Goal: Transaction & Acquisition: Obtain resource

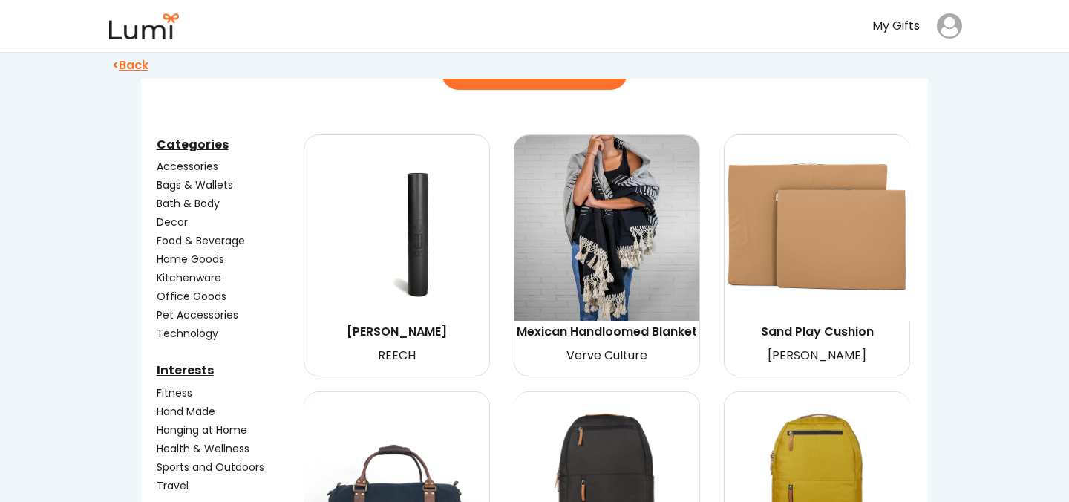
scroll to position [129, 0]
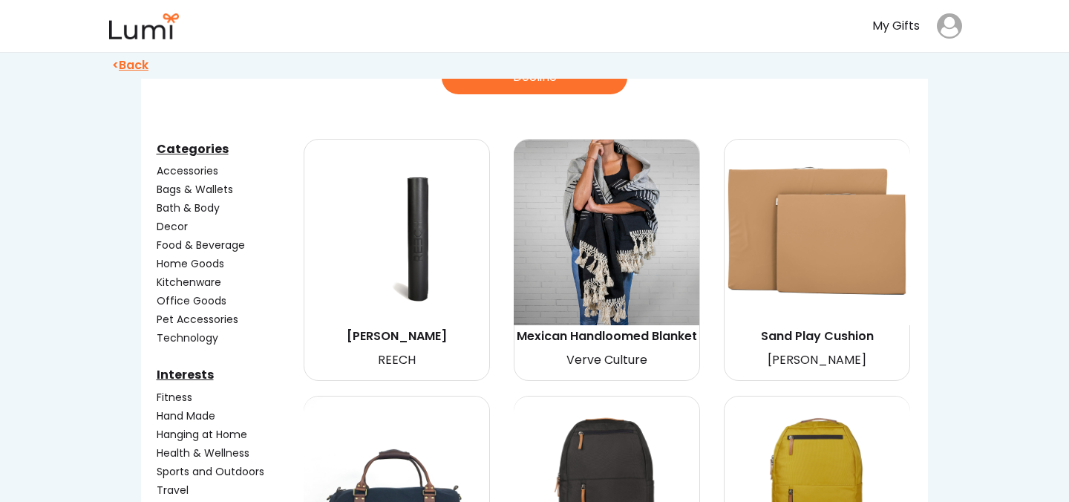
click at [837, 244] on img at bounding box center [817, 233] width 186 height 186
select select "{"_class":"StaticObject","data":{"_[URL][DOMAIN_NAME]":"gid://shopify/ProductVa…"
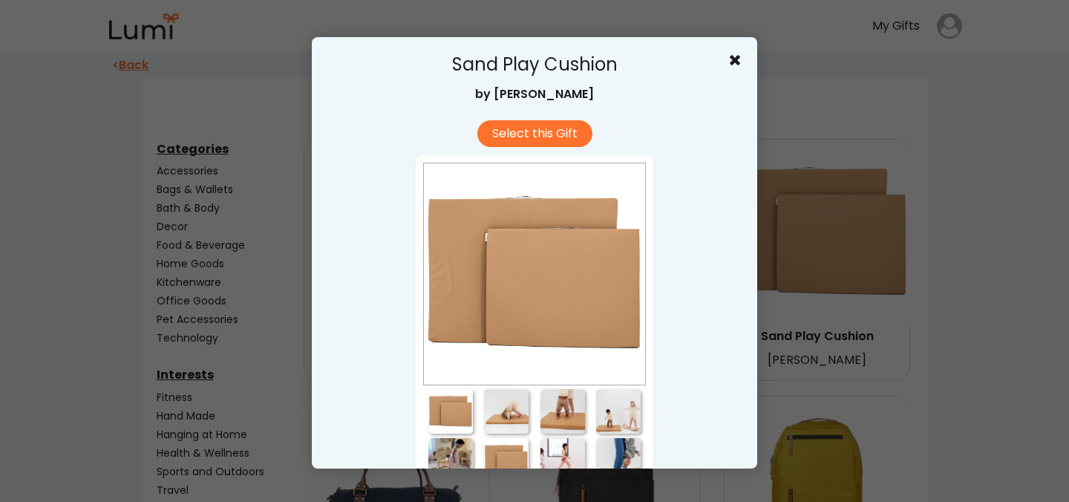
click at [495, 406] on div at bounding box center [506, 411] width 45 height 45
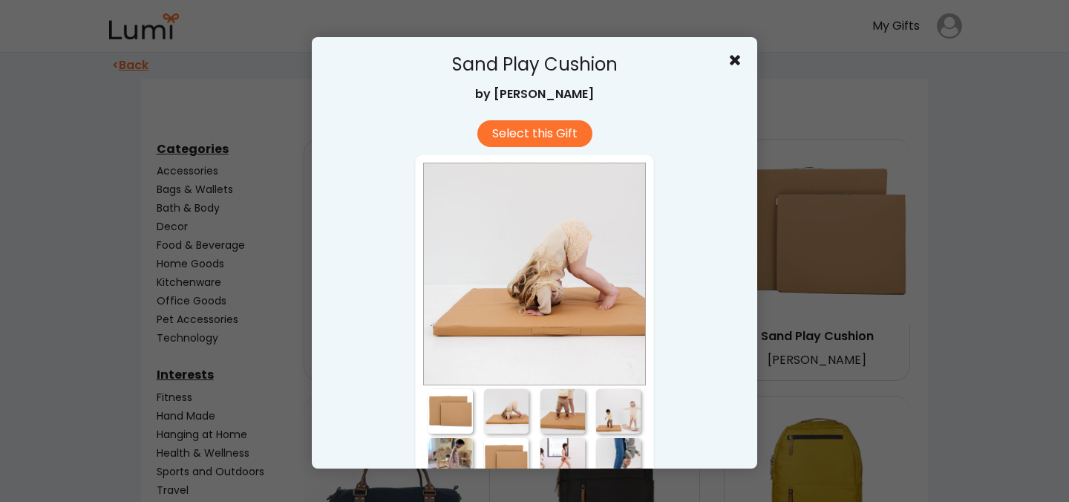
click at [560, 410] on div at bounding box center [562, 411] width 45 height 45
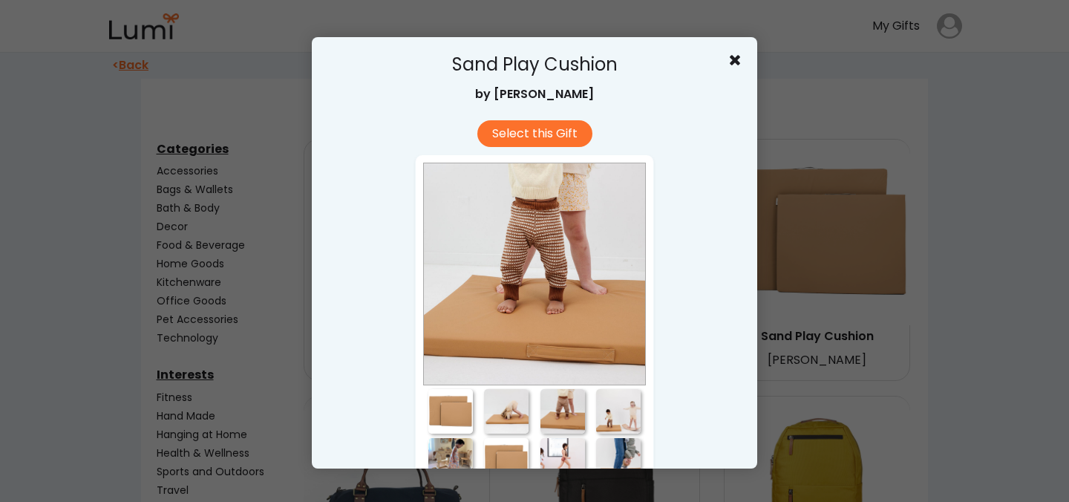
click at [624, 418] on div at bounding box center [618, 411] width 45 height 45
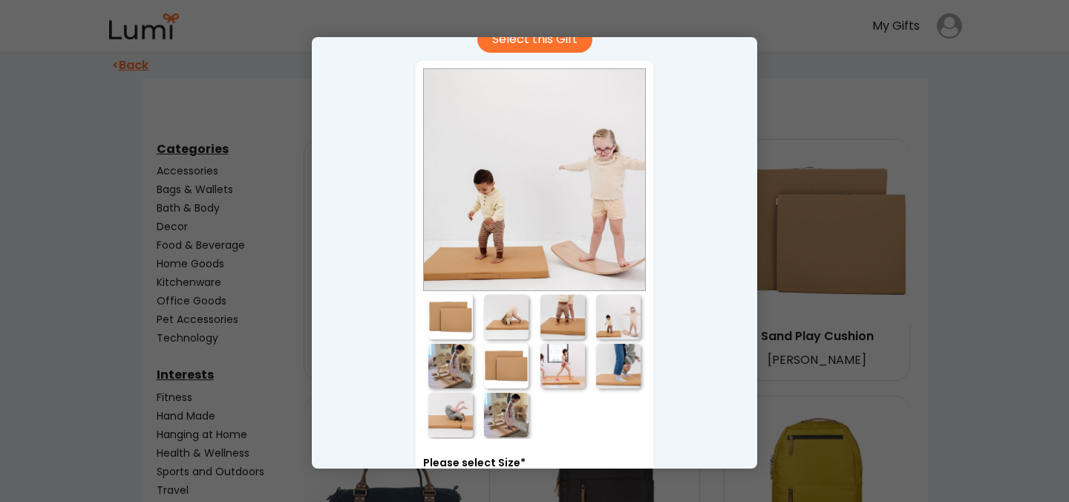
scroll to position [96, 0]
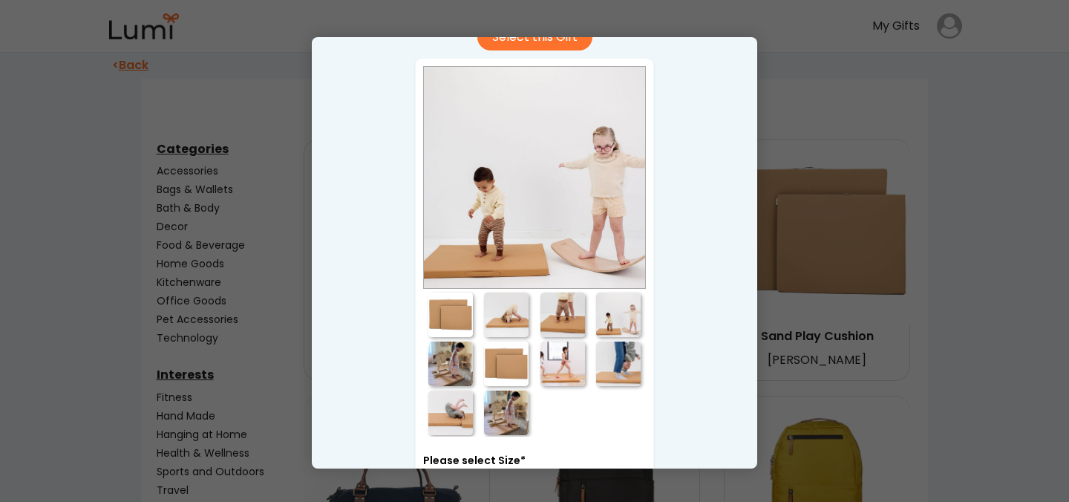
click at [572, 349] on div at bounding box center [562, 363] width 45 height 45
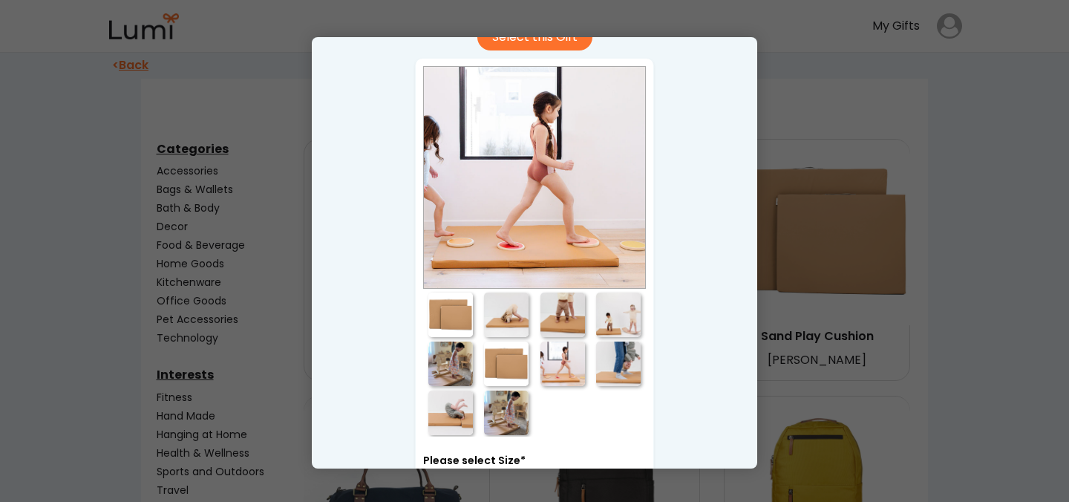
click at [623, 356] on div at bounding box center [618, 363] width 45 height 45
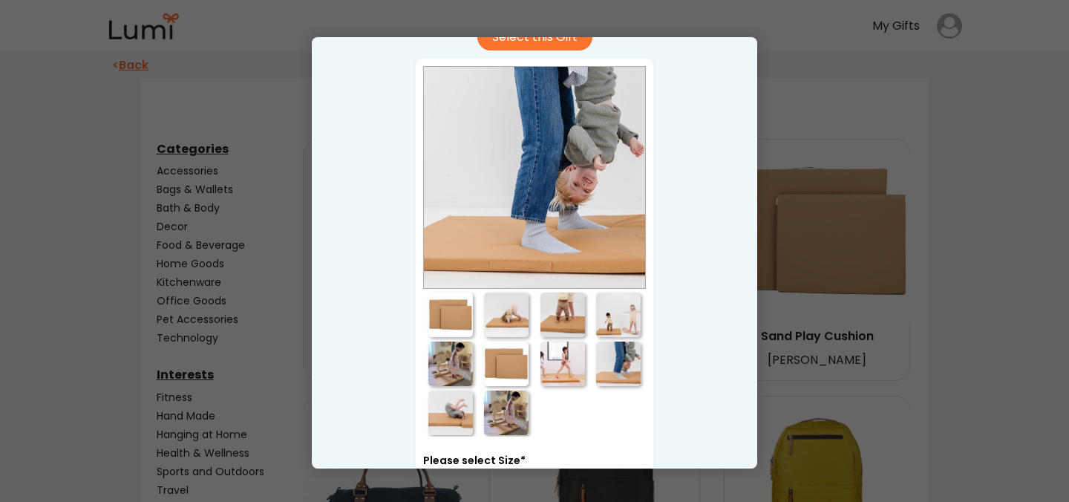
click at [438, 345] on div at bounding box center [450, 363] width 45 height 45
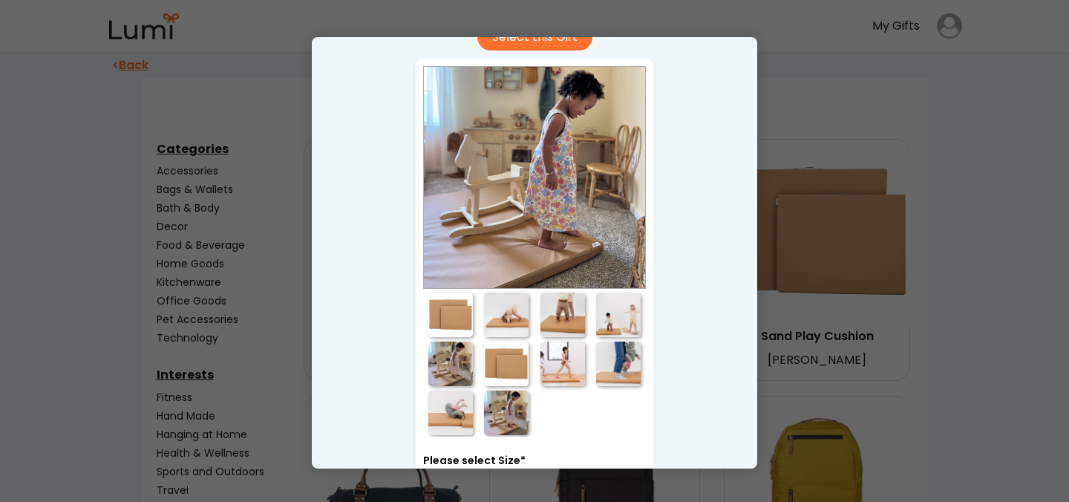
click at [449, 427] on div at bounding box center [450, 412] width 45 height 45
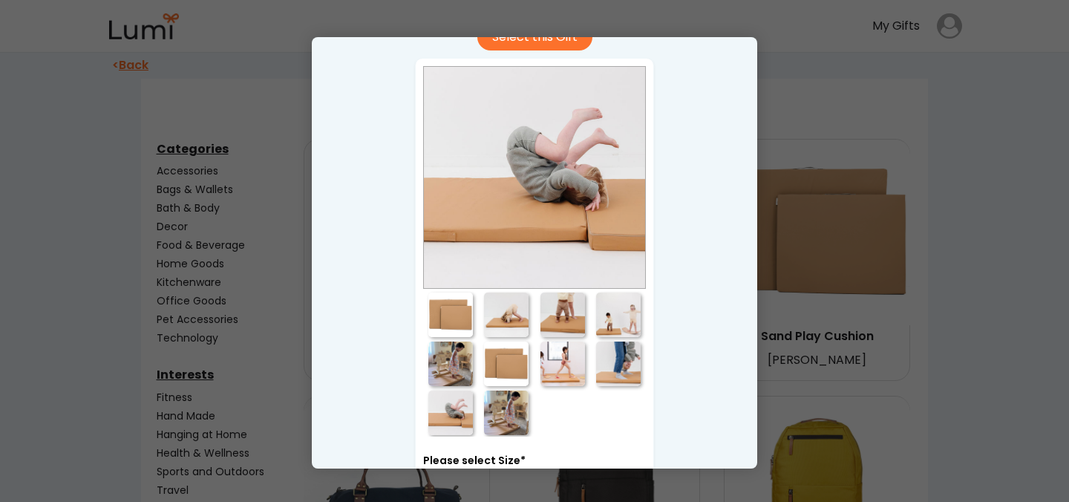
click at [501, 448] on div "Please select Size* Choose an option... Small" at bounding box center [534, 286] width 239 height 456
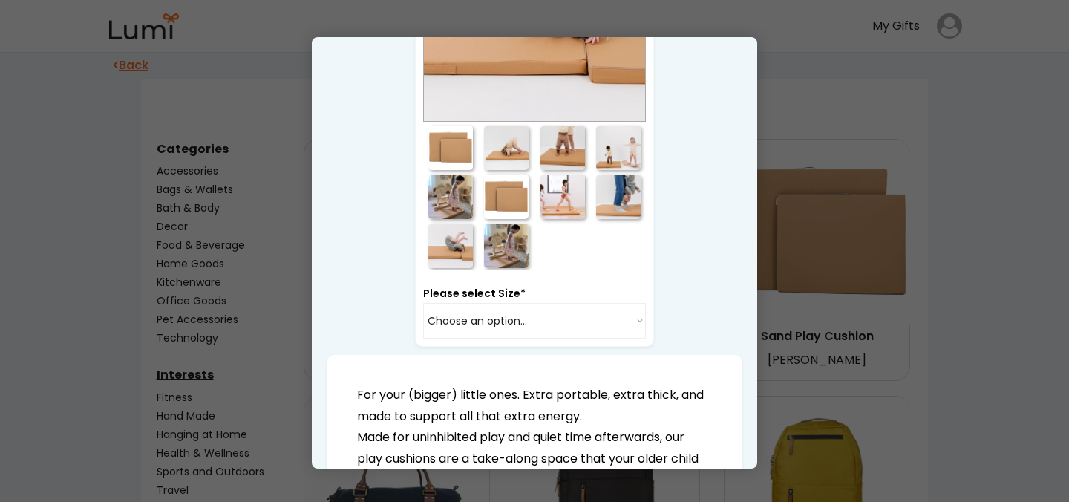
scroll to position [0, 0]
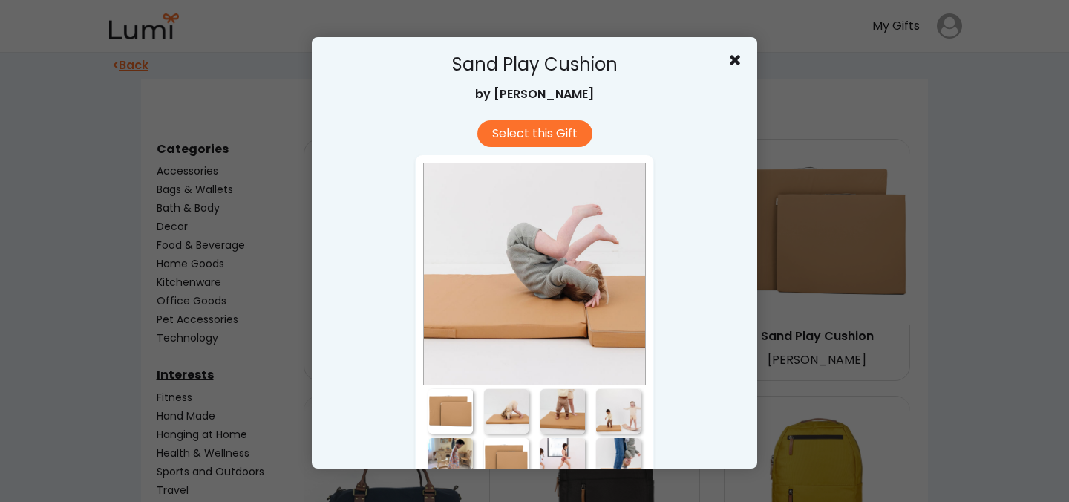
click at [733, 61] on use at bounding box center [735, 60] width 10 height 10
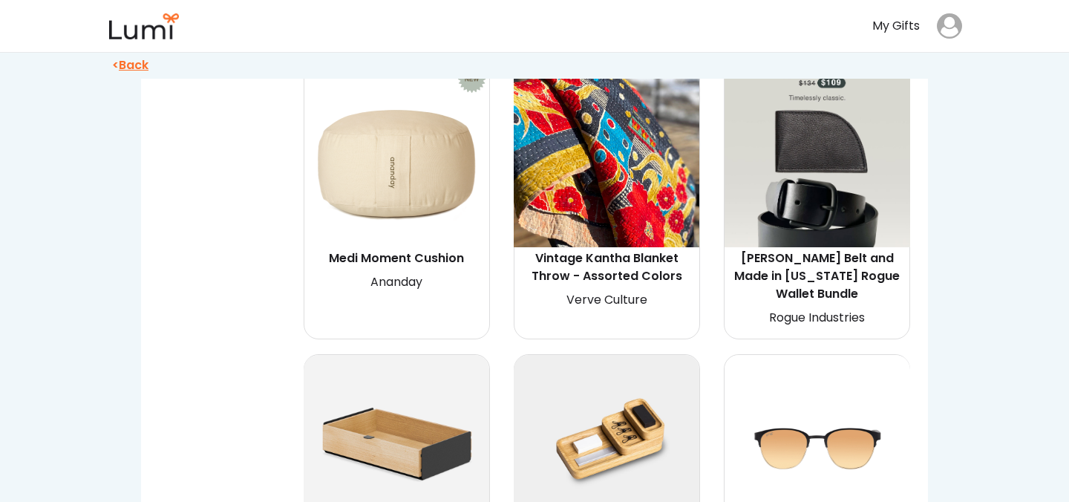
scroll to position [2675, 0]
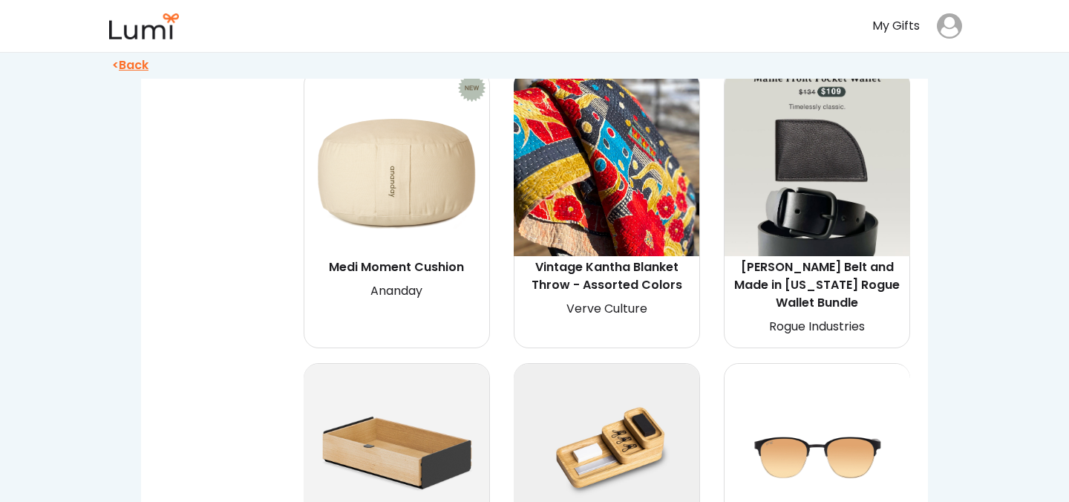
click at [430, 200] on img at bounding box center [397, 164] width 186 height 186
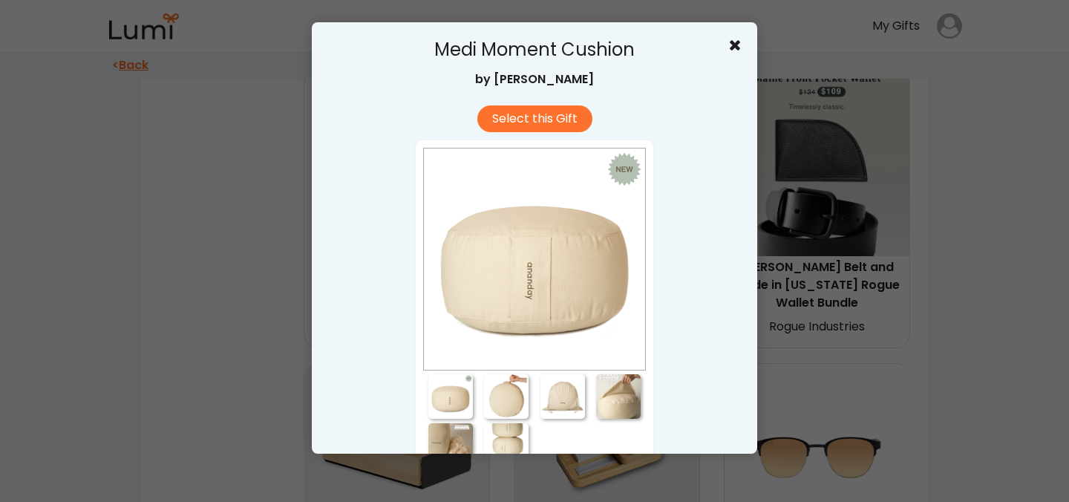
click at [500, 402] on div at bounding box center [506, 396] width 45 height 45
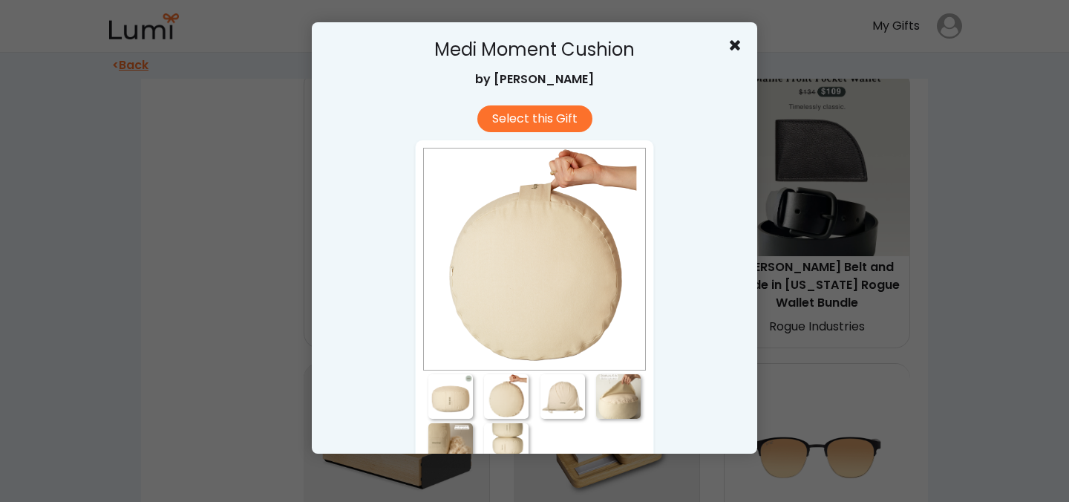
click at [563, 421] on div at bounding box center [534, 421] width 223 height 96
click at [632, 400] on div at bounding box center [618, 396] width 45 height 45
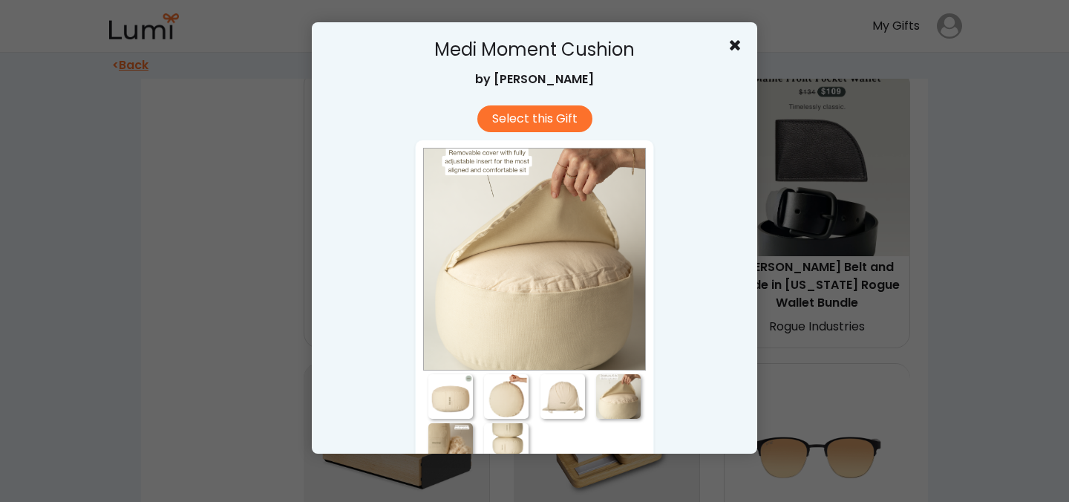
click at [455, 437] on div at bounding box center [450, 445] width 45 height 45
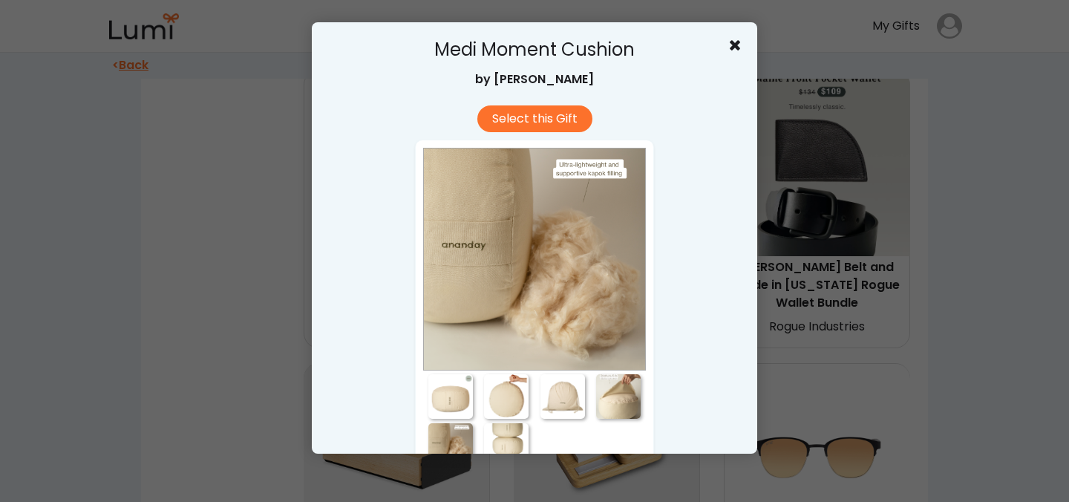
click at [501, 441] on div at bounding box center [506, 445] width 45 height 45
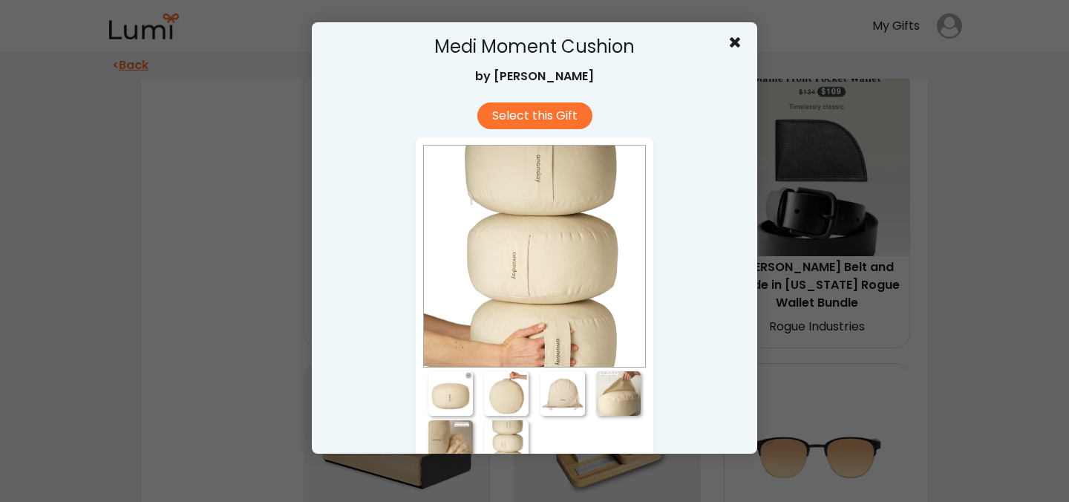
scroll to position [0, 0]
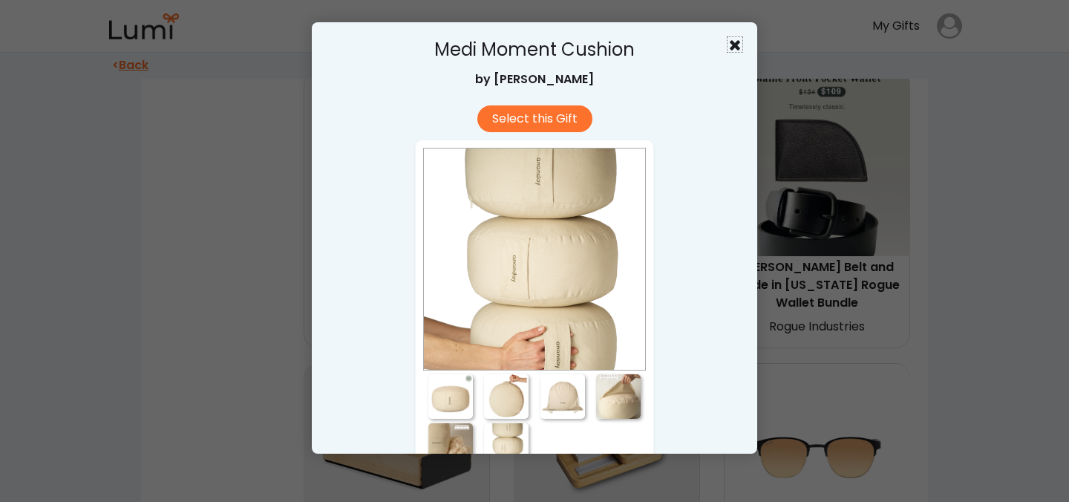
click at [735, 43] on use at bounding box center [735, 45] width 10 height 10
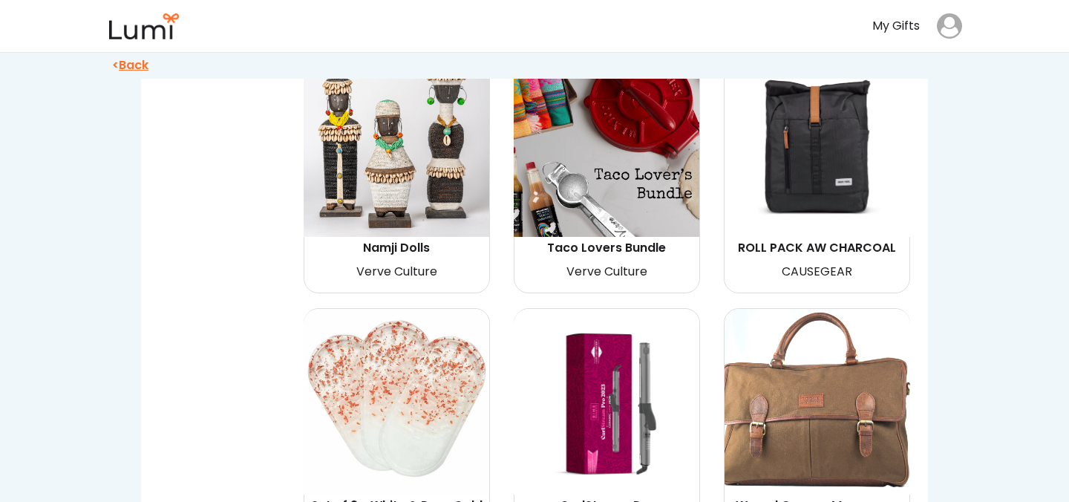
scroll to position [3503, 0]
click at [854, 135] on img at bounding box center [817, 143] width 186 height 186
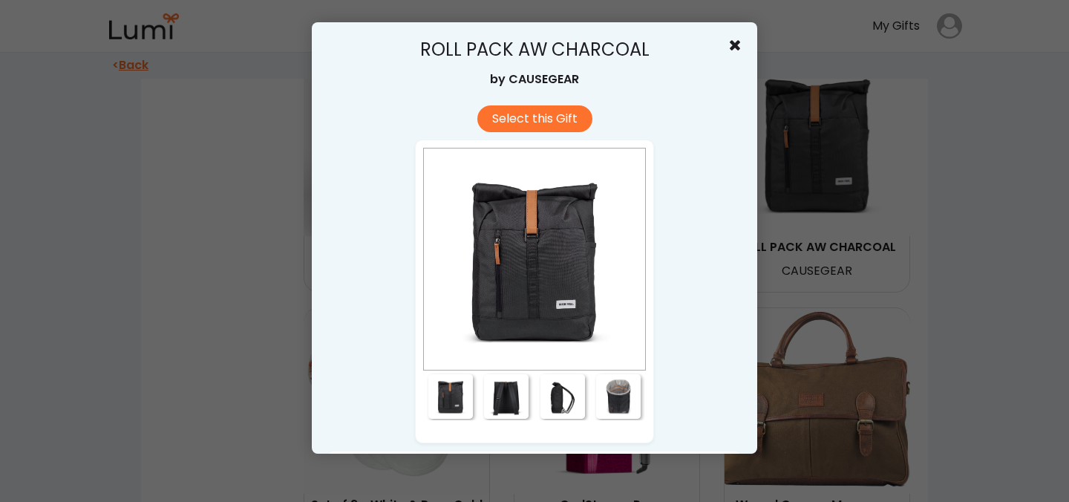
click at [517, 391] on div at bounding box center [506, 396] width 45 height 45
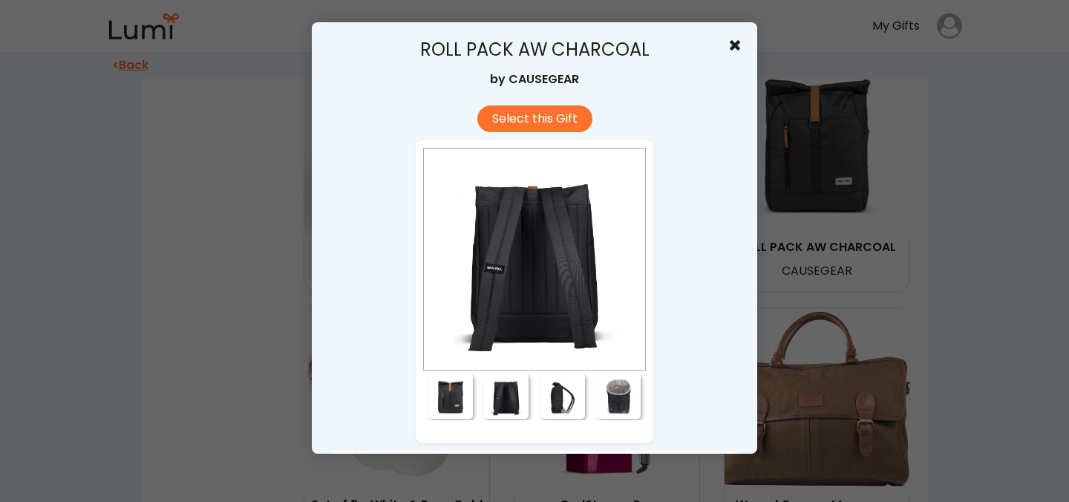
click at [547, 398] on div at bounding box center [562, 396] width 45 height 45
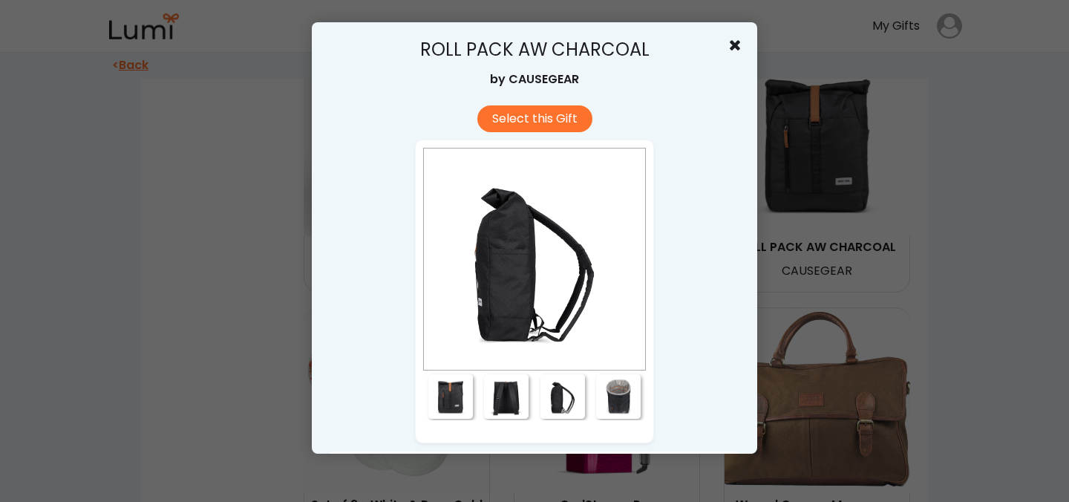
click at [625, 397] on div at bounding box center [618, 396] width 45 height 45
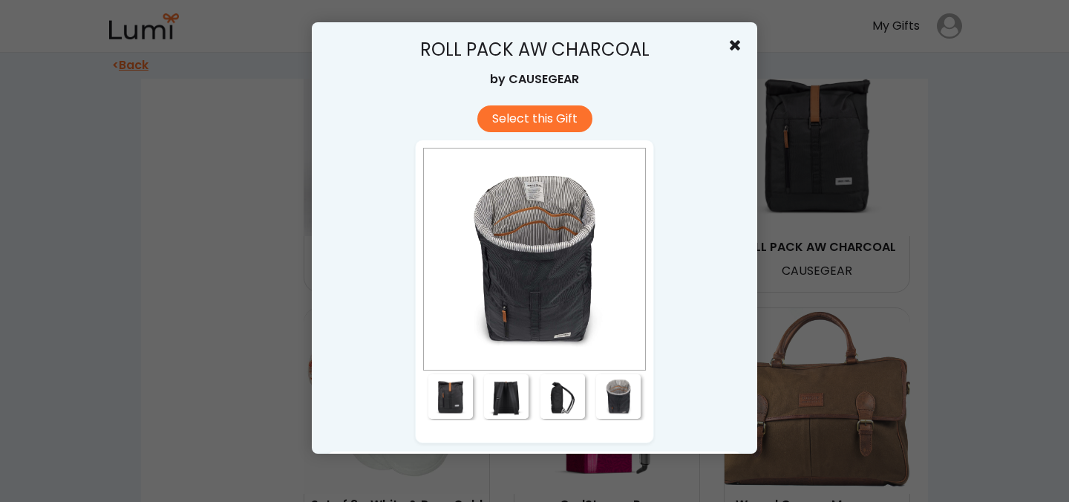
click at [736, 43] on use at bounding box center [735, 45] width 10 height 10
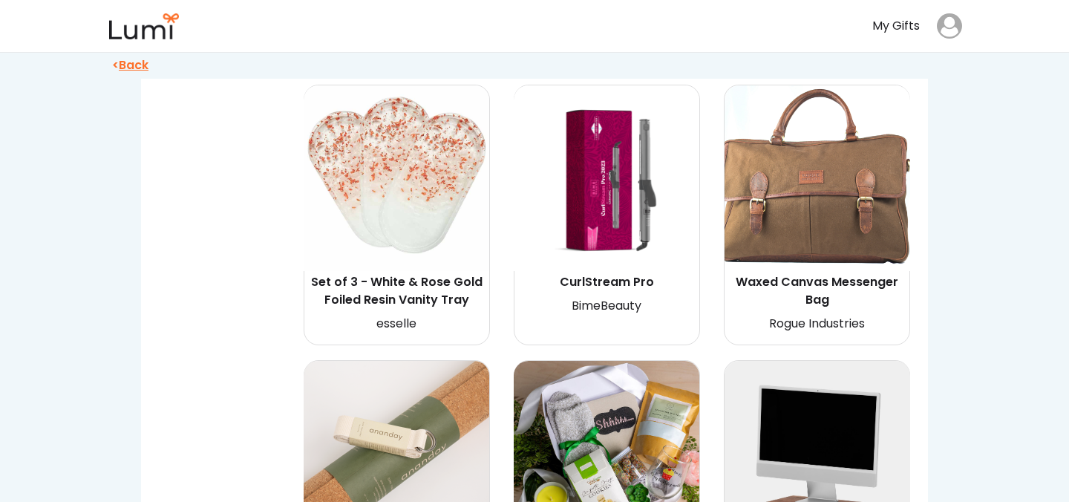
scroll to position [3724, 0]
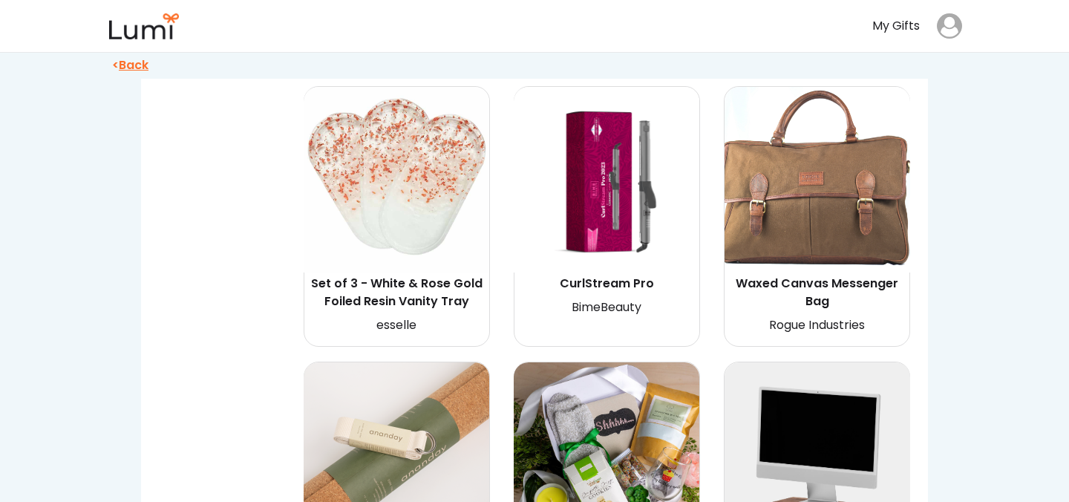
click at [658, 180] on img at bounding box center [607, 180] width 186 height 186
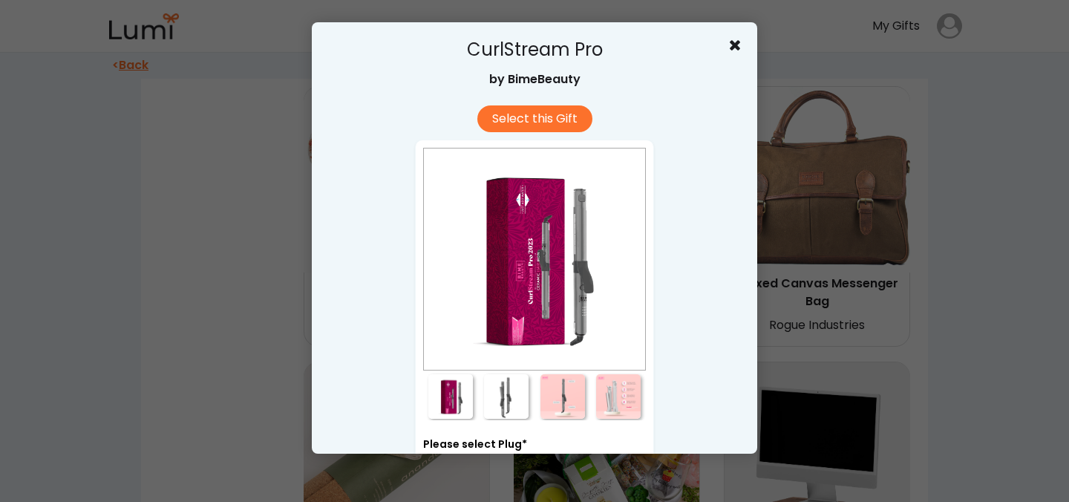
click at [491, 391] on div at bounding box center [506, 396] width 45 height 45
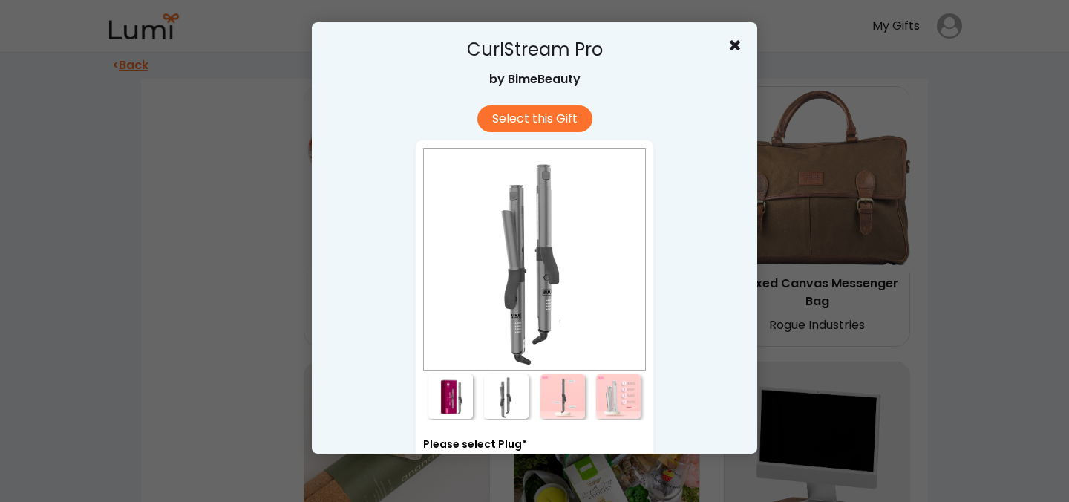
click at [559, 403] on div at bounding box center [562, 396] width 45 height 45
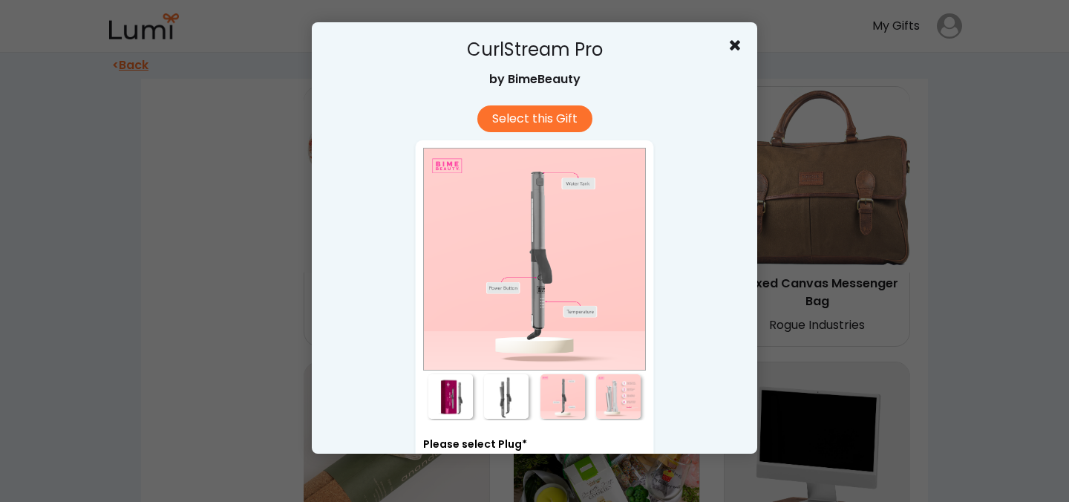
click at [610, 408] on div at bounding box center [618, 396] width 45 height 45
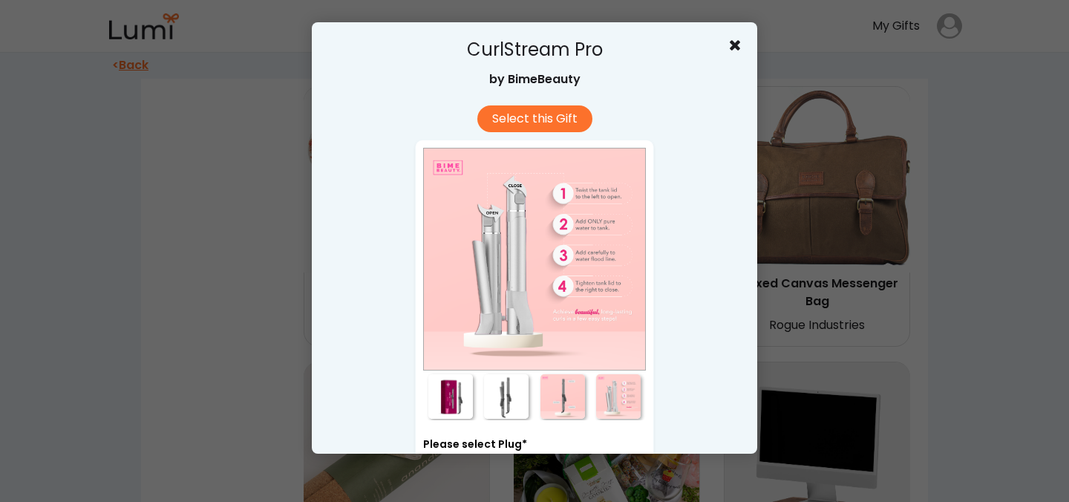
click at [446, 399] on div at bounding box center [450, 396] width 45 height 45
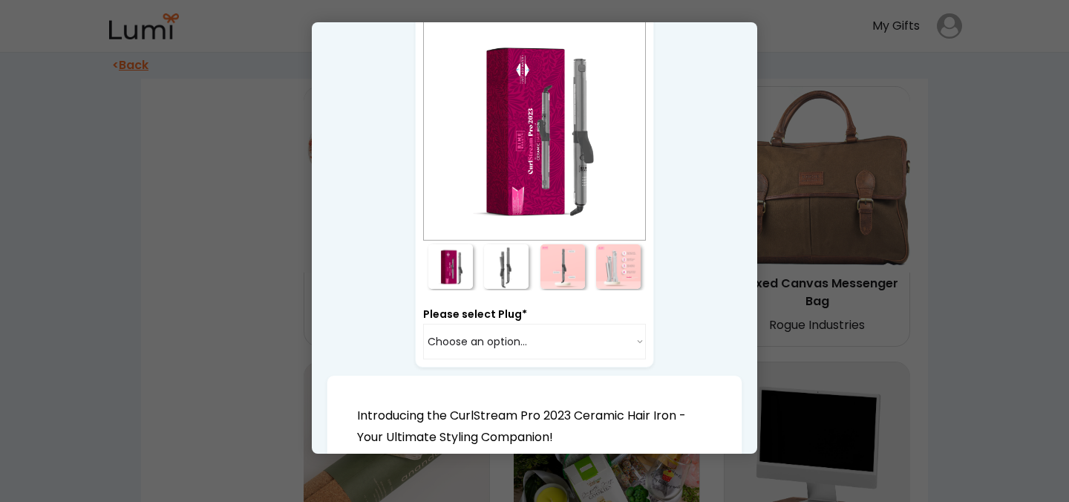
scroll to position [128, 0]
click at [502, 266] on div at bounding box center [506, 268] width 45 height 45
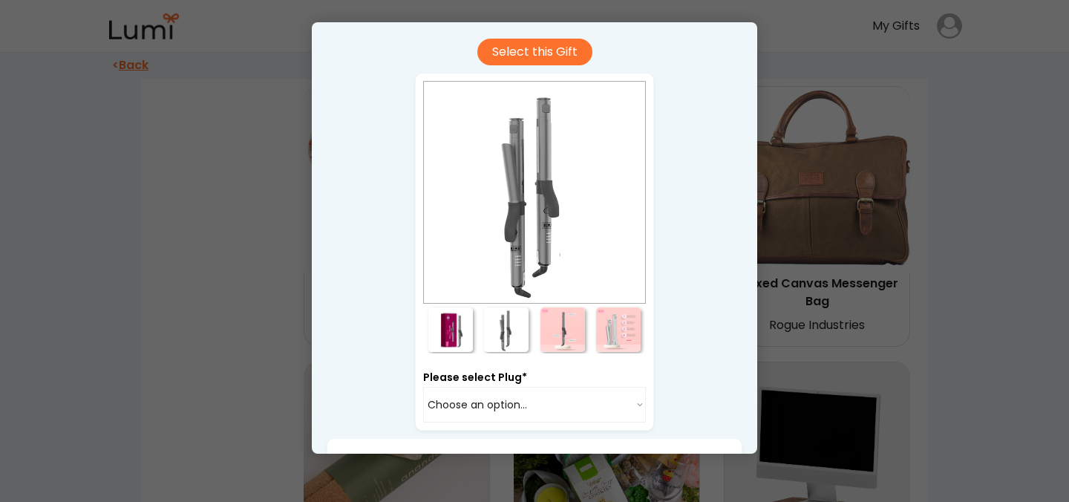
scroll to position [0, 0]
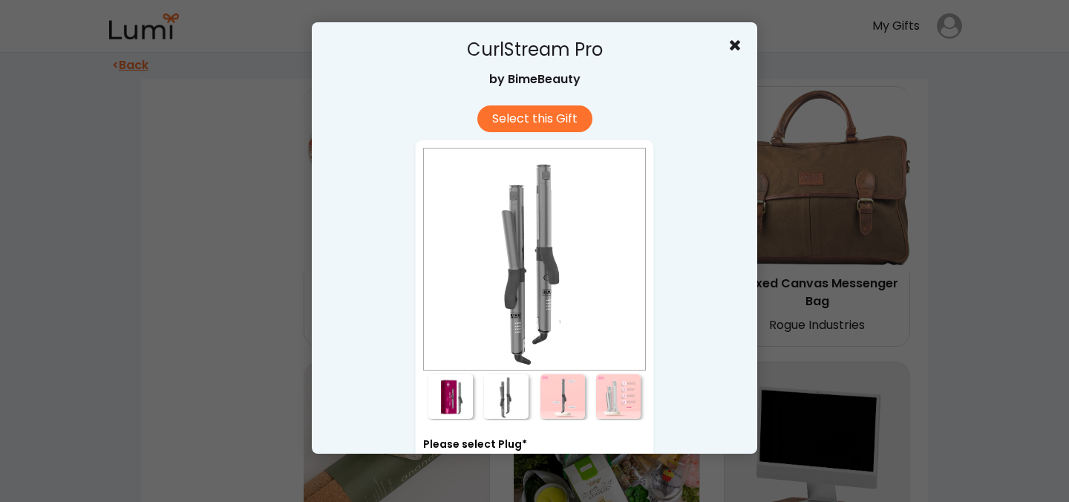
click at [736, 55] on div "CurlStream Pro by BimeBeauty" at bounding box center [535, 67] width 416 height 61
click at [736, 45] on use at bounding box center [735, 45] width 10 height 10
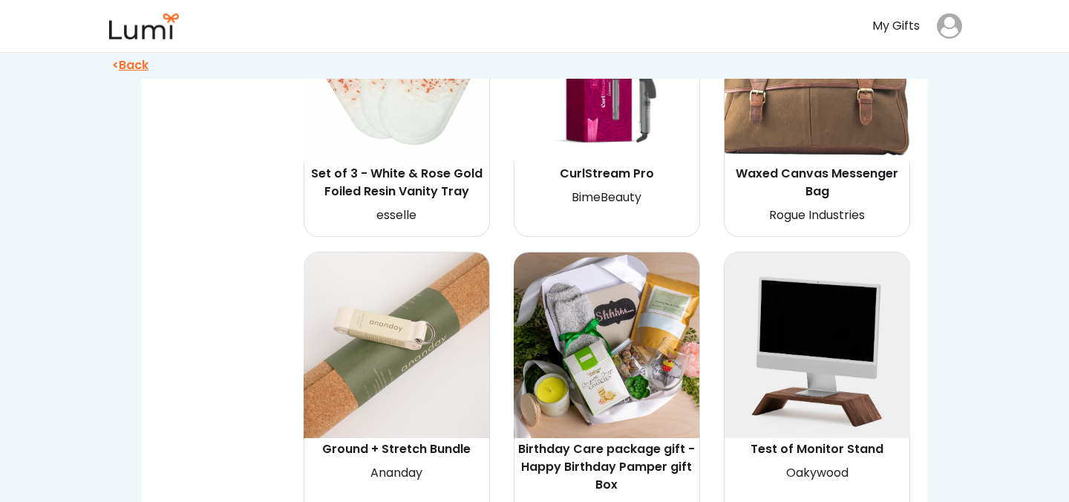
scroll to position [3833, 0]
click at [853, 342] on img at bounding box center [817, 346] width 186 height 186
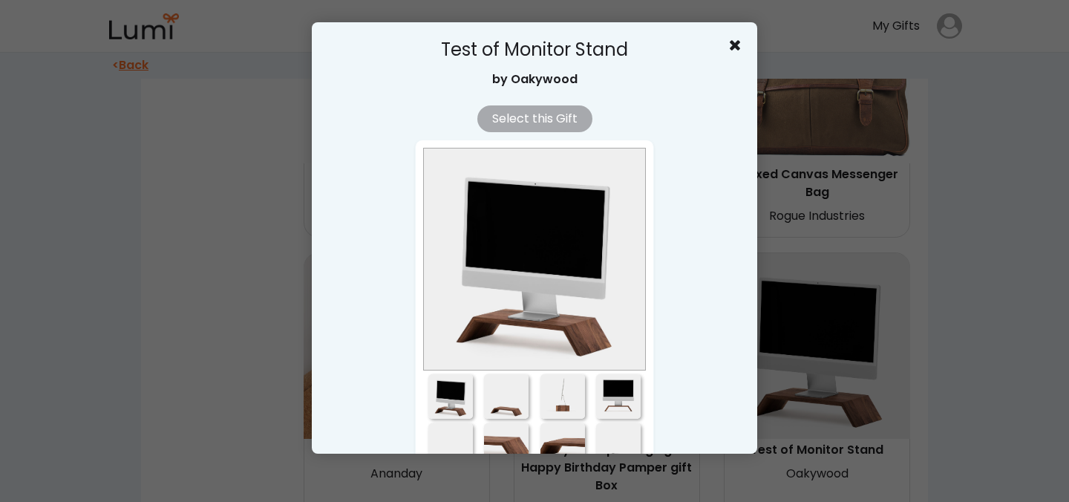
click at [514, 389] on div at bounding box center [506, 396] width 45 height 45
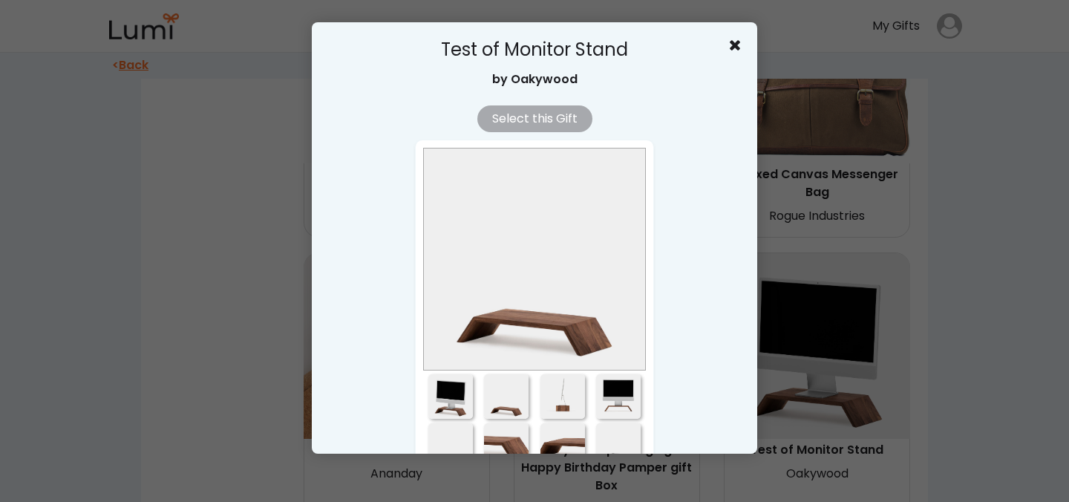
click at [569, 377] on div at bounding box center [562, 396] width 45 height 45
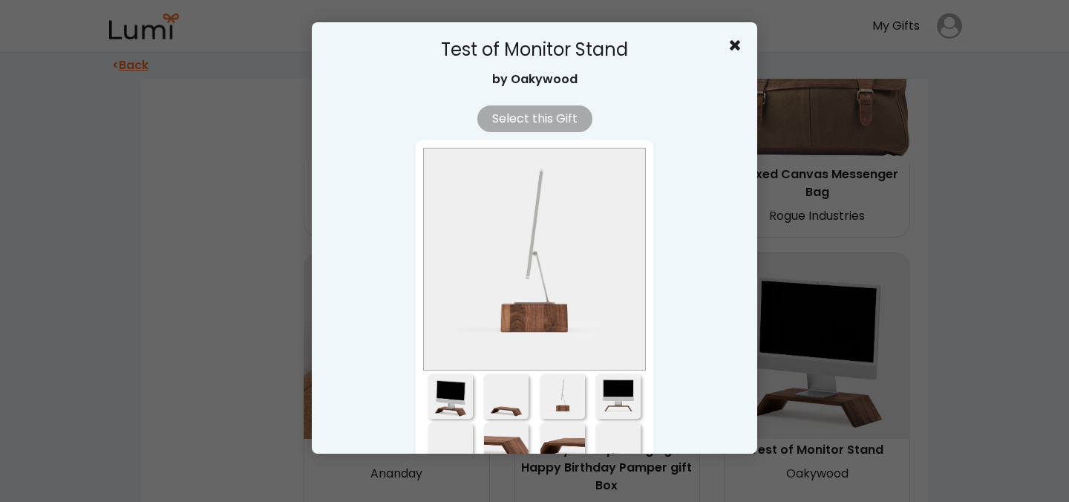
click at [612, 392] on div at bounding box center [618, 396] width 45 height 45
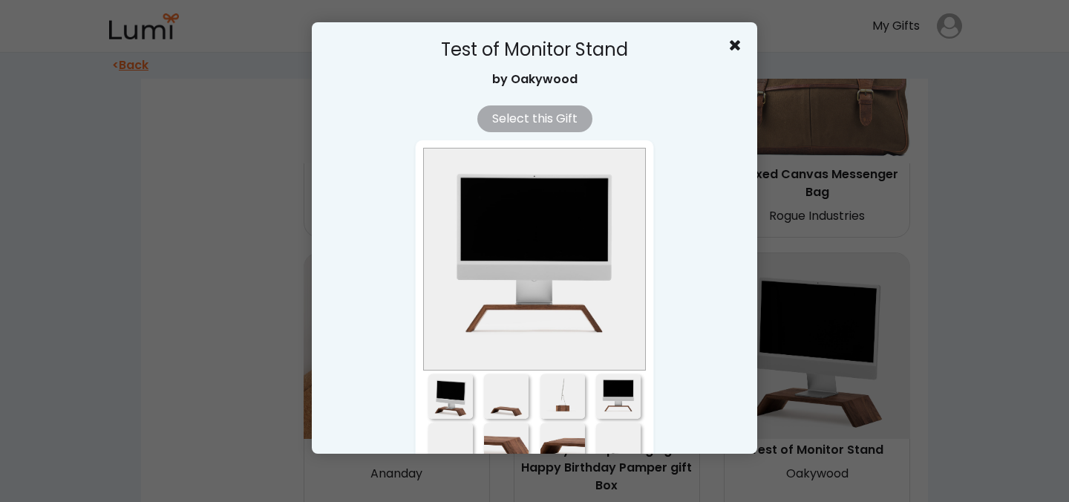
click at [451, 431] on div at bounding box center [450, 445] width 45 height 45
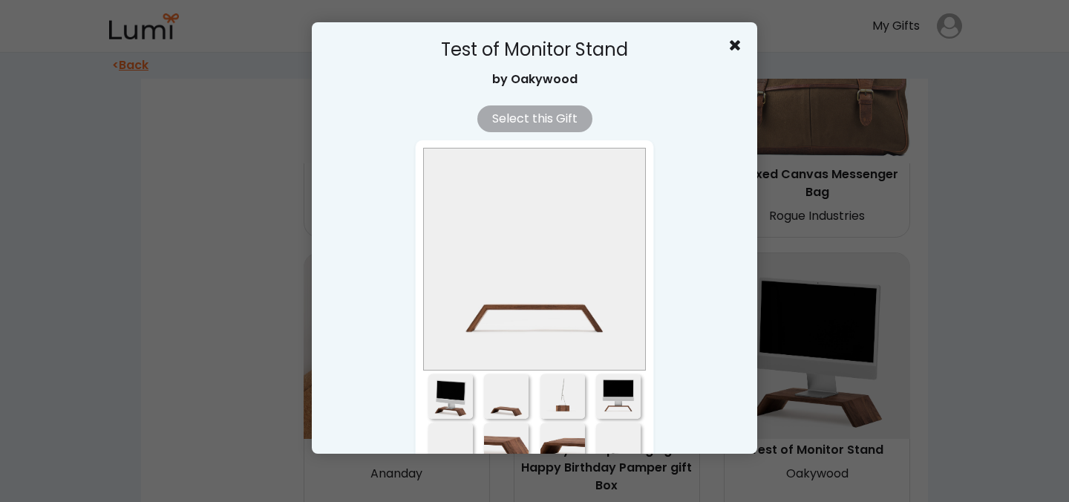
click at [502, 439] on div at bounding box center [506, 445] width 45 height 45
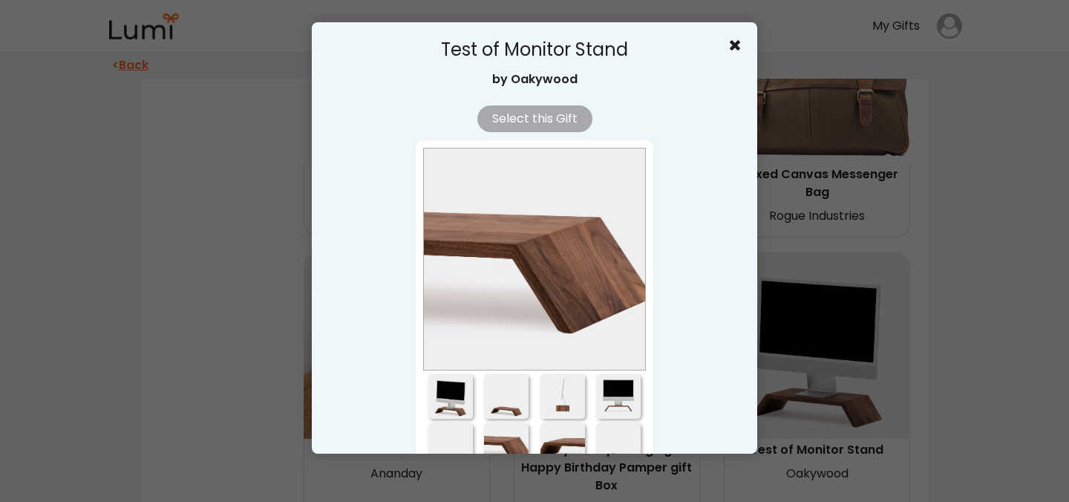
click at [569, 444] on div at bounding box center [562, 445] width 45 height 45
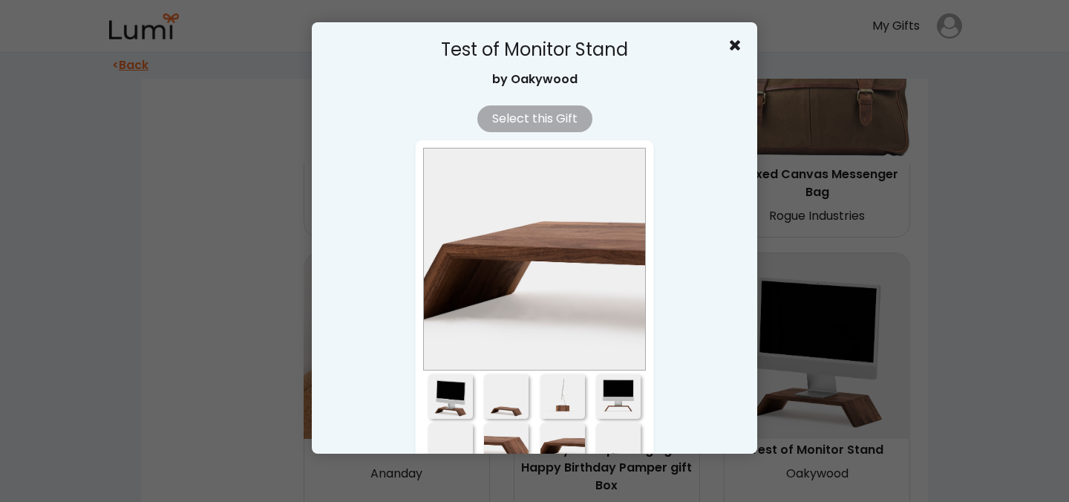
click at [631, 455] on div at bounding box center [534, 251] width 1069 height 502
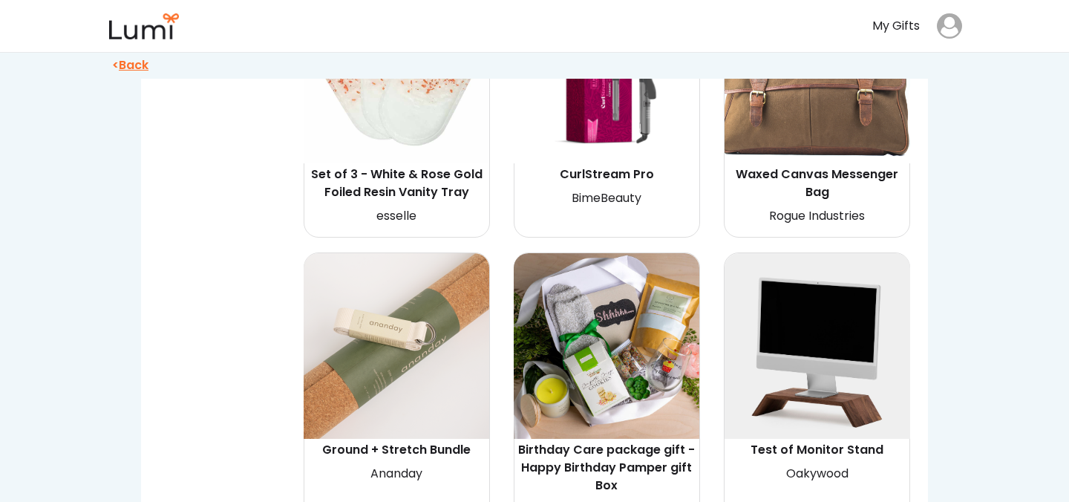
click at [788, 370] on img at bounding box center [817, 346] width 186 height 186
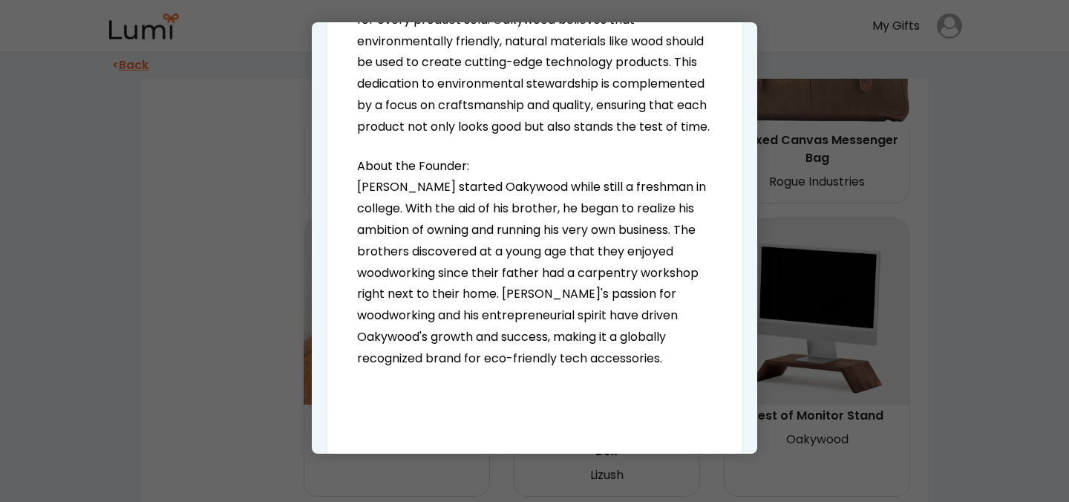
scroll to position [1997, 0]
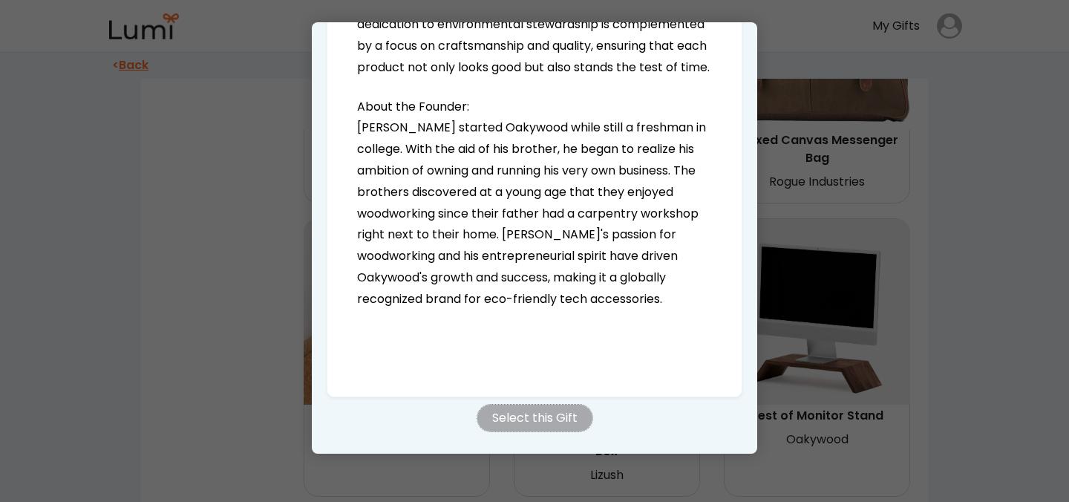
click at [569, 418] on button "Select this Gift" at bounding box center [534, 418] width 115 height 27
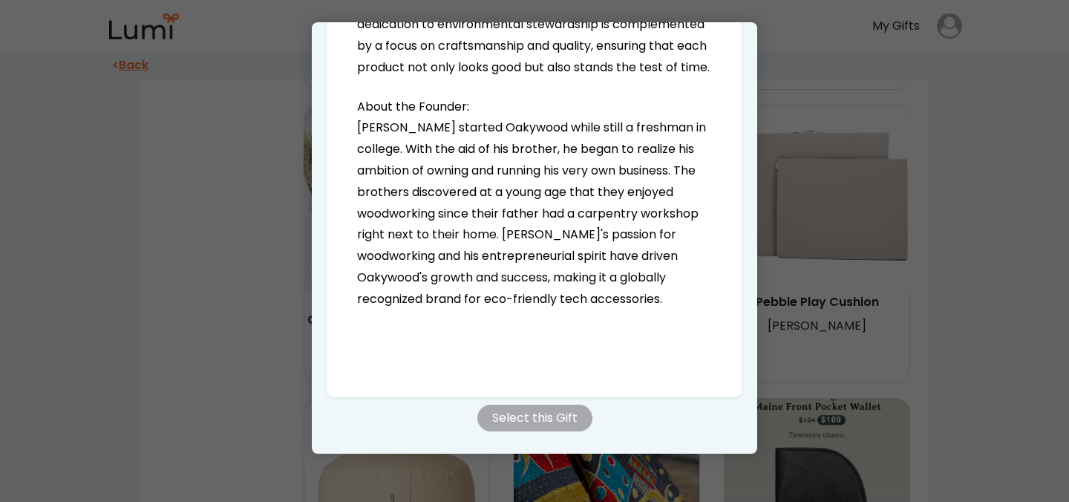
scroll to position [331, 0]
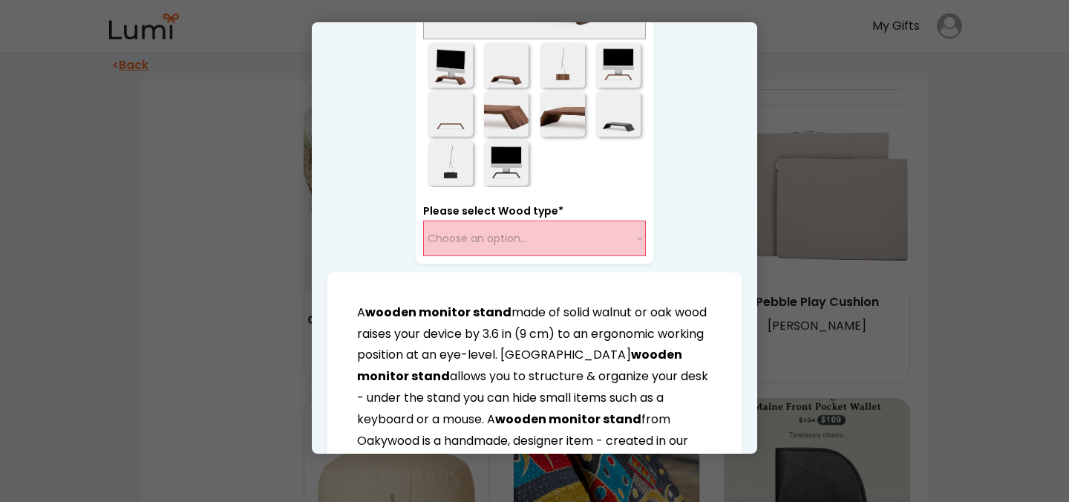
click at [554, 236] on select "Choose an option... Oak Black" at bounding box center [534, 238] width 223 height 36
select select "{"_class":"StaticObject","data":{"_api_c2_node.id":"gid://shopify/ProductVarian…"
click at [423, 220] on select "Choose an option... Oak Black" at bounding box center [534, 238] width 223 height 36
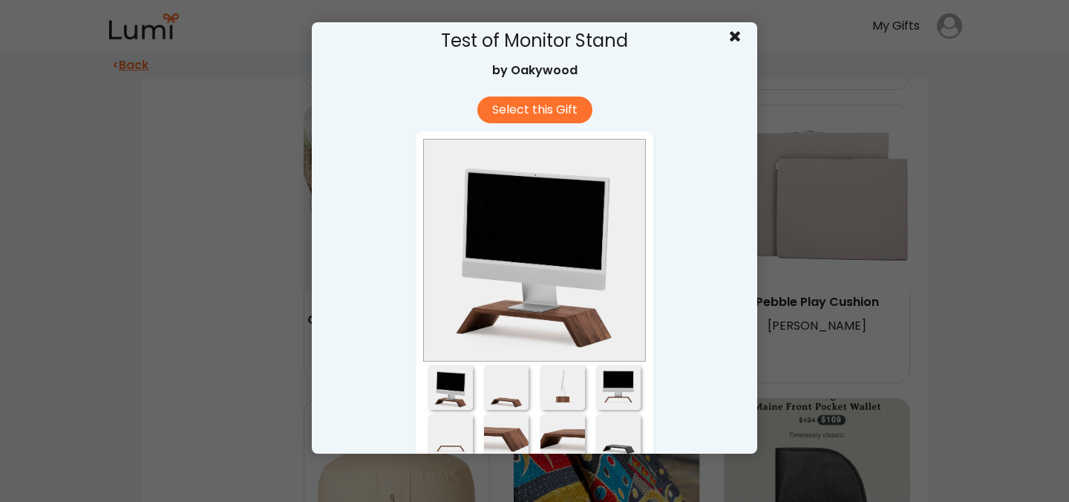
scroll to position [0, 0]
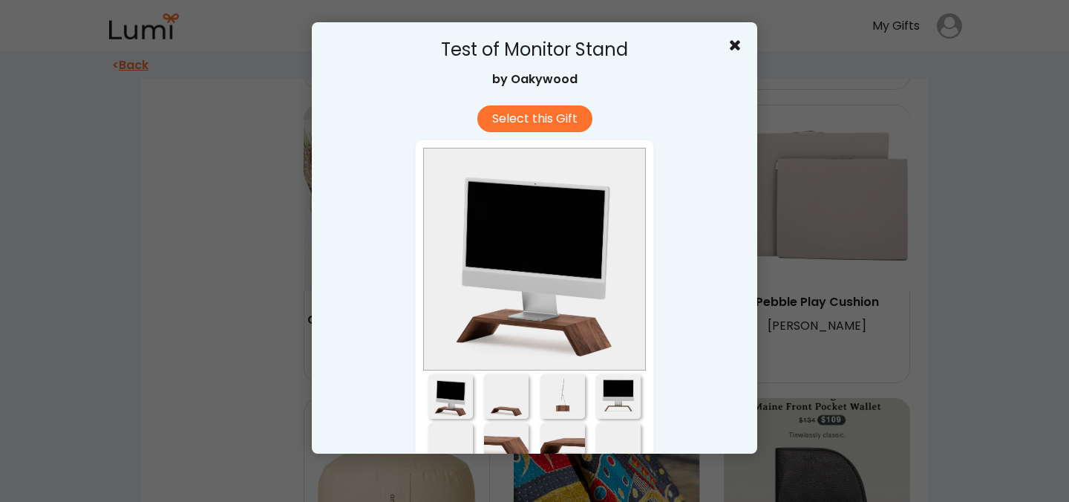
click at [736, 44] on use at bounding box center [735, 45] width 10 height 10
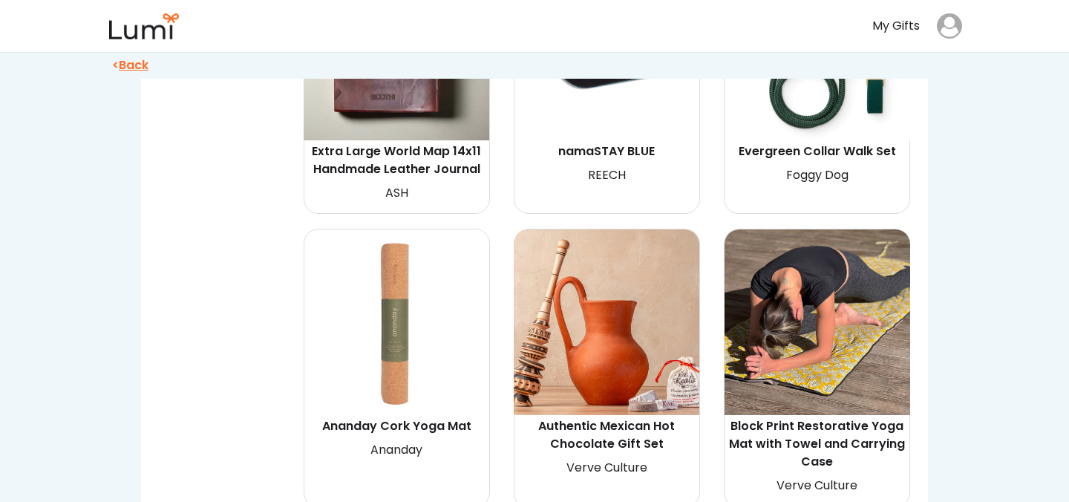
scroll to position [6876, 0]
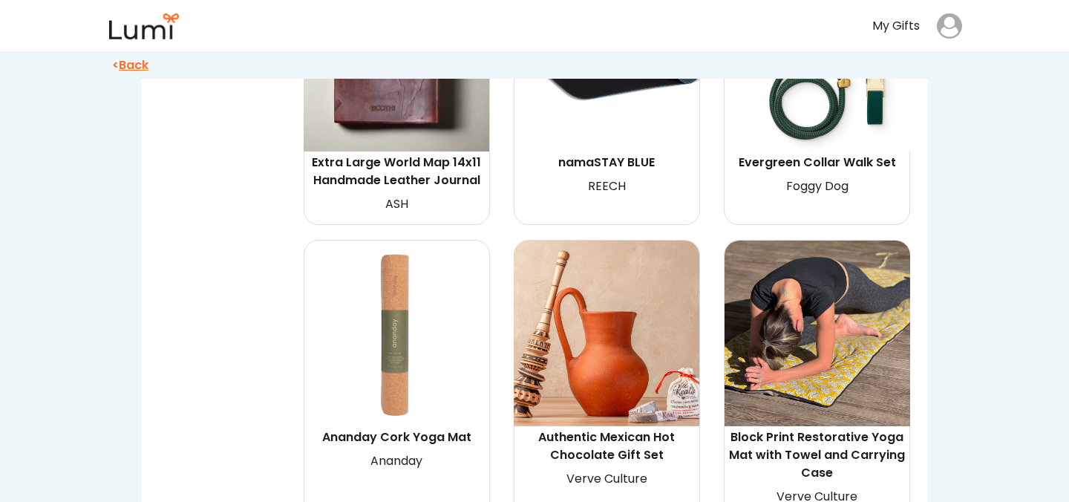
click at [644, 259] on img at bounding box center [607, 333] width 186 height 186
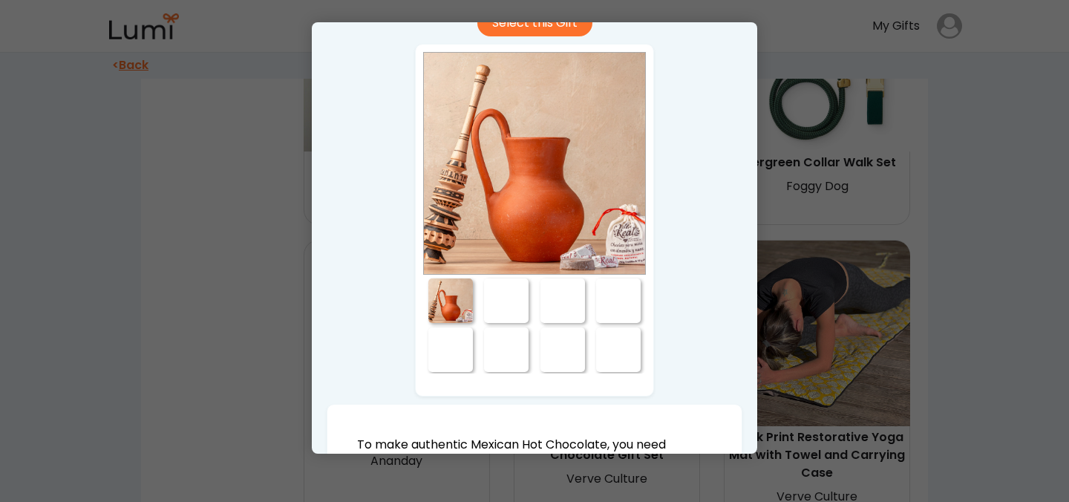
scroll to position [128, 0]
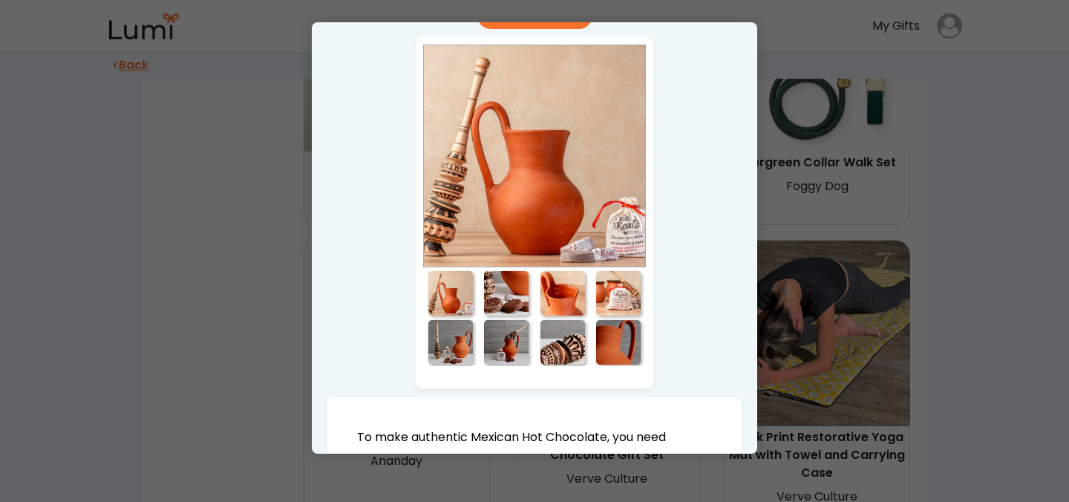
click at [501, 301] on div at bounding box center [506, 293] width 45 height 45
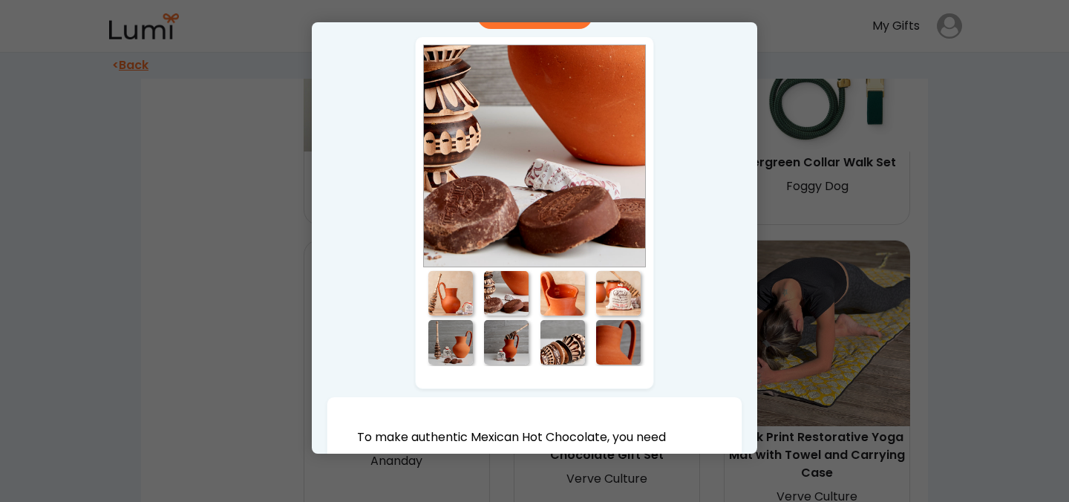
click at [559, 301] on div at bounding box center [562, 293] width 45 height 45
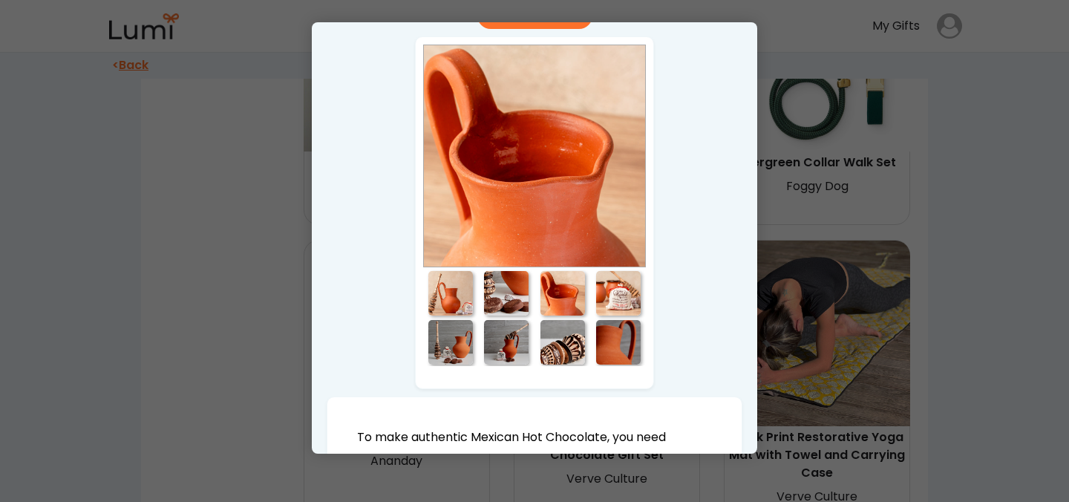
click at [607, 306] on div at bounding box center [618, 293] width 45 height 45
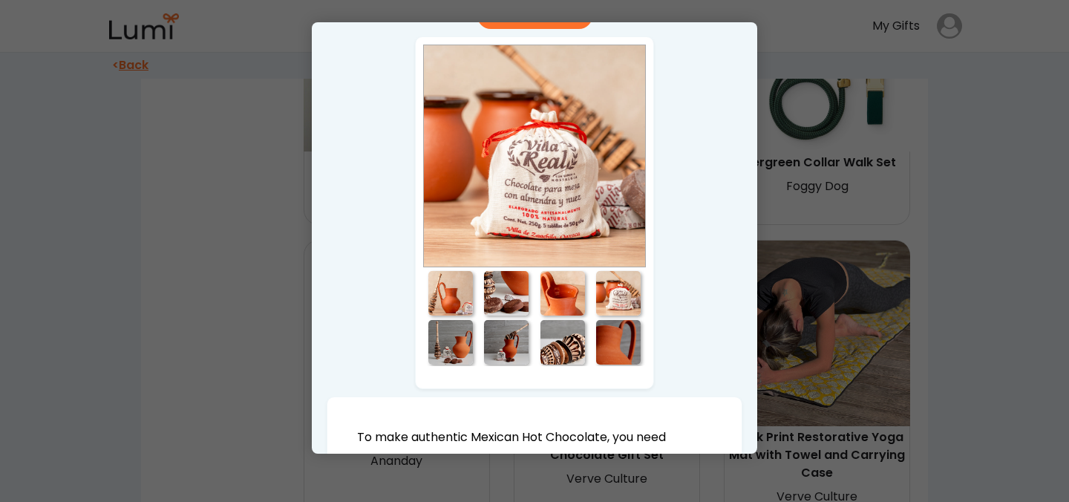
click at [449, 348] on div at bounding box center [450, 342] width 45 height 45
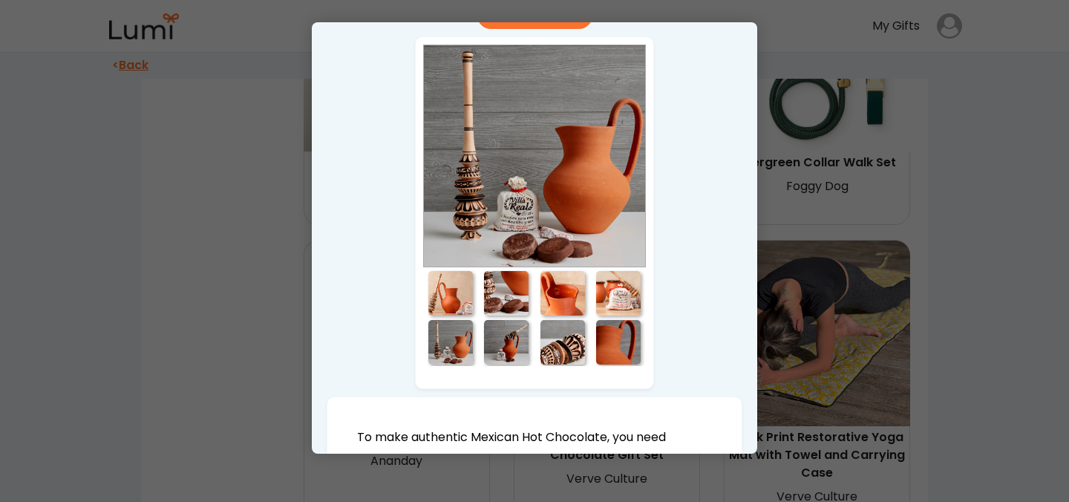
click at [512, 340] on div at bounding box center [506, 342] width 45 height 45
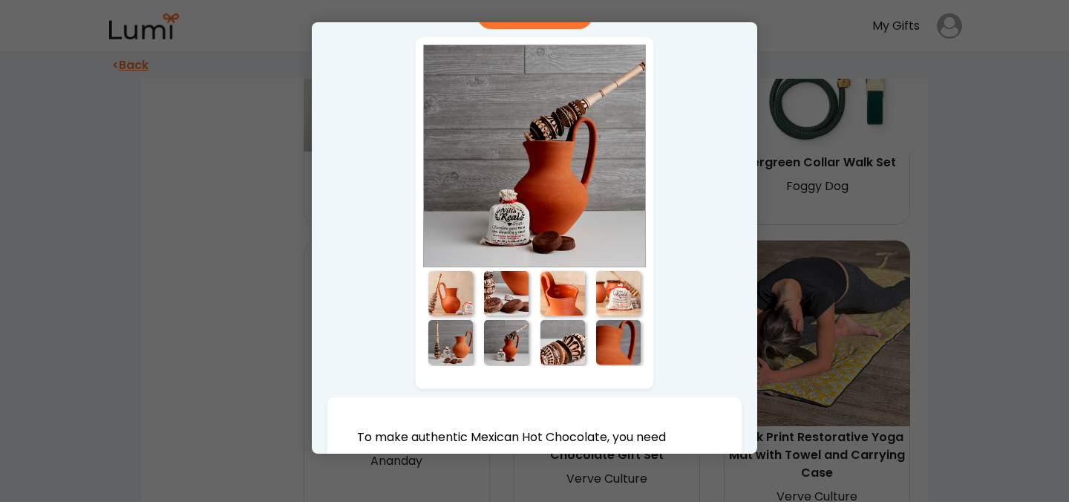
click at [576, 347] on div at bounding box center [562, 342] width 45 height 45
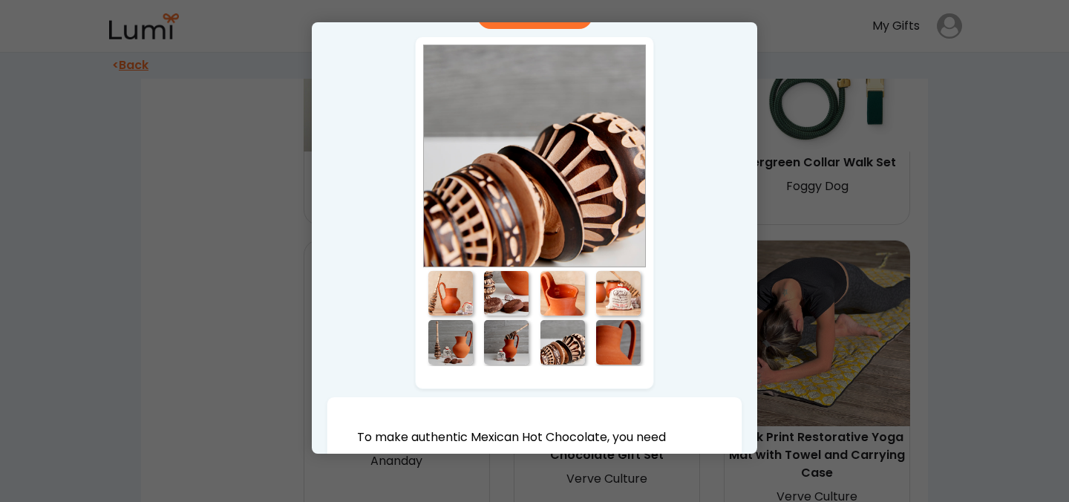
click at [615, 356] on div at bounding box center [618, 342] width 45 height 45
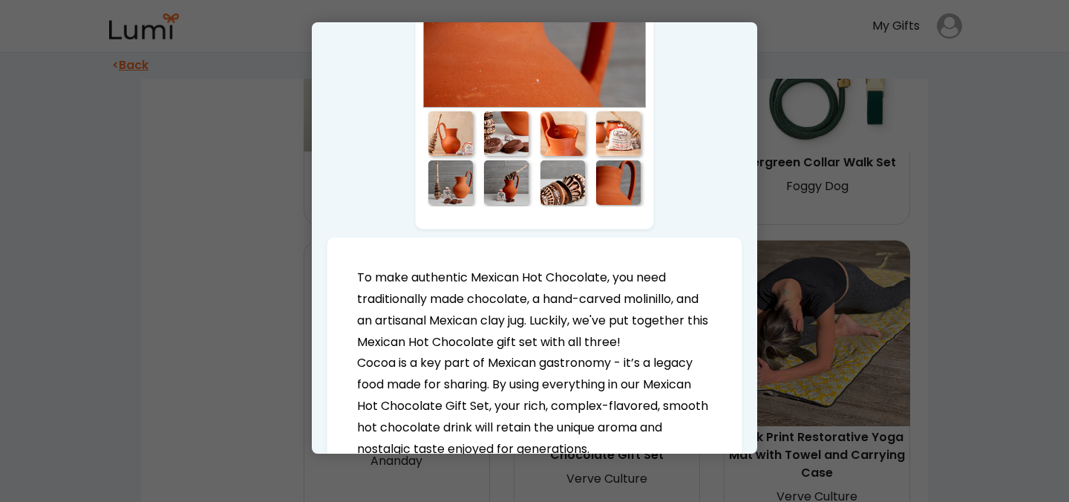
scroll to position [0, 0]
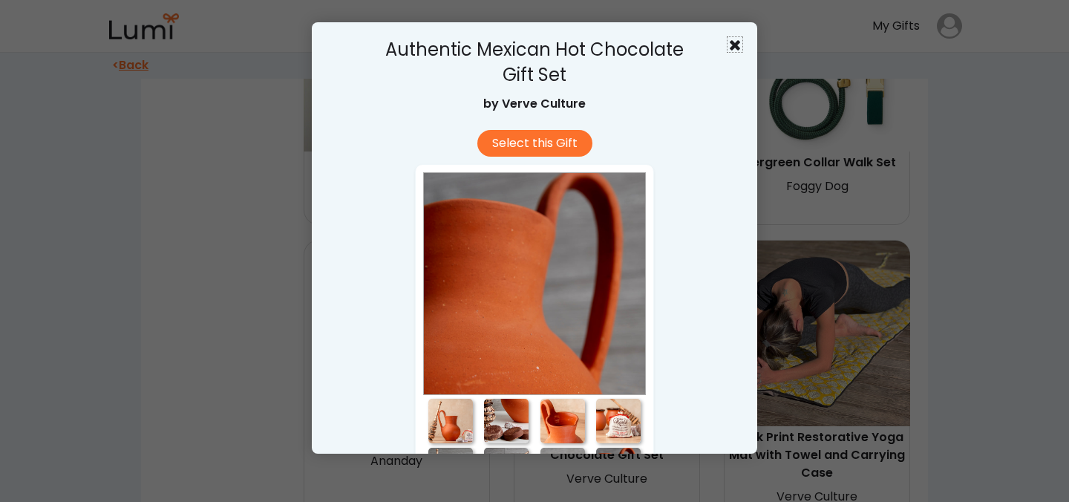
click at [739, 44] on icon at bounding box center [734, 44] width 15 height 15
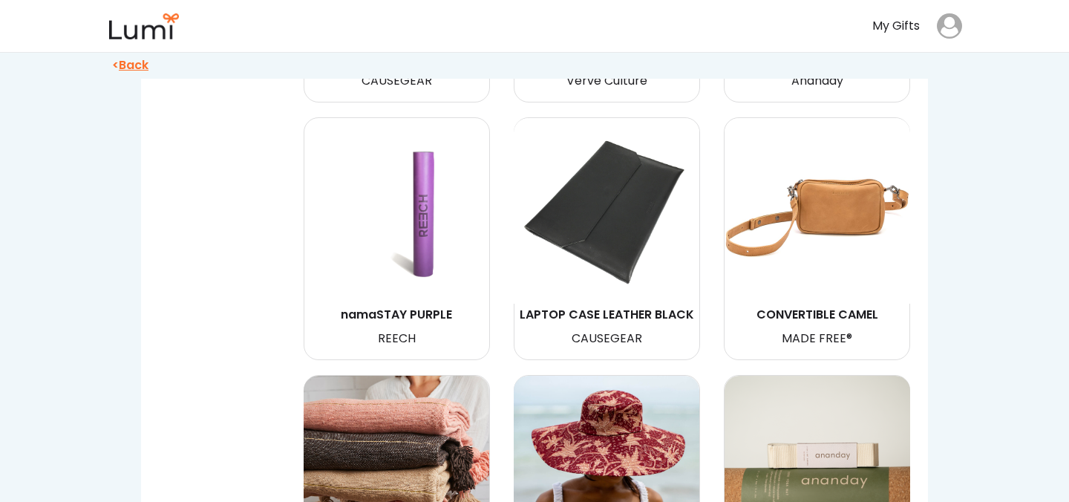
scroll to position [6190, 0]
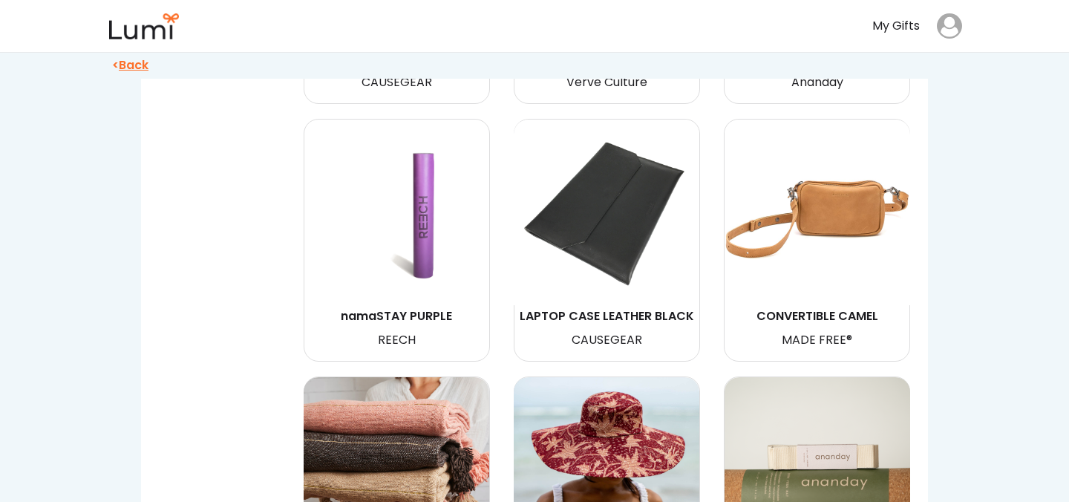
click at [395, 411] on img at bounding box center [397, 470] width 186 height 186
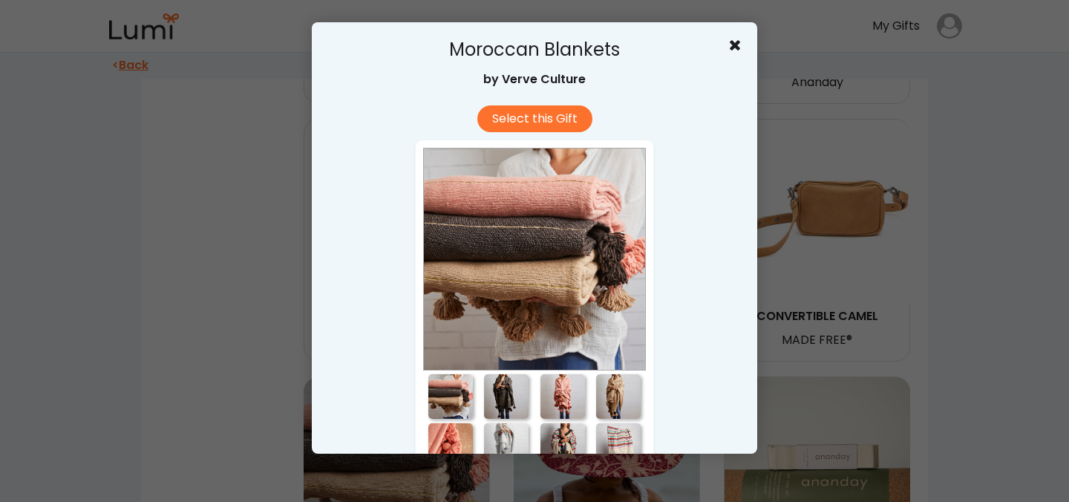
click at [503, 392] on div at bounding box center [506, 396] width 45 height 45
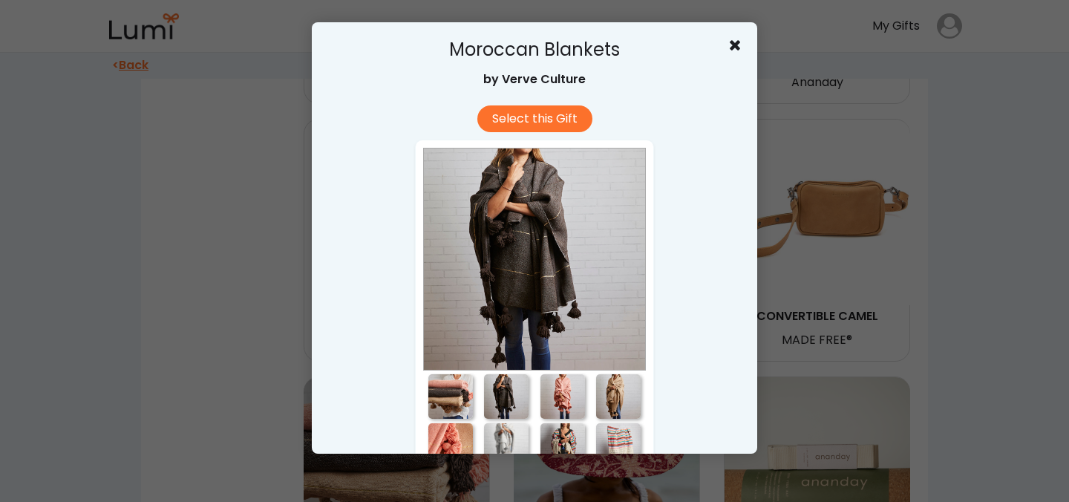
click at [546, 398] on div at bounding box center [562, 396] width 45 height 45
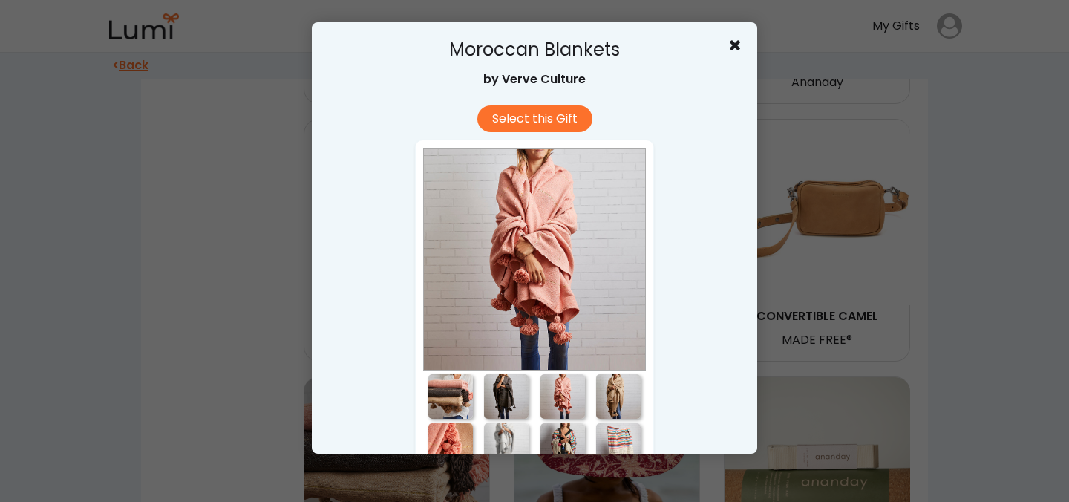
click at [634, 402] on div at bounding box center [618, 396] width 45 height 45
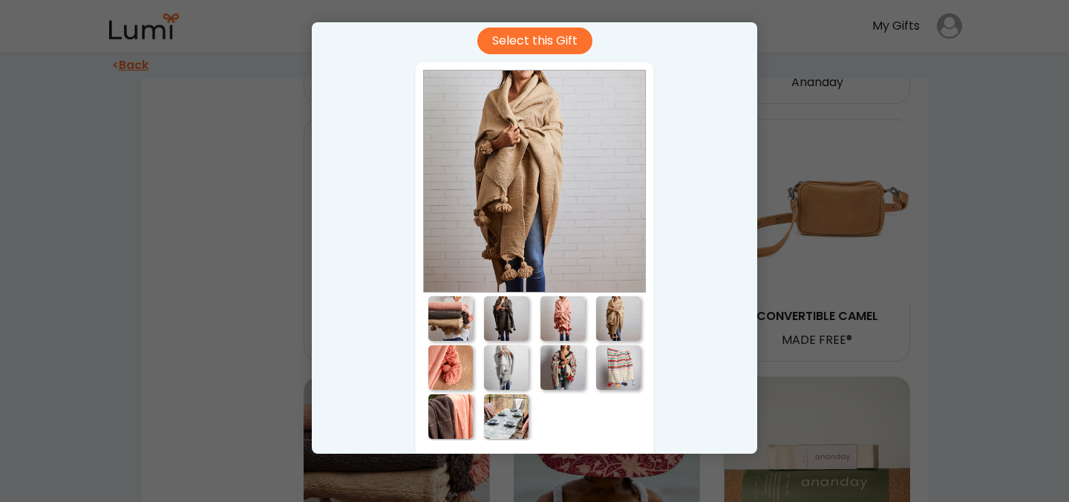
scroll to position [80, 0]
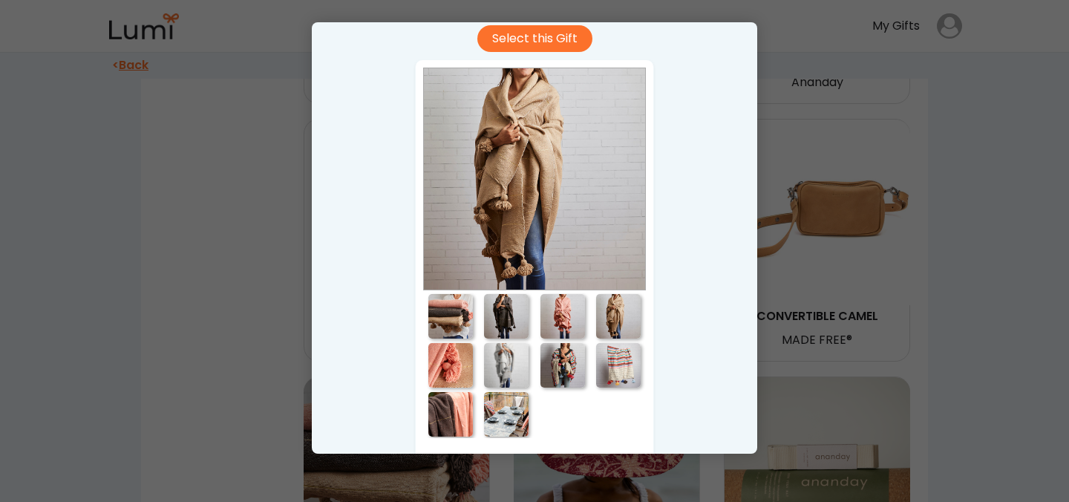
click at [449, 364] on div at bounding box center [450, 365] width 45 height 45
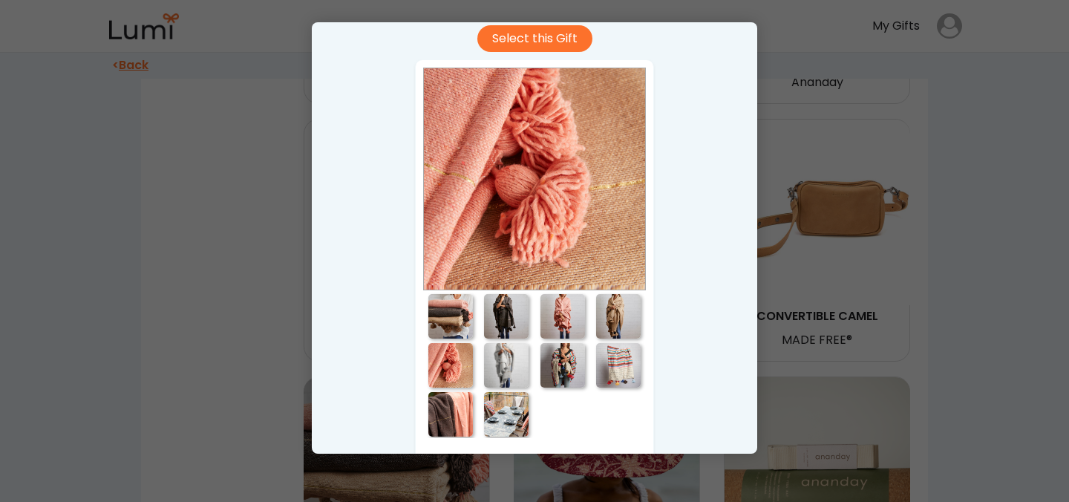
click at [492, 369] on div at bounding box center [506, 365] width 45 height 45
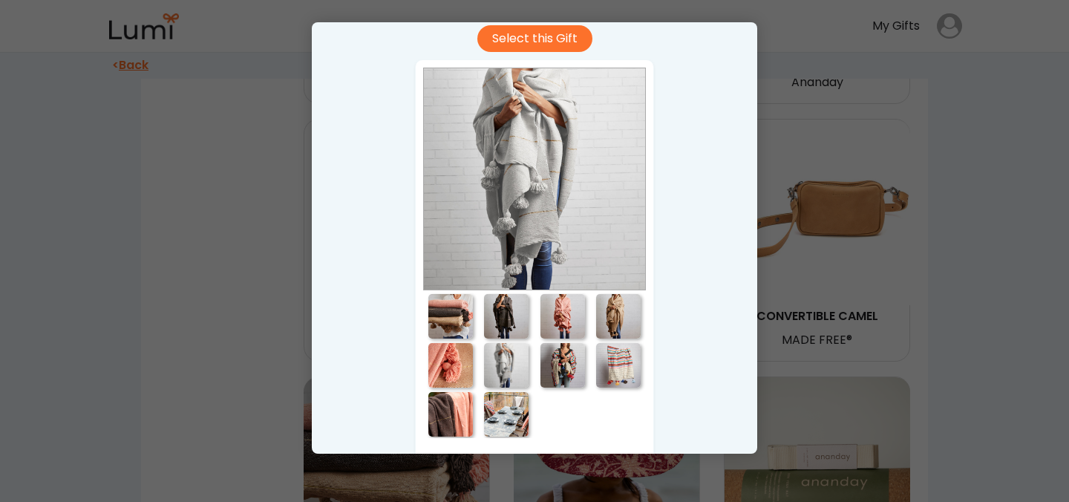
click at [579, 361] on div at bounding box center [562, 365] width 45 height 45
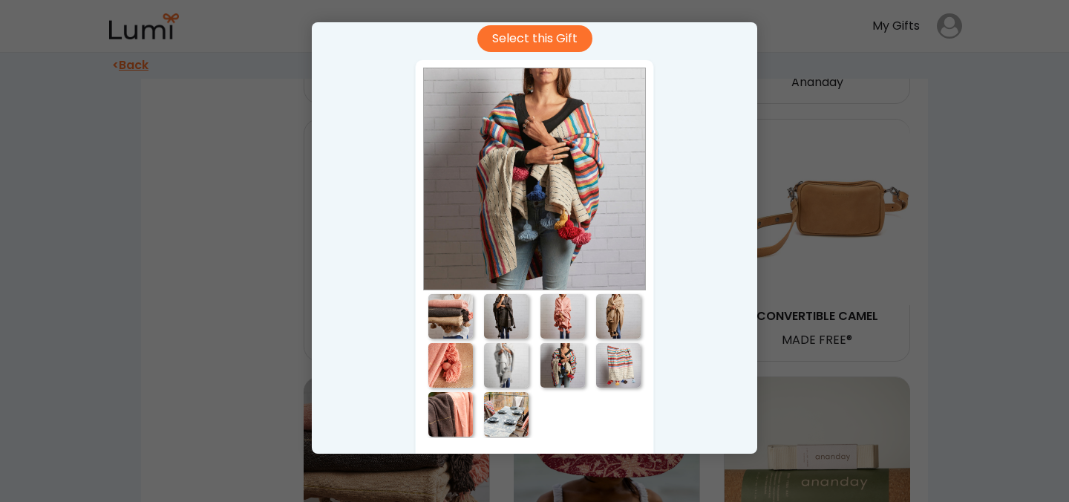
click at [638, 361] on div at bounding box center [618, 365] width 45 height 45
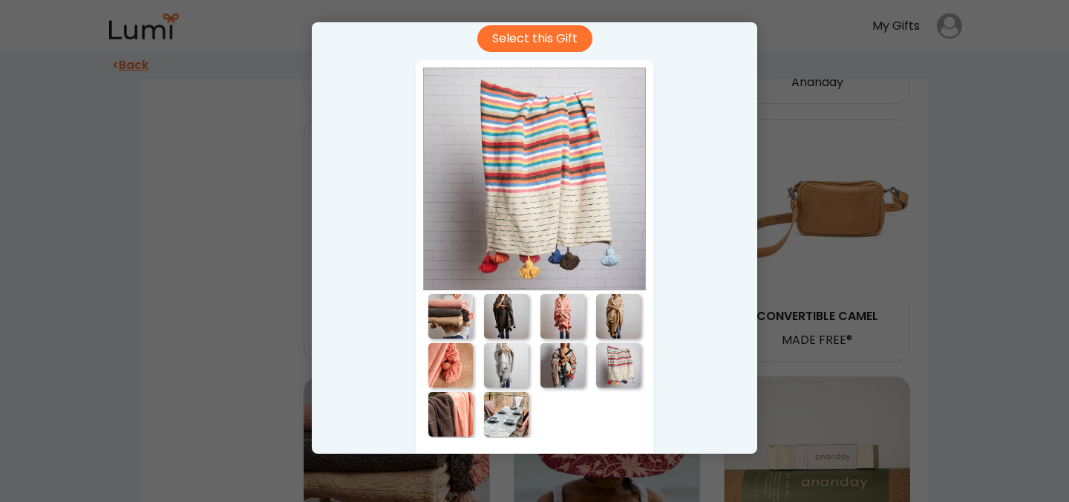
click at [444, 416] on div at bounding box center [450, 414] width 45 height 45
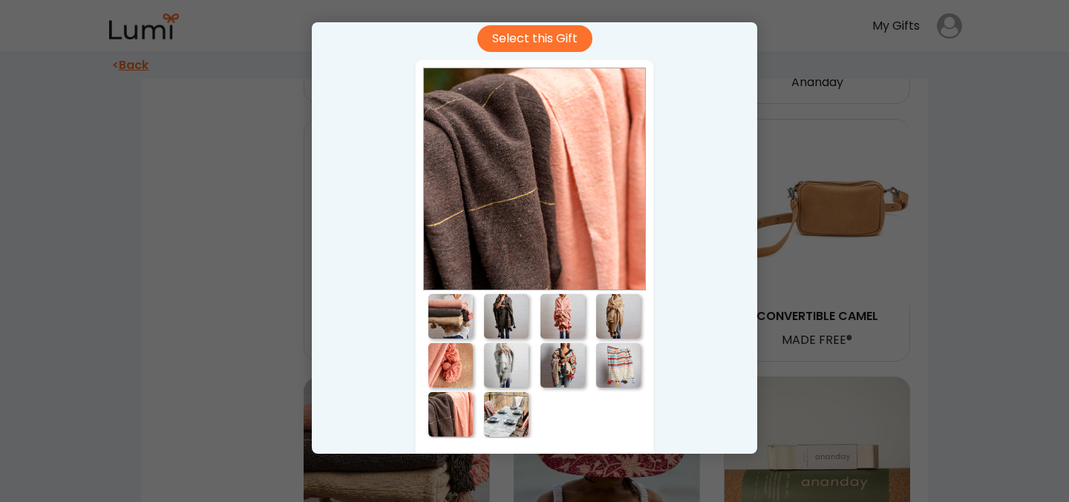
click at [499, 410] on div at bounding box center [506, 414] width 45 height 45
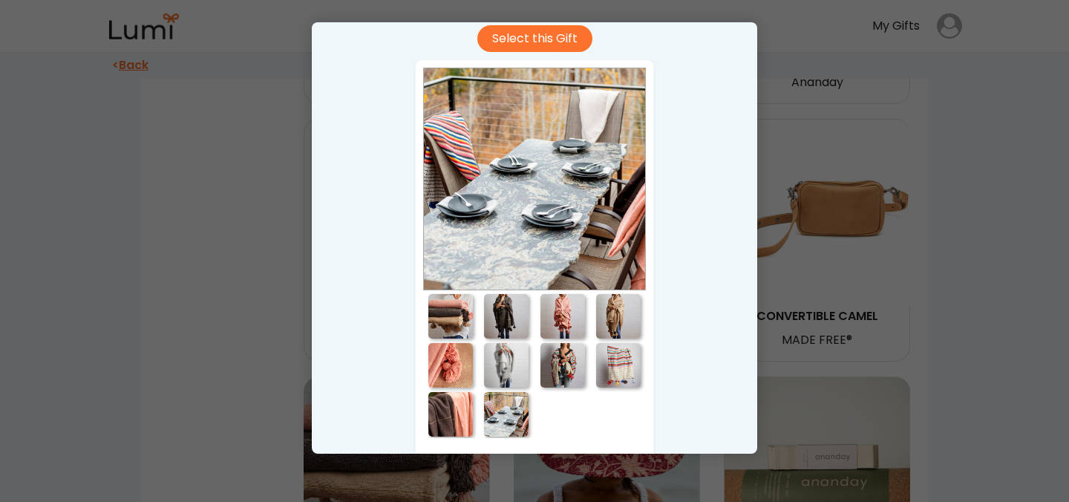
click at [623, 367] on div at bounding box center [618, 365] width 45 height 45
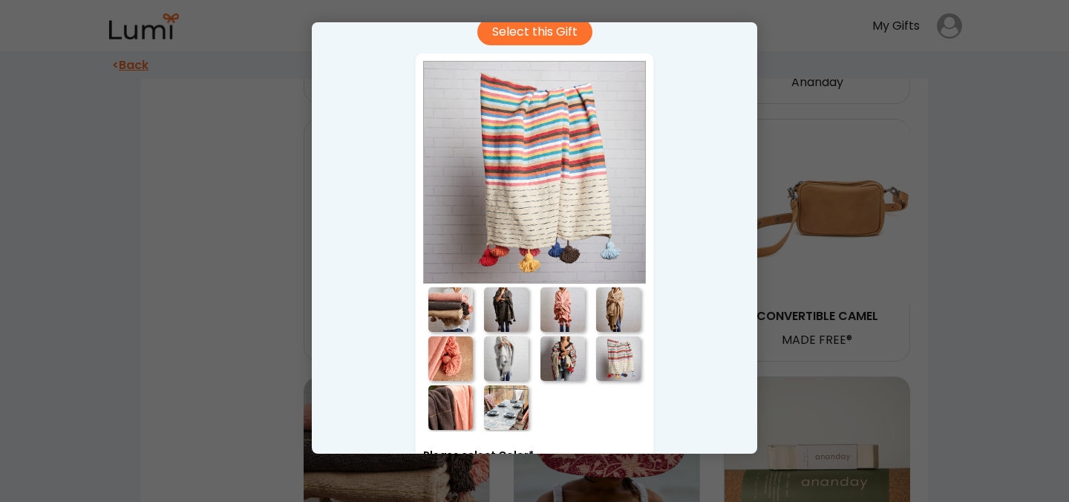
scroll to position [93, 0]
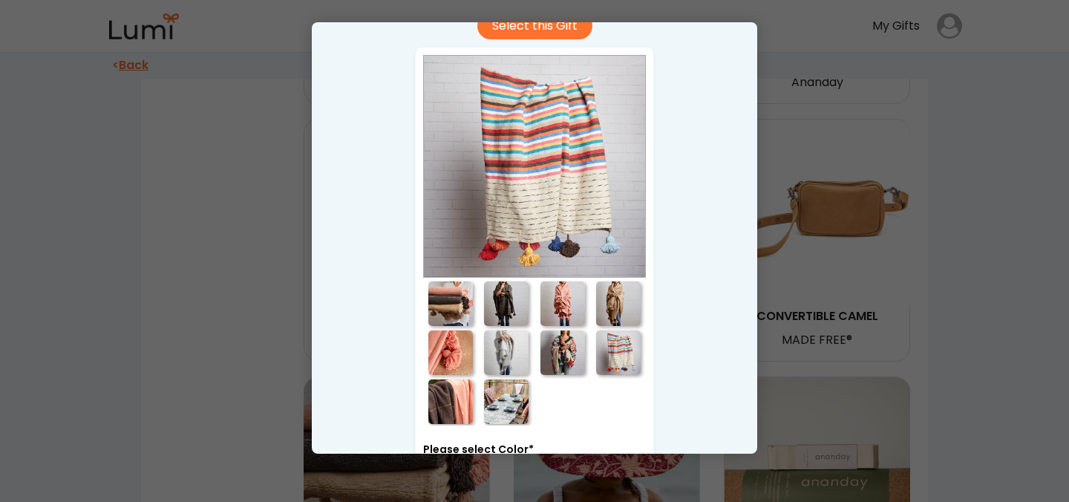
click at [512, 352] on div at bounding box center [506, 352] width 45 height 45
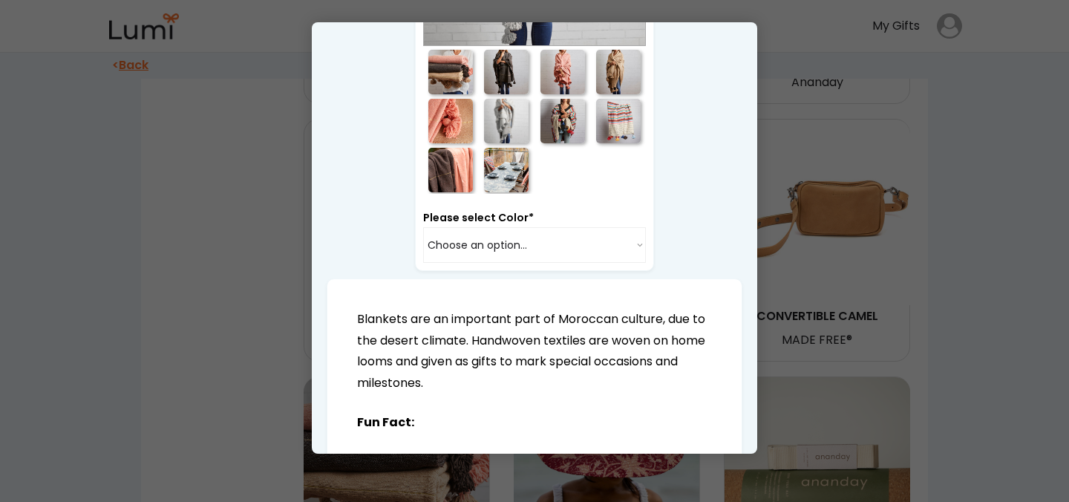
scroll to position [321, 0]
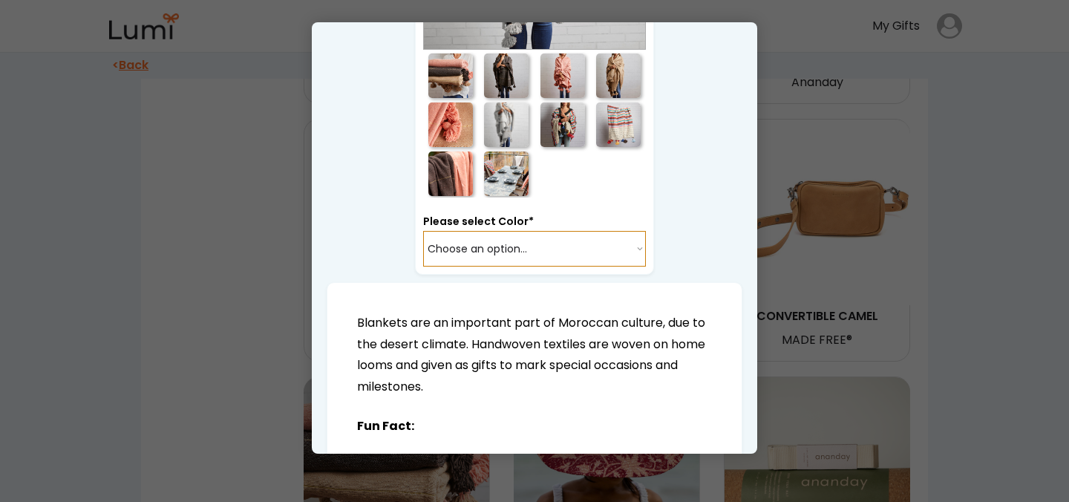
click at [550, 251] on select "Choose an option... Rose-Pink Camel Brown Off-White Multi" at bounding box center [534, 249] width 223 height 36
click at [423, 231] on select "Choose an option... Rose-Pink Camel Brown Off-White Multi" at bounding box center [534, 249] width 223 height 36
click at [506, 117] on div at bounding box center [506, 124] width 45 height 45
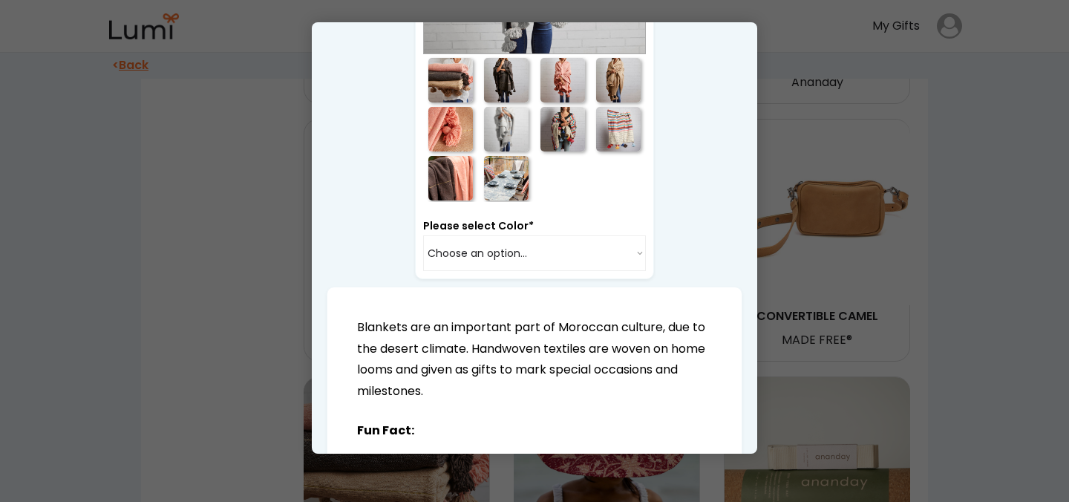
scroll to position [315, 0]
click at [621, 136] on div at bounding box center [618, 130] width 45 height 45
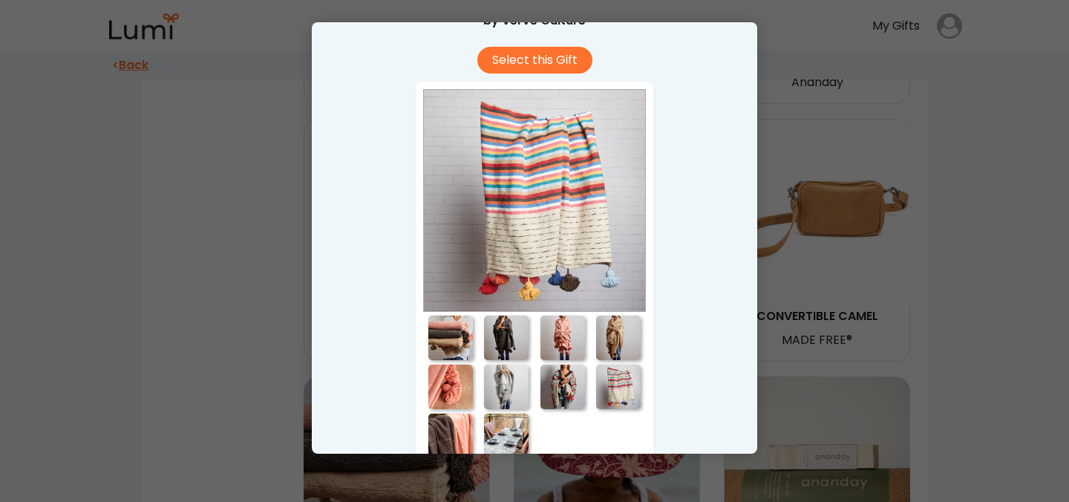
scroll to position [57, 0]
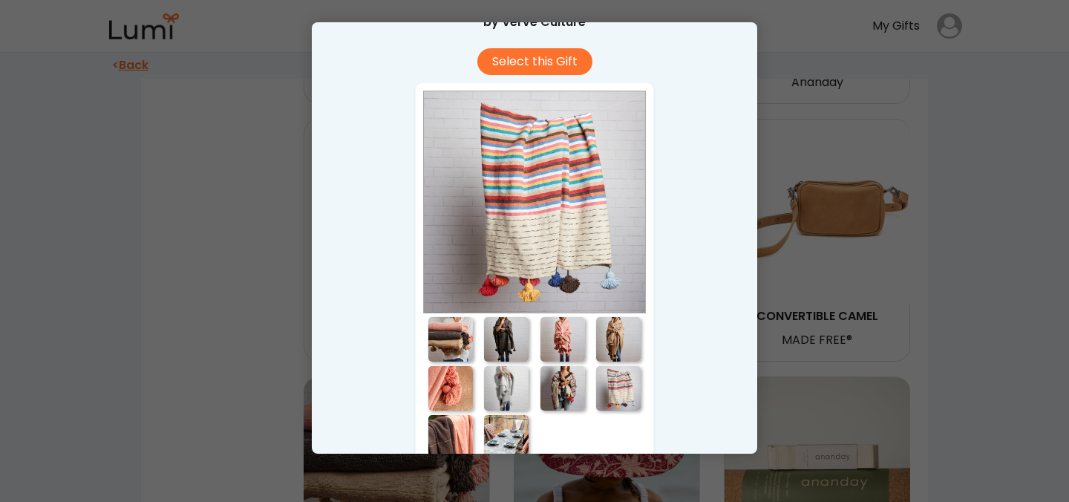
click at [567, 383] on div at bounding box center [562, 388] width 45 height 45
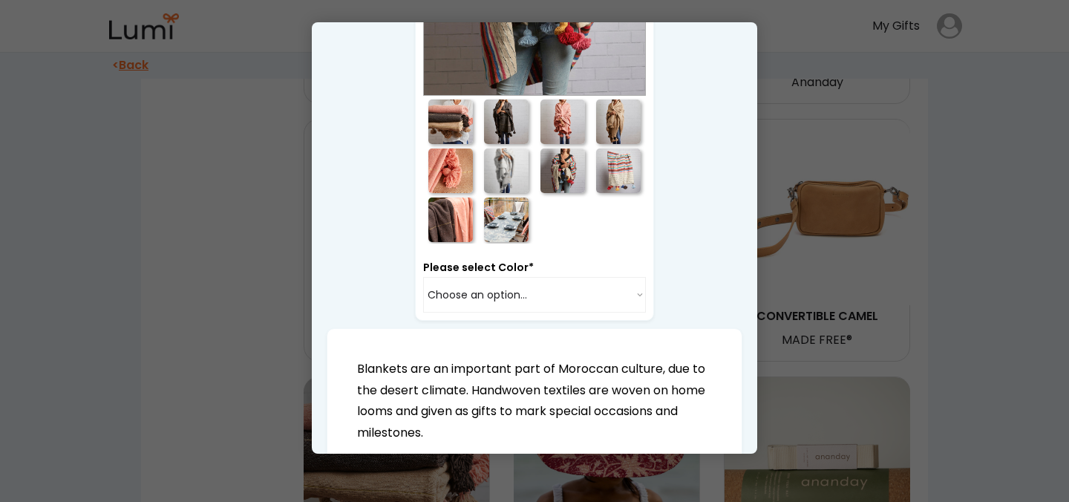
scroll to position [0, 0]
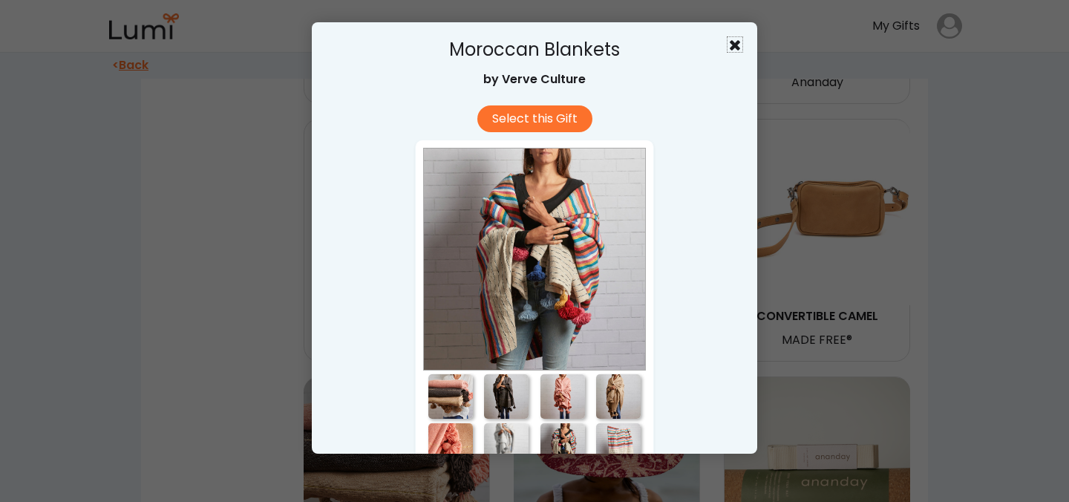
click at [736, 42] on use at bounding box center [735, 45] width 10 height 10
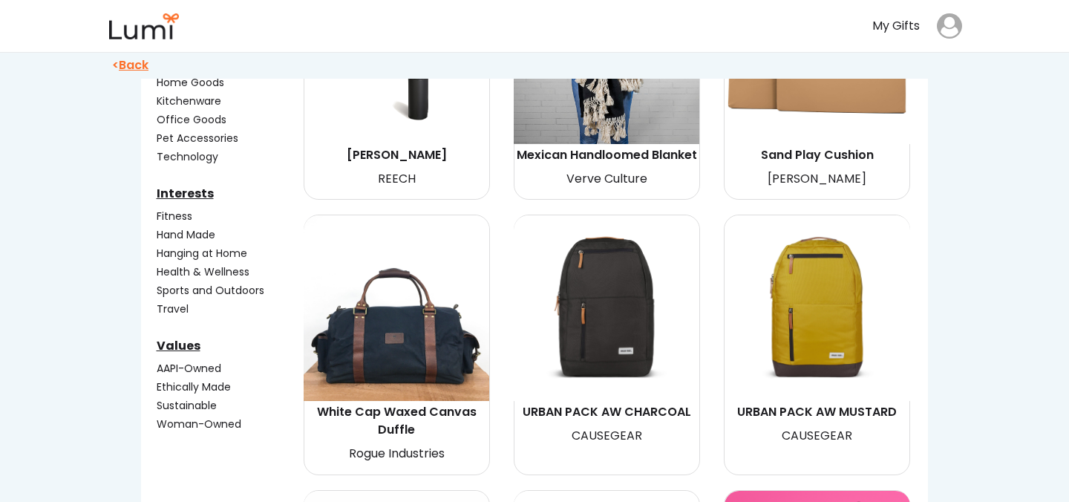
scroll to position [315, 0]
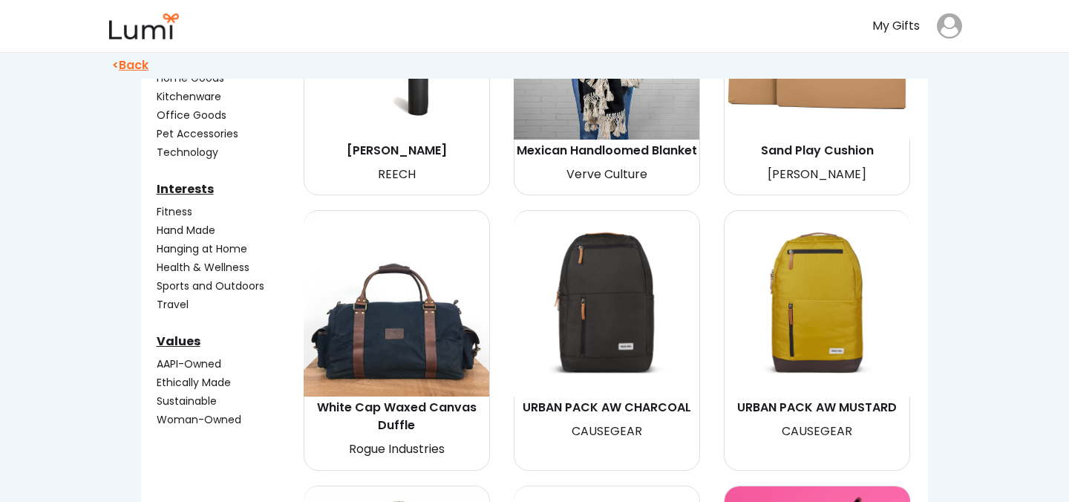
click at [171, 213] on div "Fitness" at bounding box center [229, 212] width 144 height 16
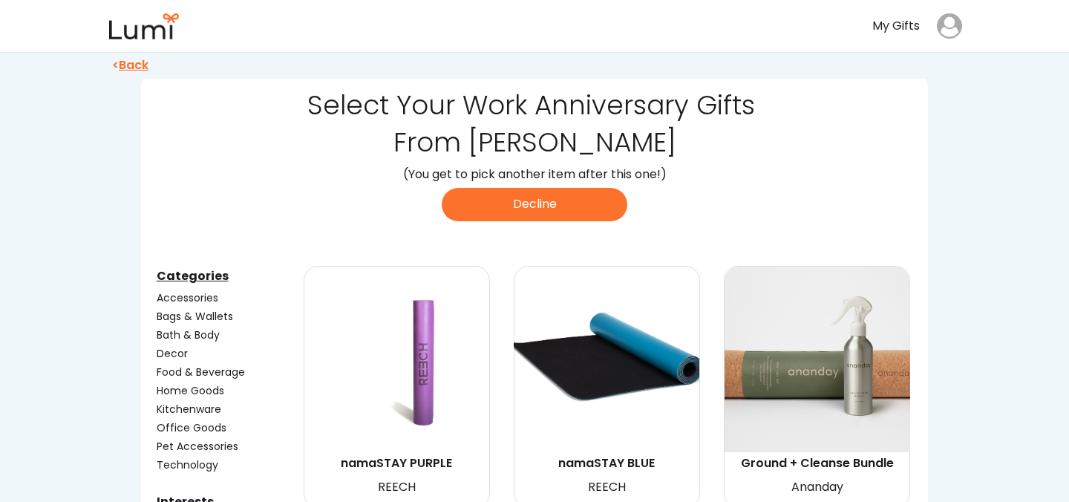
scroll to position [0, 0]
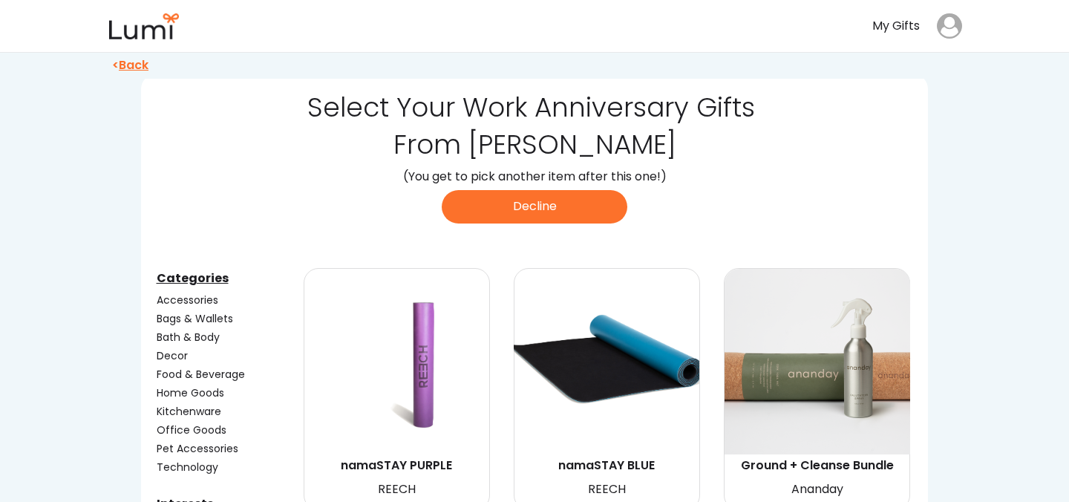
click at [425, 370] on img at bounding box center [397, 362] width 186 height 186
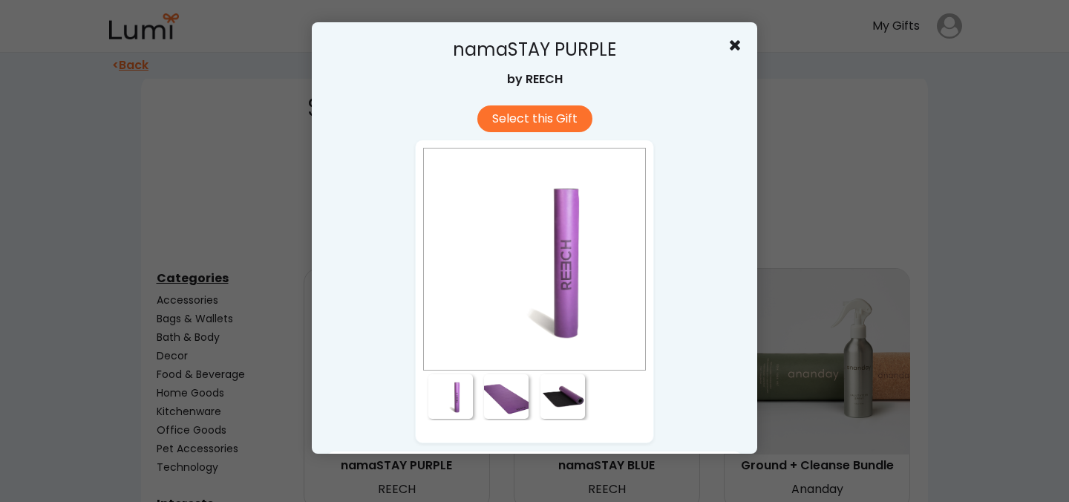
click at [497, 390] on div at bounding box center [506, 396] width 45 height 45
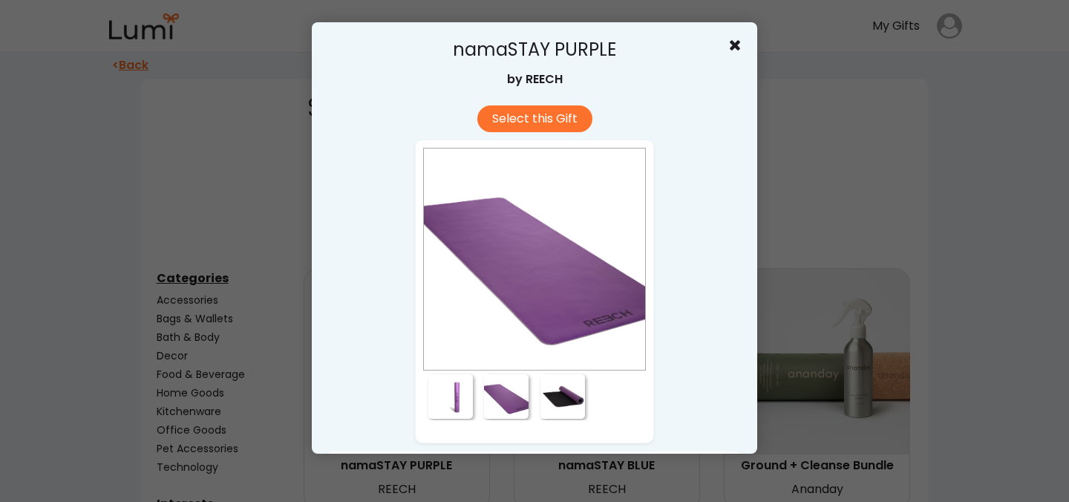
click at [558, 395] on div at bounding box center [562, 396] width 45 height 45
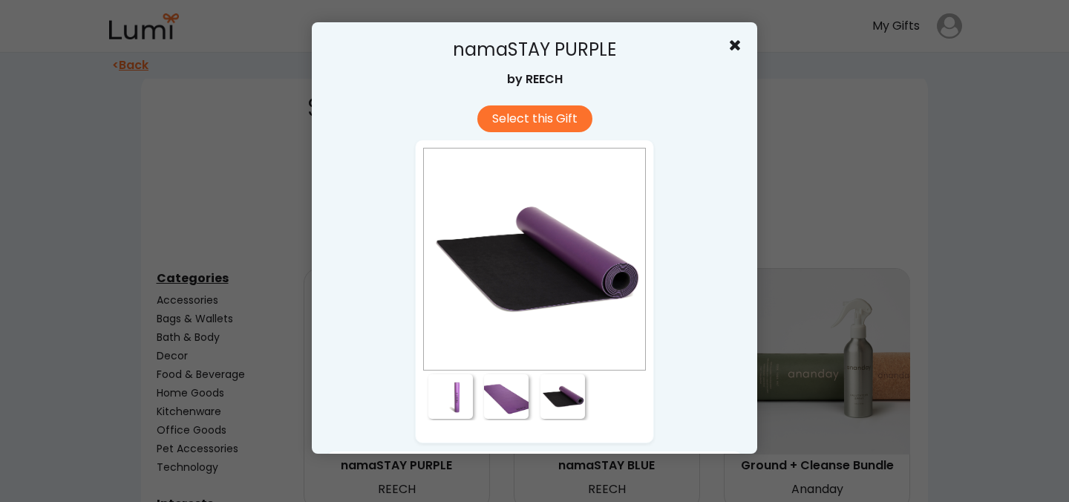
click at [735, 42] on icon at bounding box center [734, 44] width 15 height 15
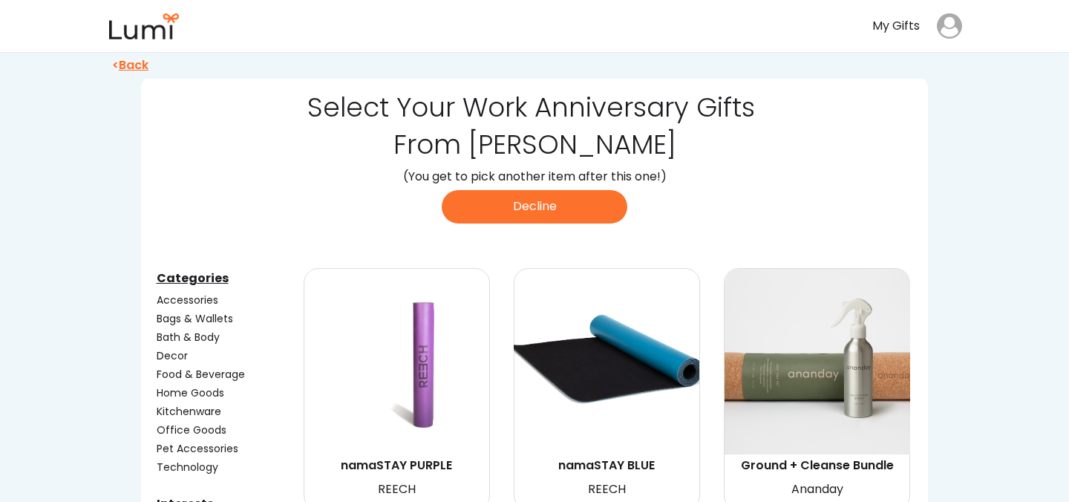
click at [206, 292] on div "Accessories" at bounding box center [229, 300] width 144 height 16
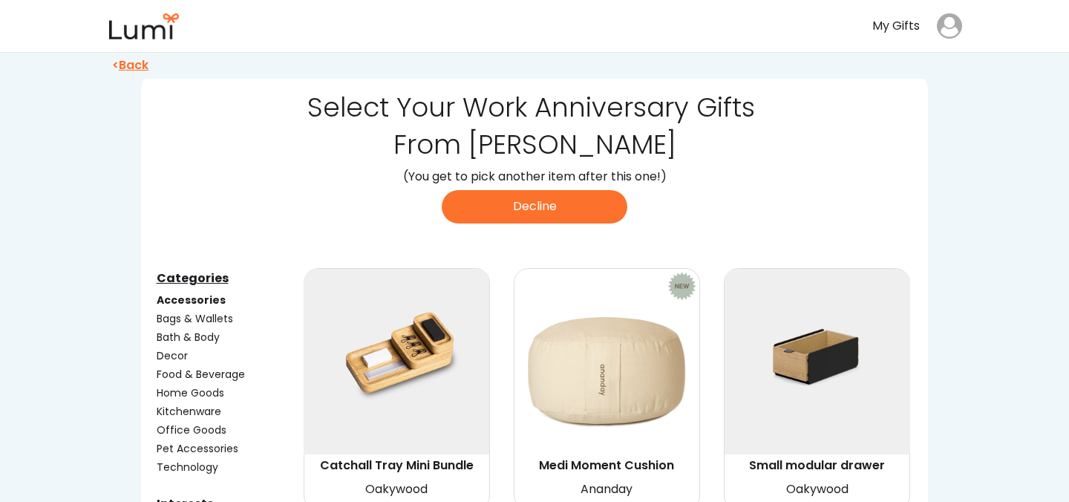
click at [177, 353] on div "Decor" at bounding box center [229, 356] width 144 height 16
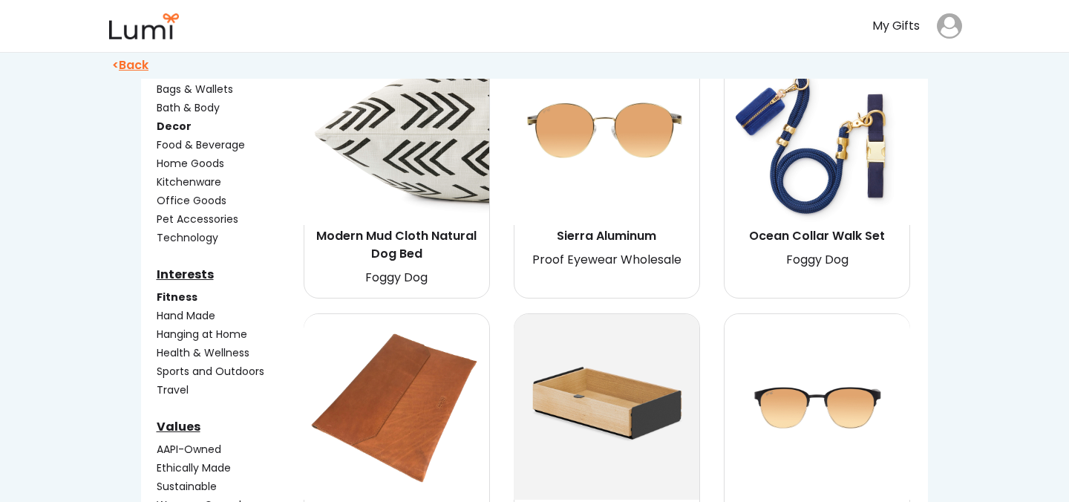
scroll to position [243, 0]
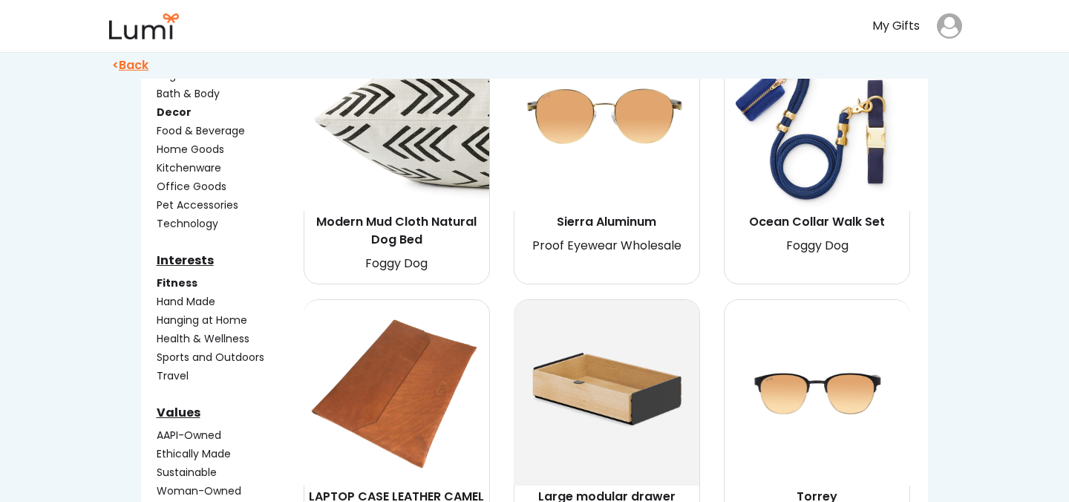
click at [207, 147] on div "Home Goods" at bounding box center [229, 150] width 144 height 16
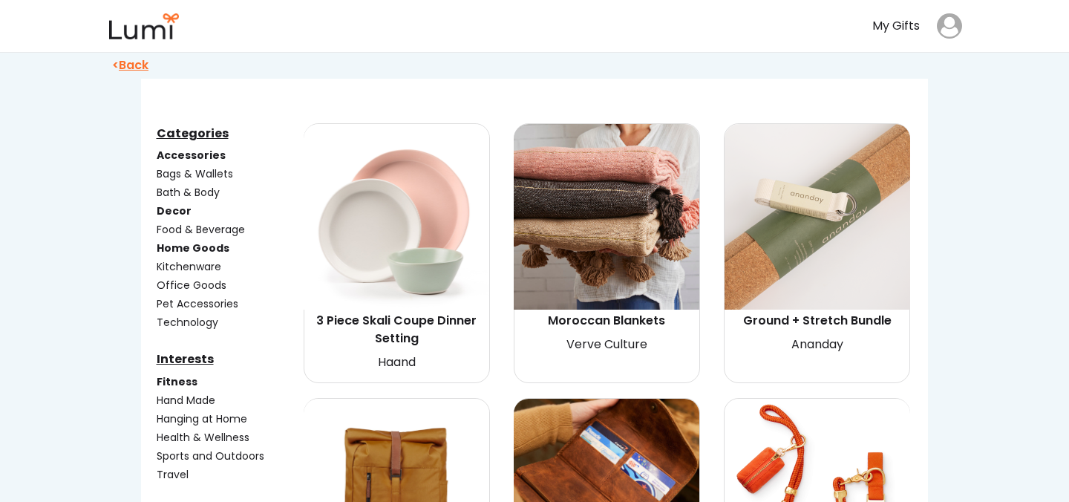
scroll to position [157, 0]
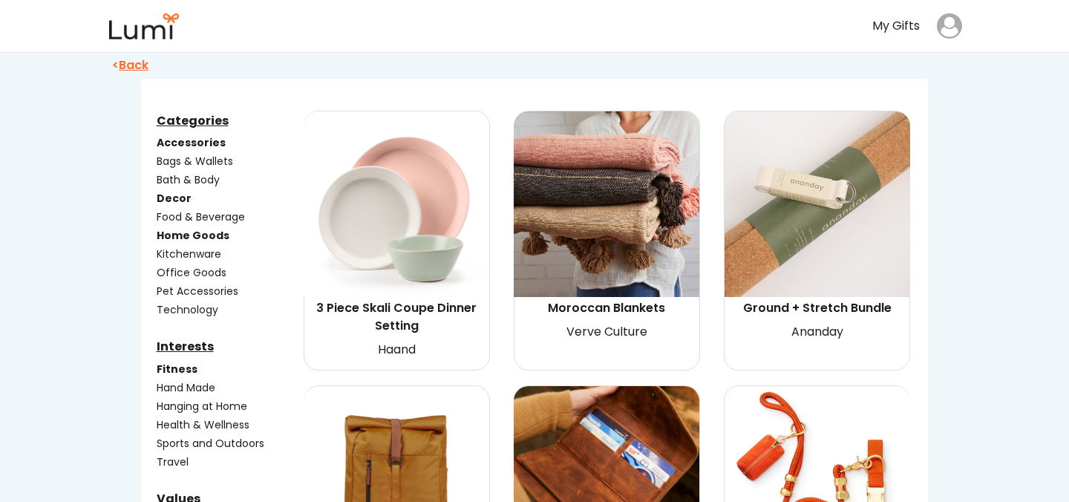
click at [402, 253] on img at bounding box center [397, 204] width 186 height 186
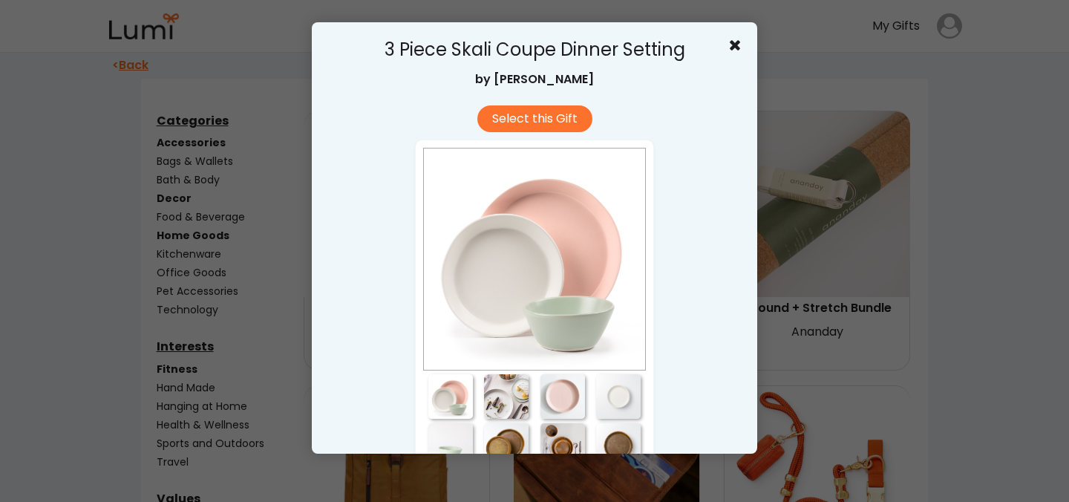
click at [503, 396] on div at bounding box center [506, 396] width 45 height 45
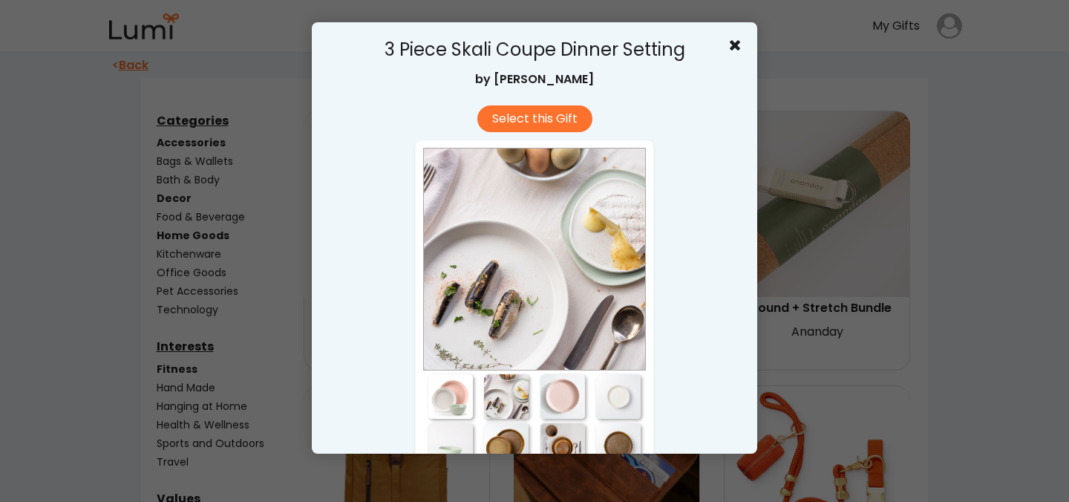
click at [562, 397] on div at bounding box center [562, 396] width 45 height 45
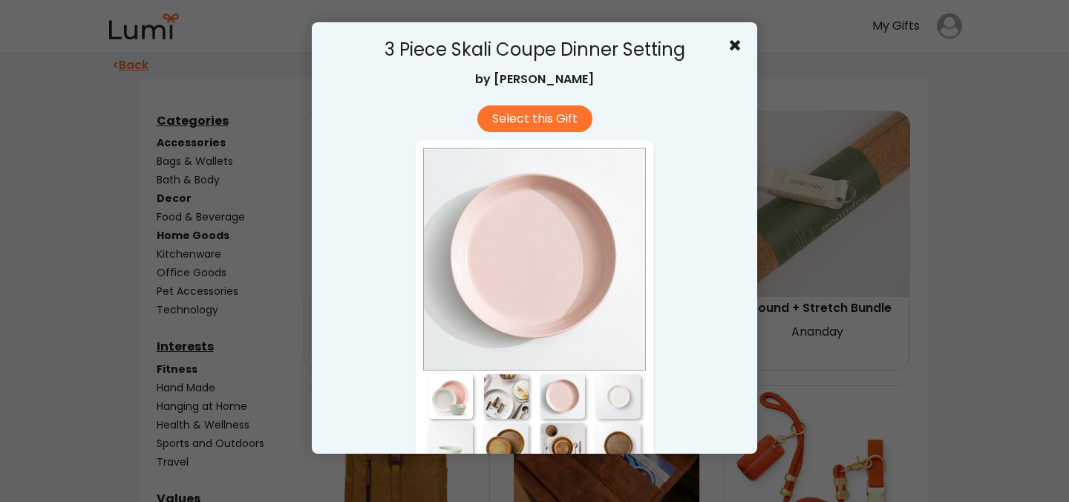
click at [626, 395] on div at bounding box center [618, 396] width 45 height 45
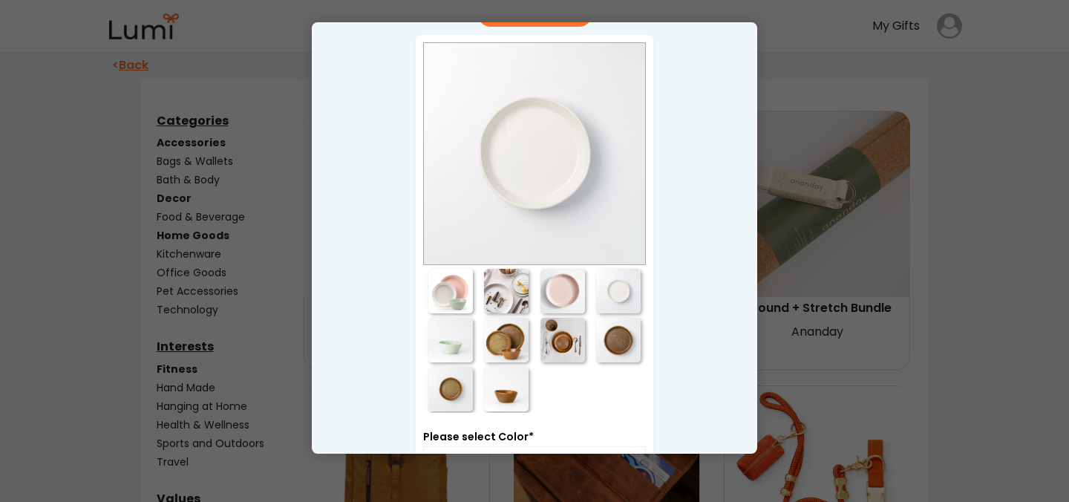
scroll to position [105, 0]
click at [511, 340] on div at bounding box center [506, 340] width 45 height 45
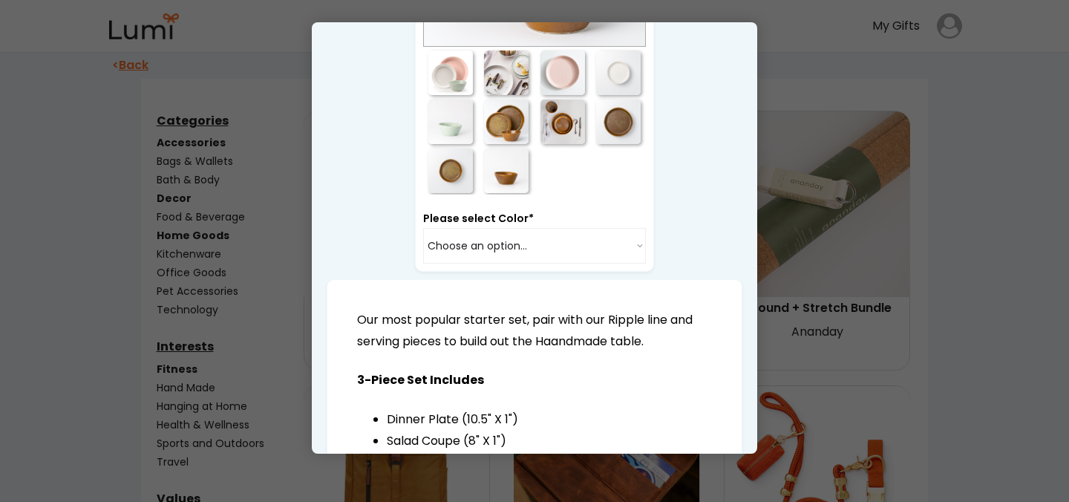
scroll to position [0, 0]
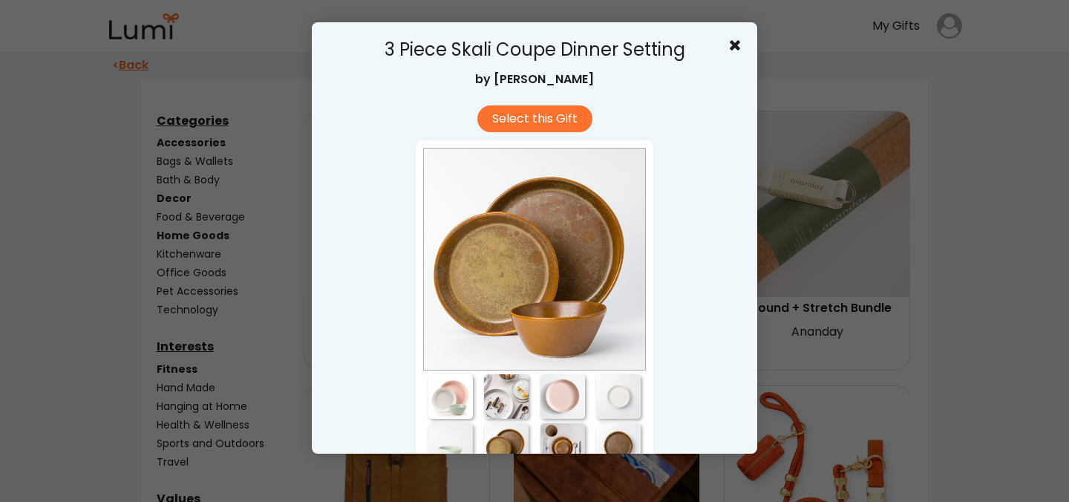
click at [737, 43] on use at bounding box center [735, 45] width 10 height 10
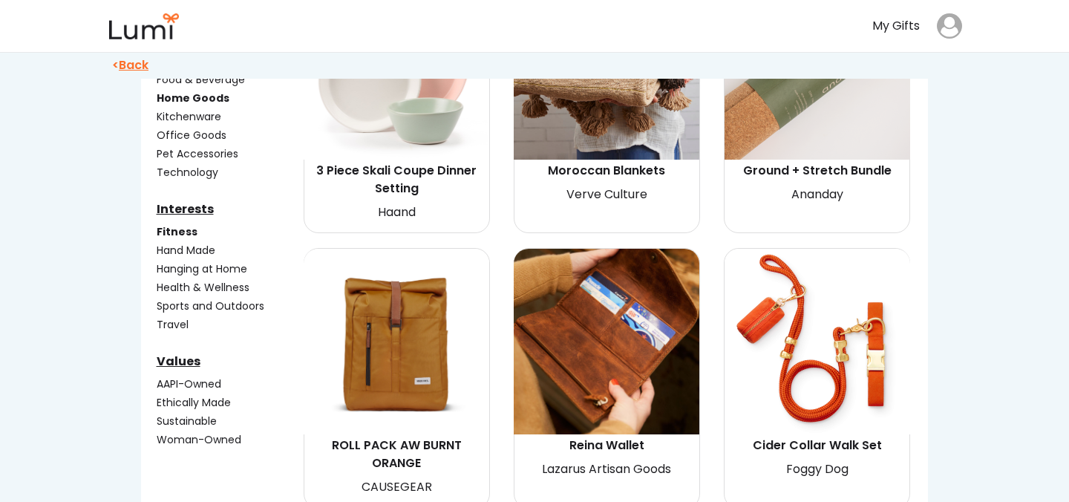
scroll to position [295, 0]
click at [184, 249] on div "Hand Made" at bounding box center [229, 250] width 144 height 16
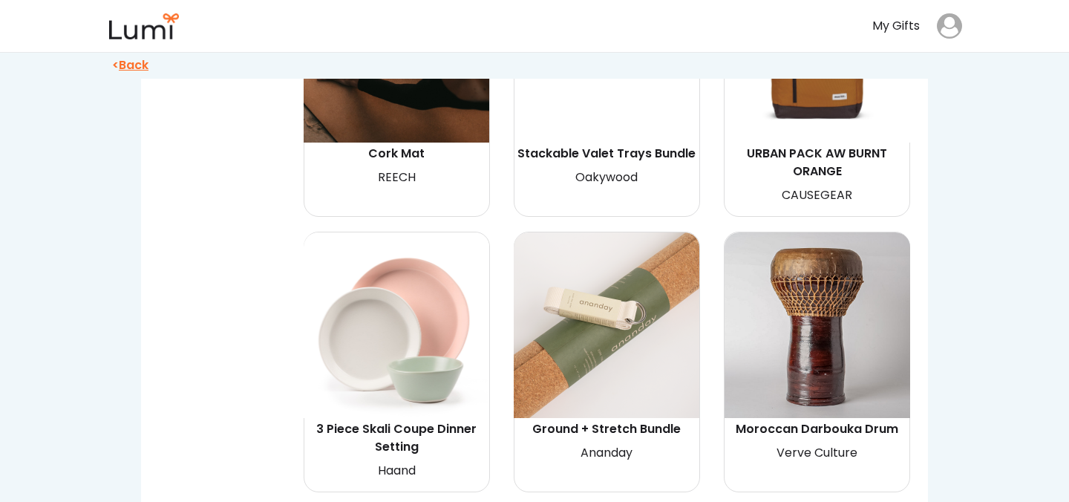
scroll to position [1896, 0]
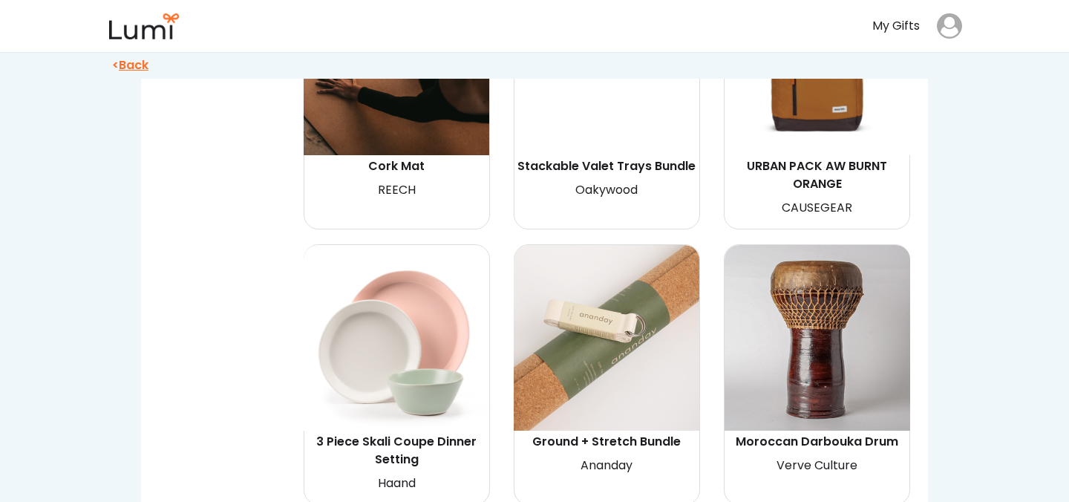
click at [760, 373] on img at bounding box center [817, 338] width 186 height 186
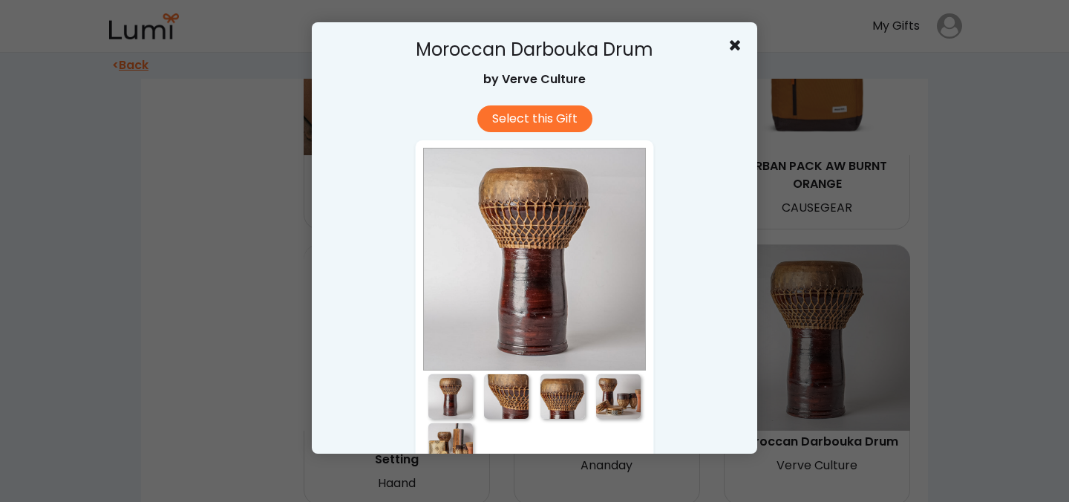
click at [513, 399] on div at bounding box center [506, 396] width 45 height 45
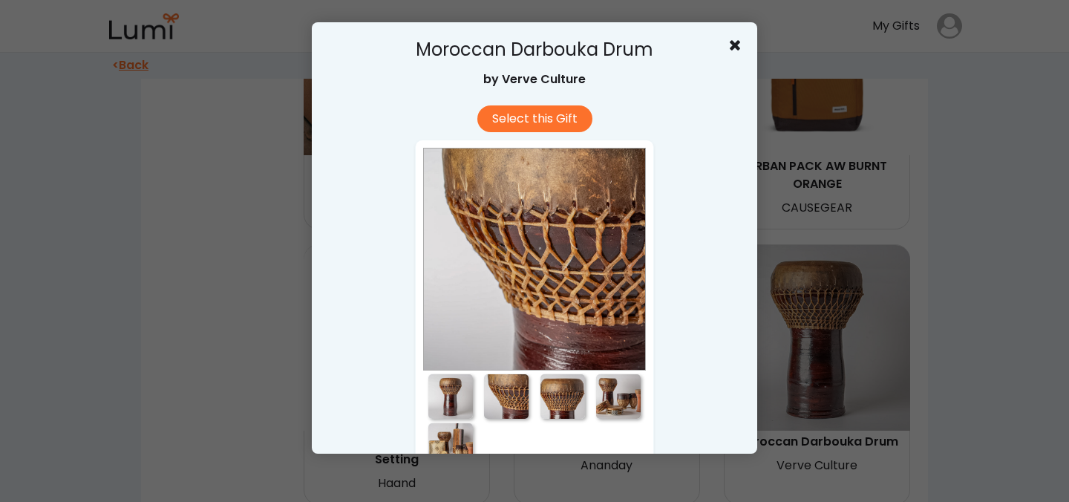
click at [573, 399] on div at bounding box center [562, 396] width 45 height 45
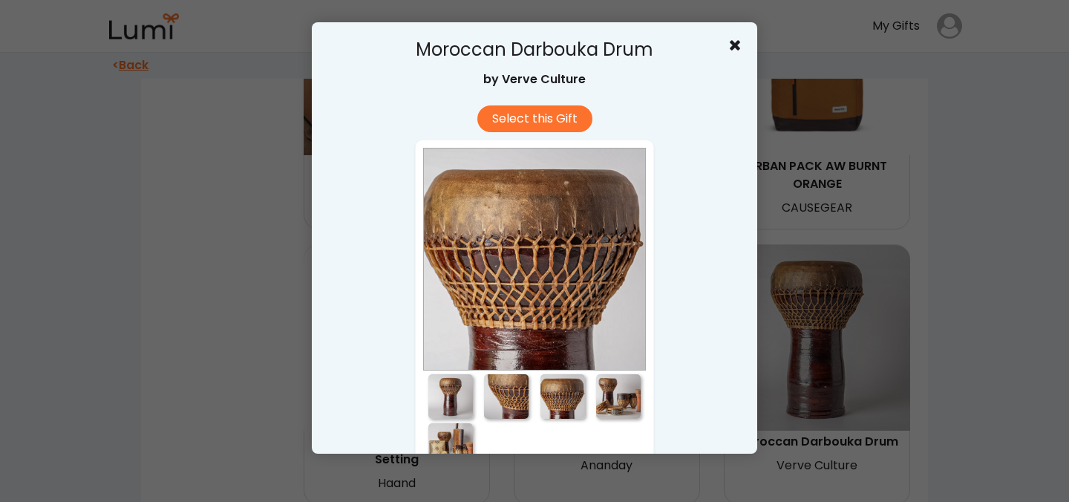
click at [623, 400] on div at bounding box center [618, 396] width 45 height 45
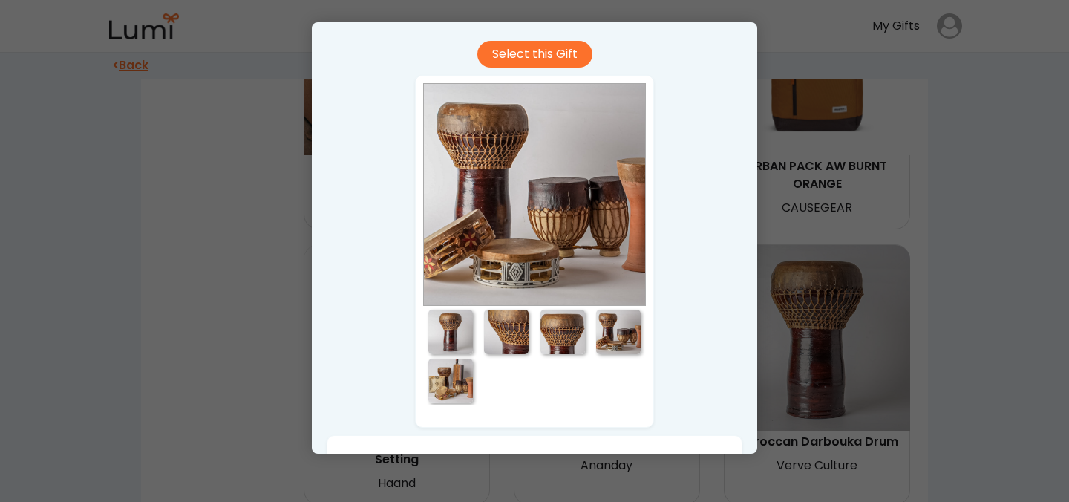
scroll to position [66, 0]
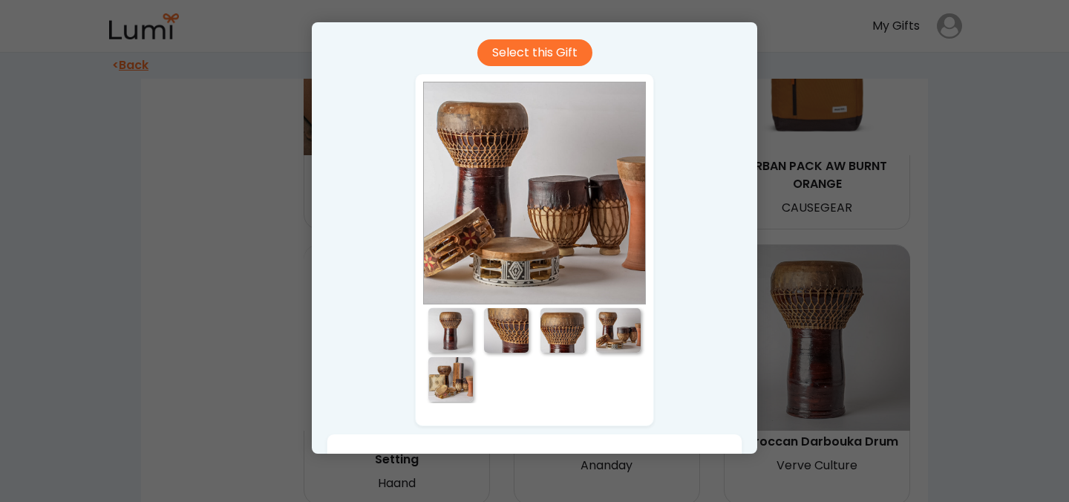
click at [456, 371] on div at bounding box center [450, 379] width 45 height 45
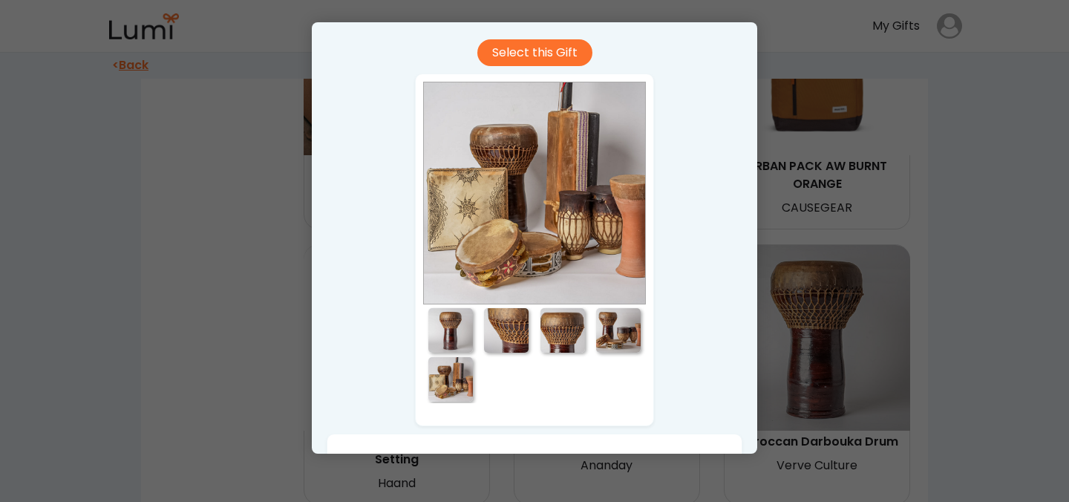
scroll to position [0, 0]
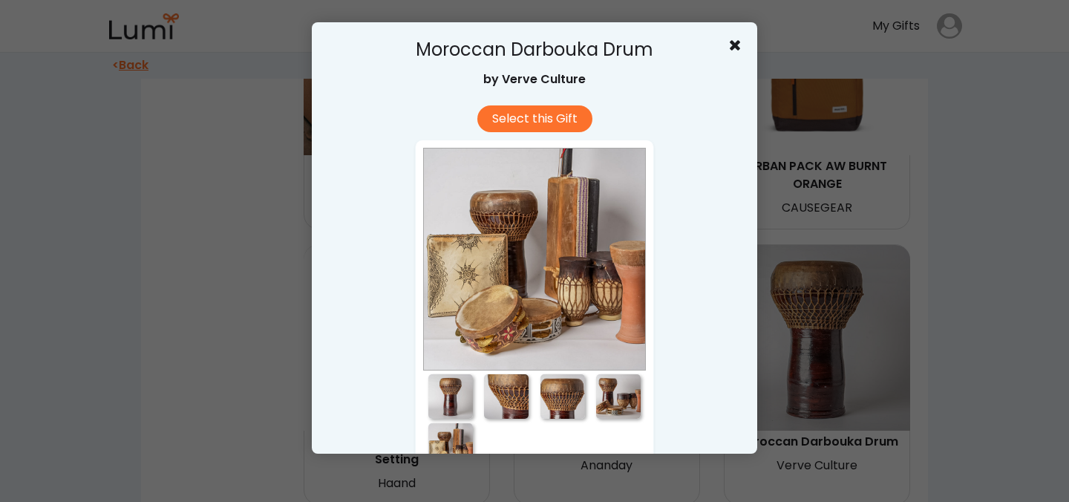
click at [734, 47] on use at bounding box center [735, 45] width 10 height 10
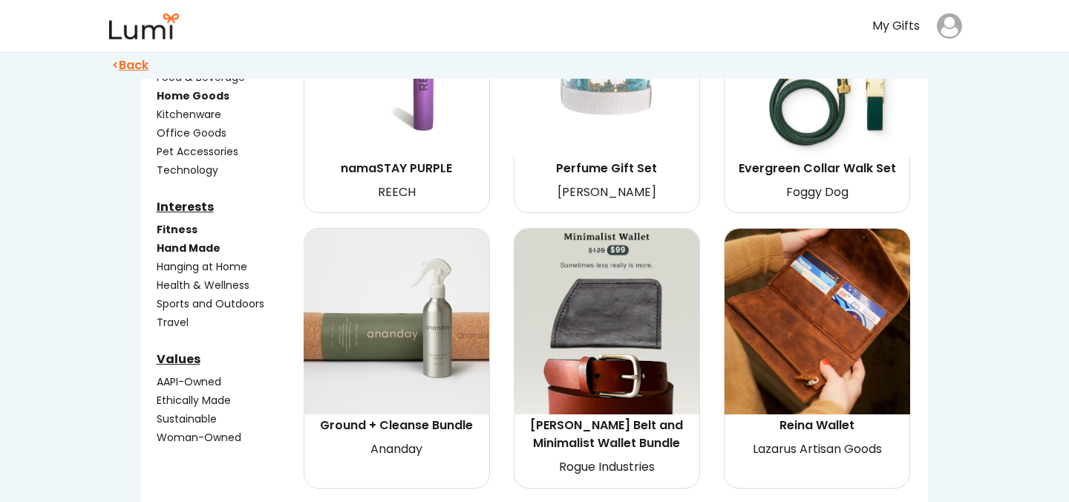
scroll to position [299, 0]
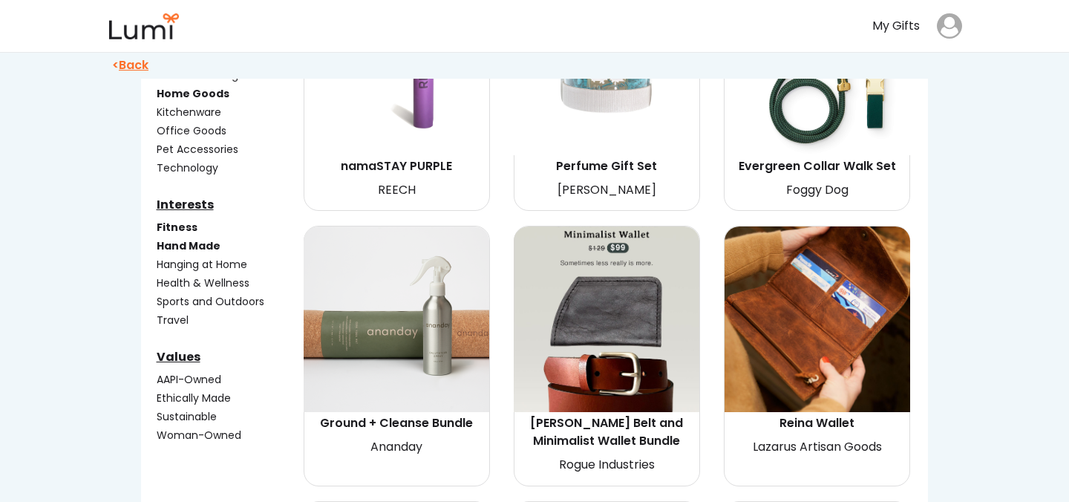
click at [198, 128] on div "Office Goods" at bounding box center [229, 131] width 144 height 16
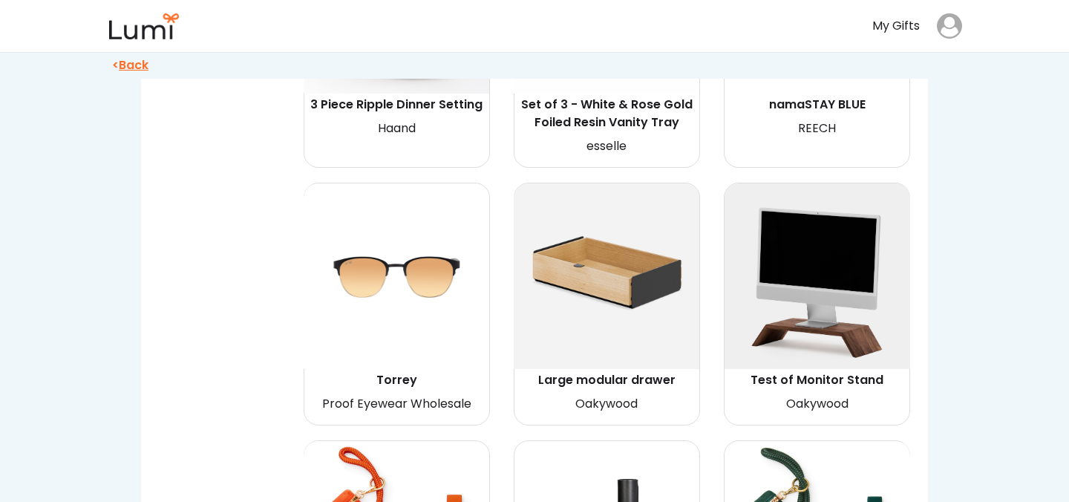
scroll to position [910, 0]
click at [825, 245] on img at bounding box center [817, 277] width 186 height 186
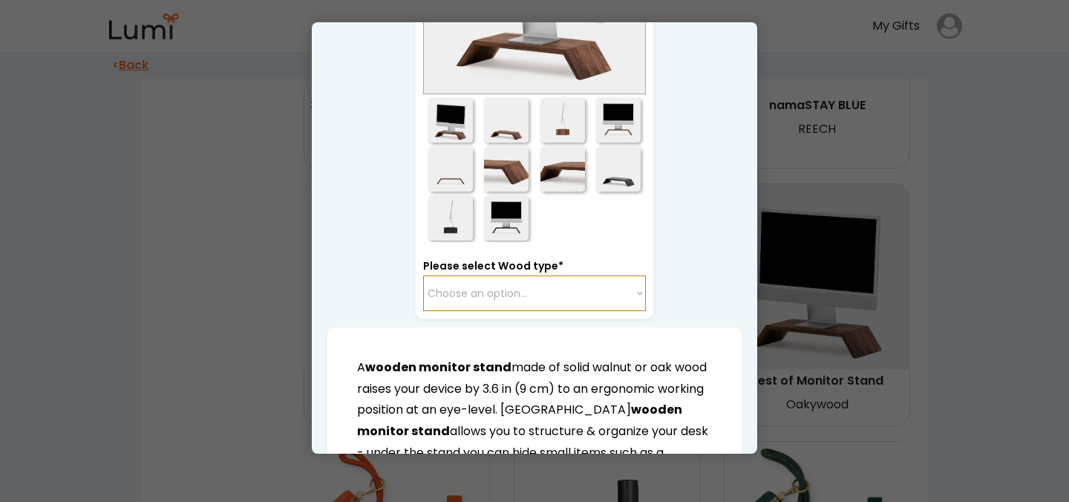
scroll to position [301, 0]
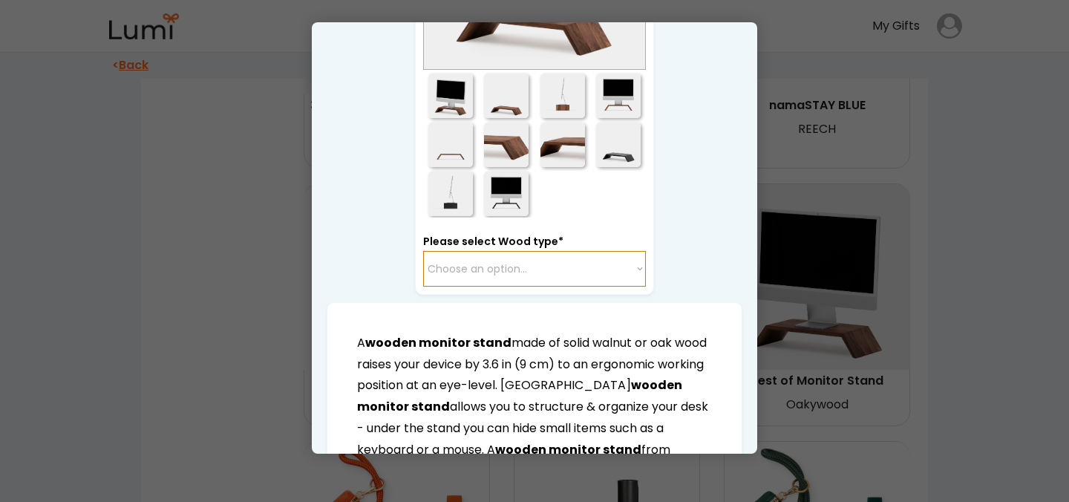
click at [598, 265] on select "Choose an option... Oak Black" at bounding box center [534, 269] width 223 height 36
click at [423, 251] on select "Choose an option... Oak Black" at bounding box center [534, 269] width 223 height 36
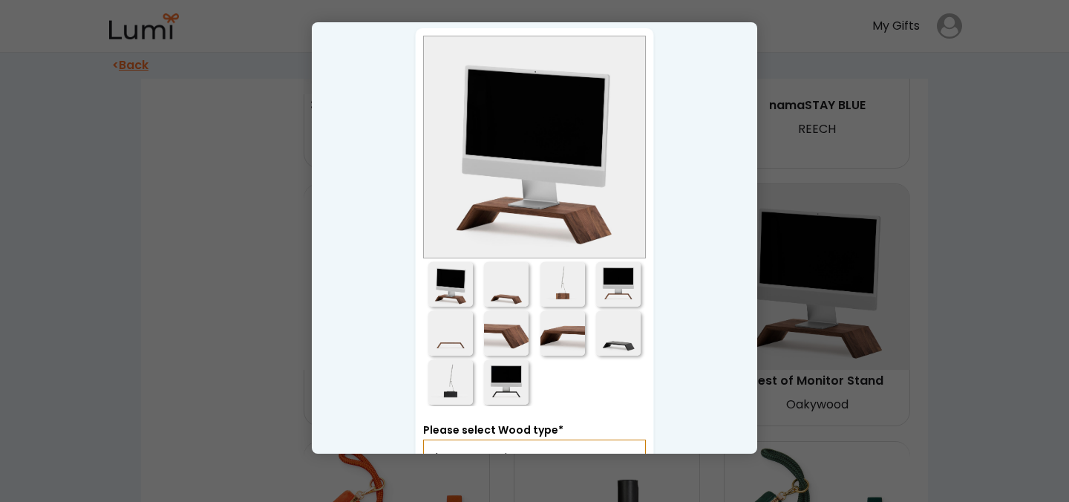
scroll to position [0, 0]
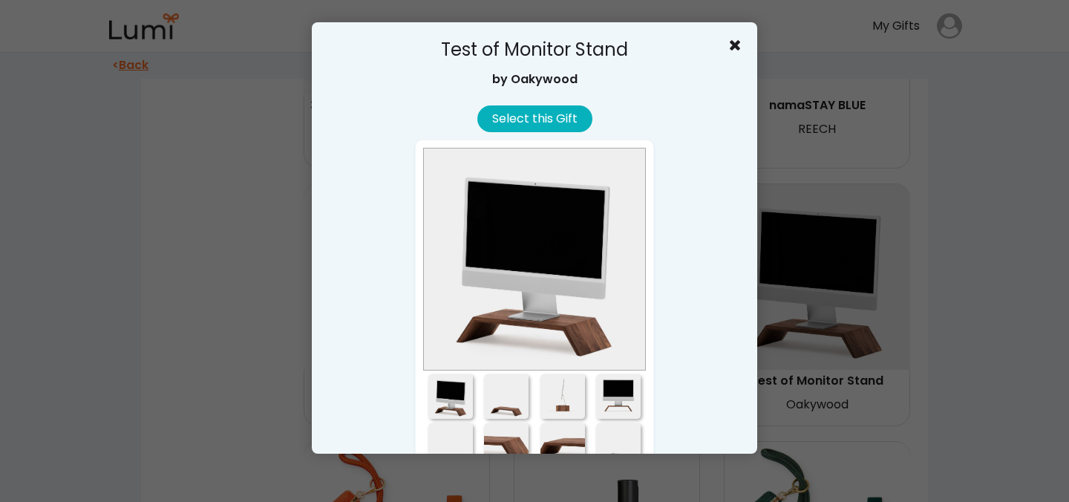
click at [550, 118] on button "Select this Gift" at bounding box center [534, 118] width 115 height 27
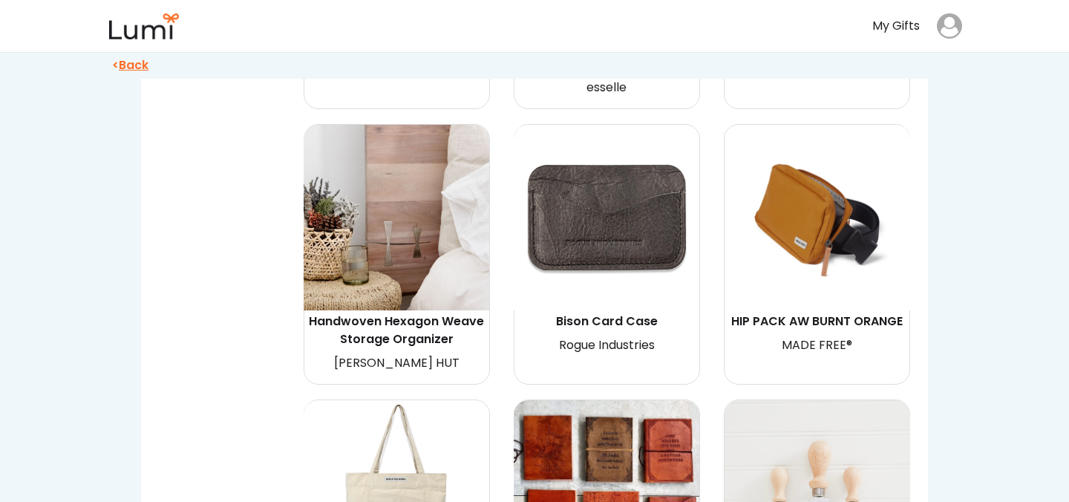
scroll to position [2997, 0]
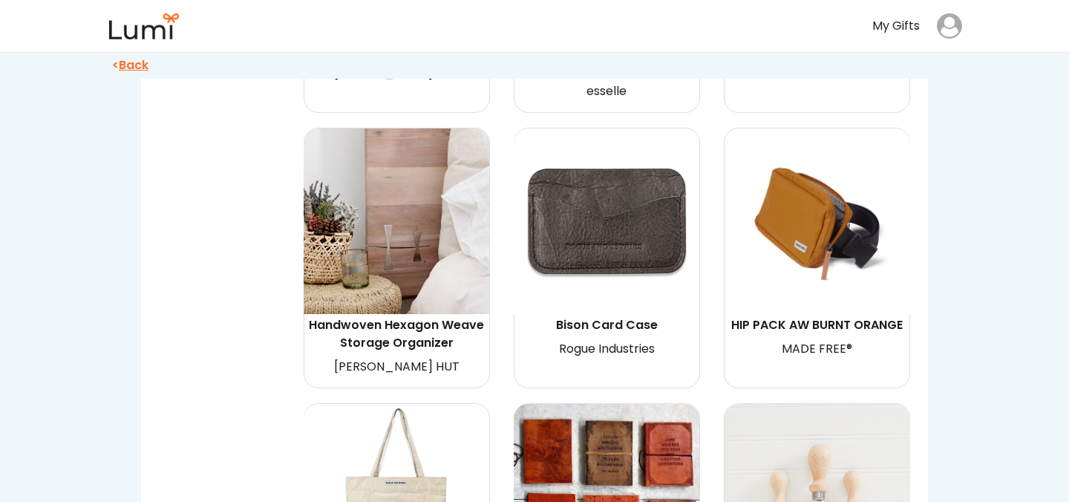
click at [409, 220] on img at bounding box center [397, 221] width 186 height 186
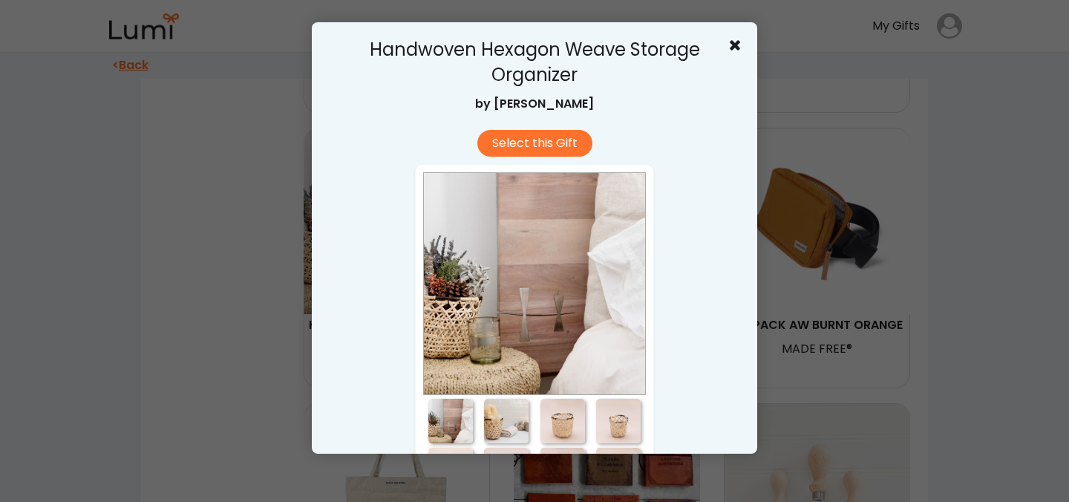
click at [509, 422] on div at bounding box center [506, 421] width 45 height 45
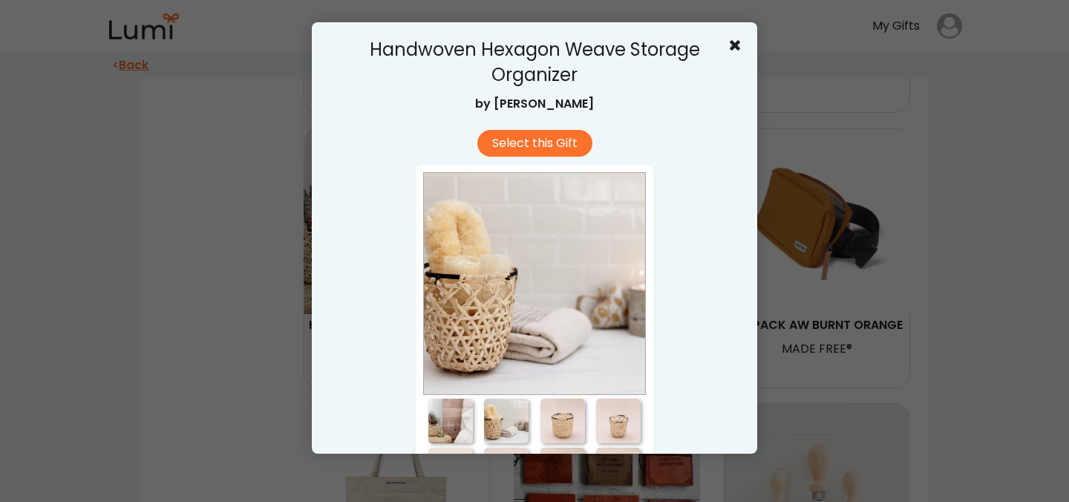
click at [577, 428] on div at bounding box center [562, 421] width 45 height 45
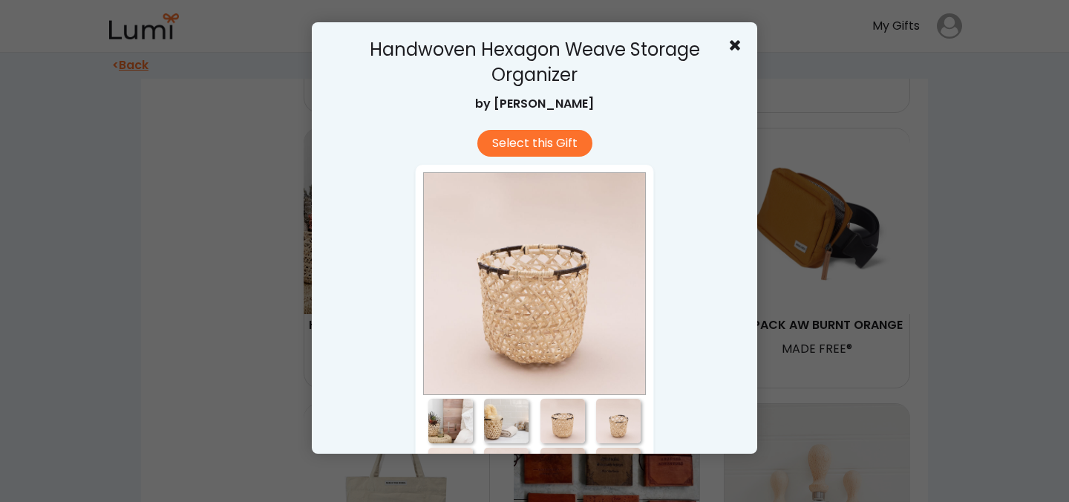
click at [577, 428] on div at bounding box center [562, 421] width 45 height 45
click at [740, 42] on icon at bounding box center [734, 44] width 15 height 15
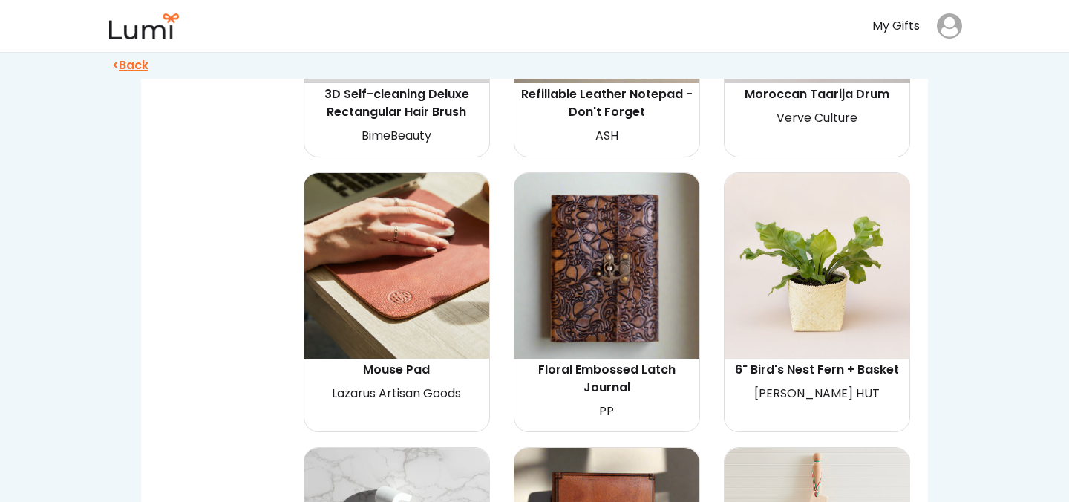
scroll to position [3791, 0]
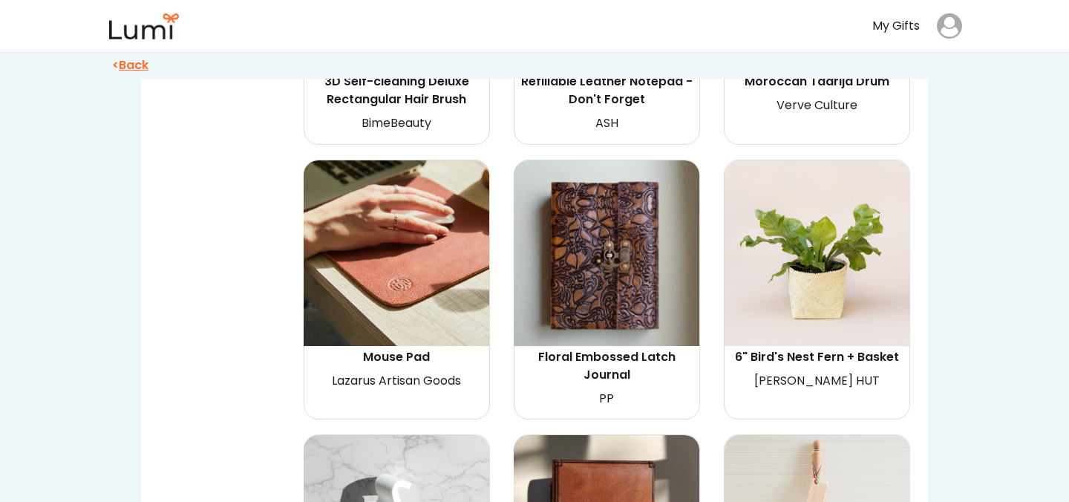
click at [609, 222] on img at bounding box center [607, 253] width 186 height 186
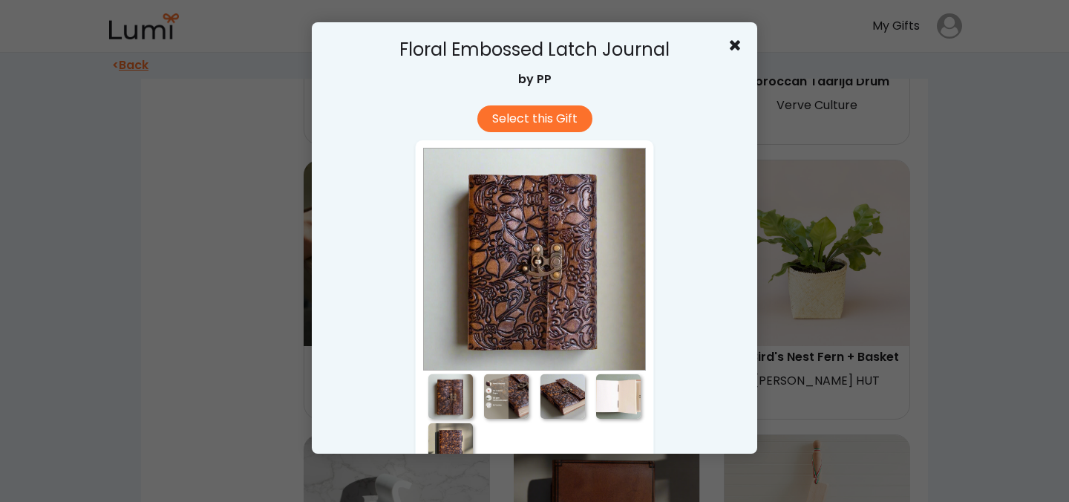
click at [516, 388] on div at bounding box center [506, 396] width 45 height 45
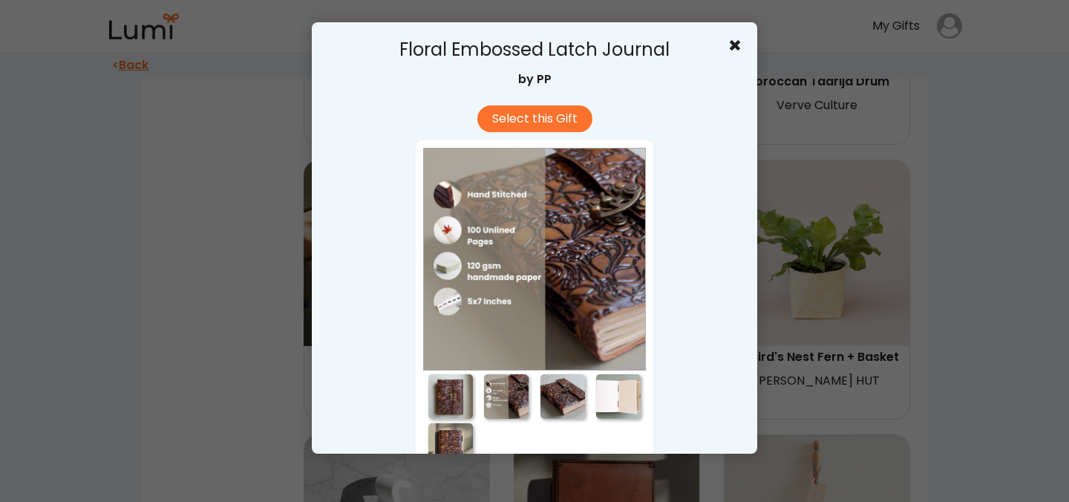
click at [563, 401] on div at bounding box center [562, 396] width 45 height 45
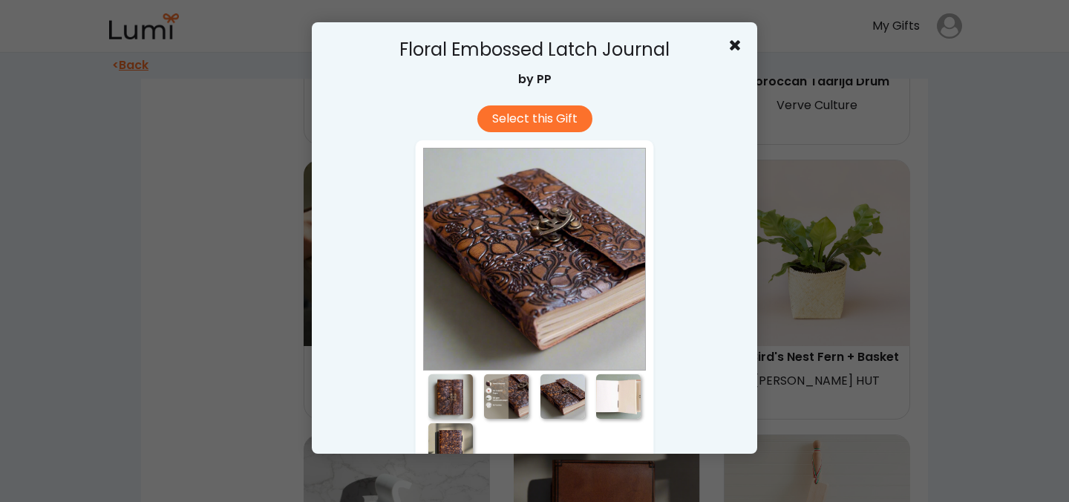
click at [628, 422] on div at bounding box center [534, 421] width 223 height 96
click at [612, 364] on div at bounding box center [534, 259] width 223 height 223
click at [609, 402] on div at bounding box center [618, 396] width 45 height 45
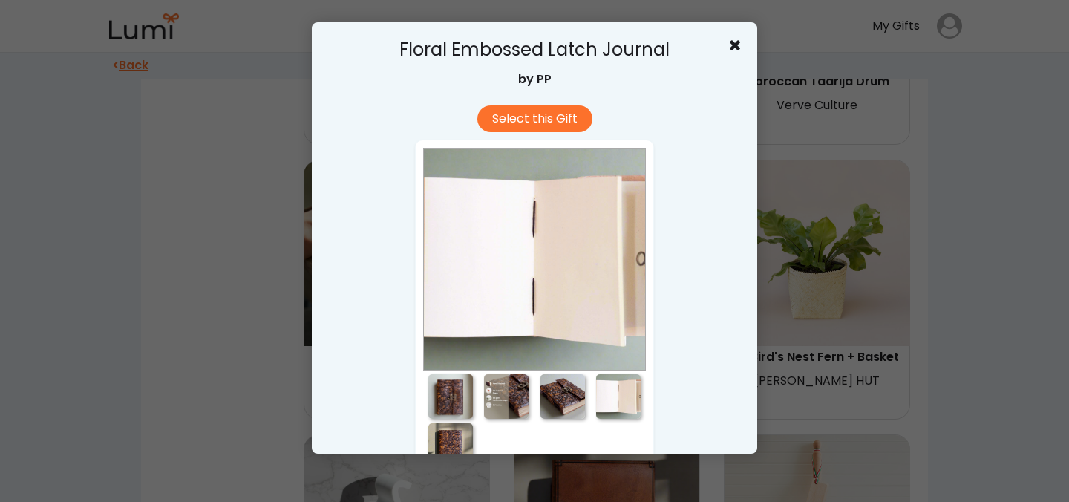
click at [435, 446] on div at bounding box center [450, 445] width 45 height 45
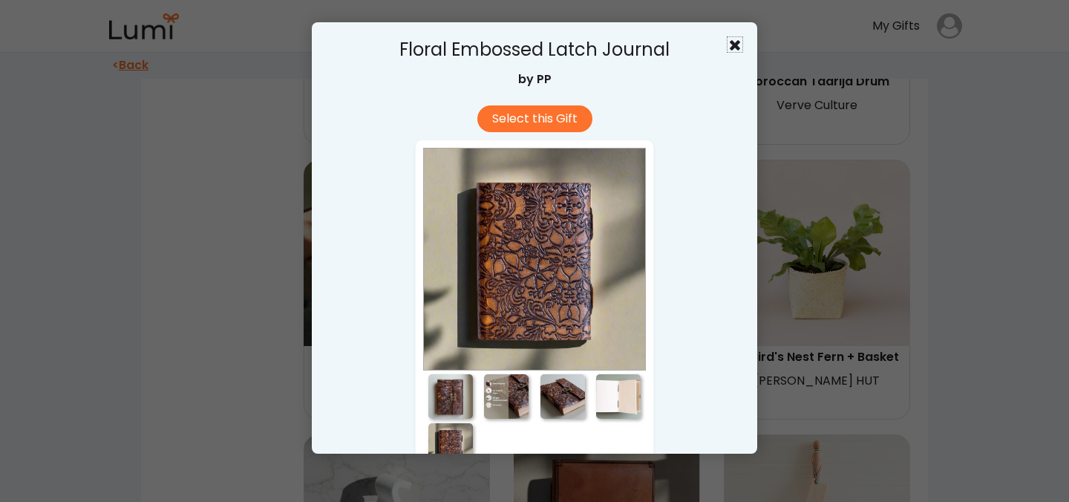
click at [737, 48] on use at bounding box center [735, 45] width 10 height 10
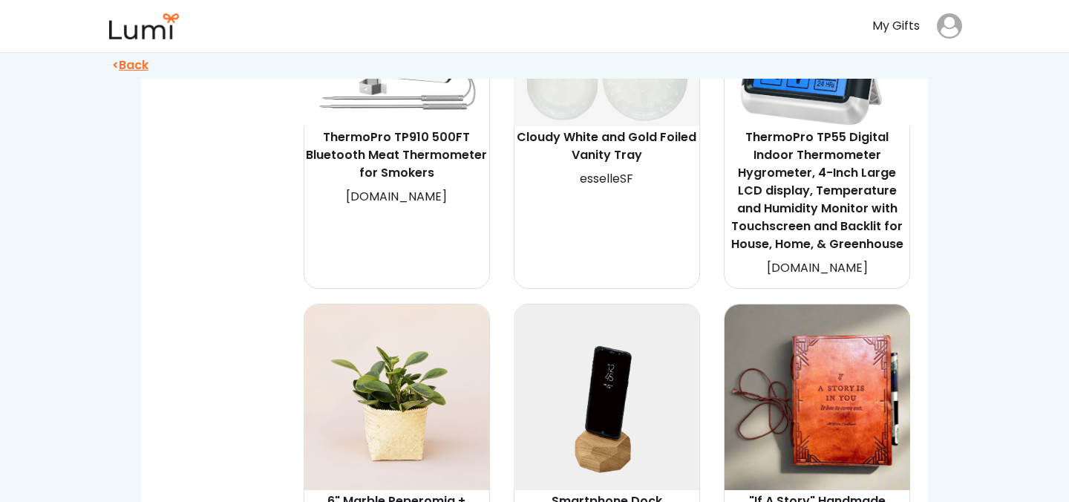
scroll to position [0, 0]
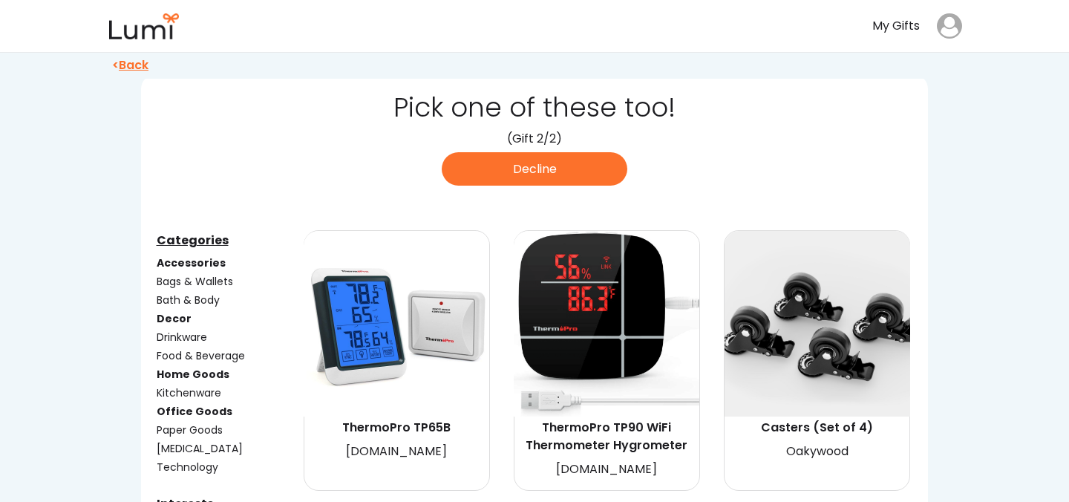
click at [204, 298] on div "Bath & Body" at bounding box center [229, 300] width 144 height 16
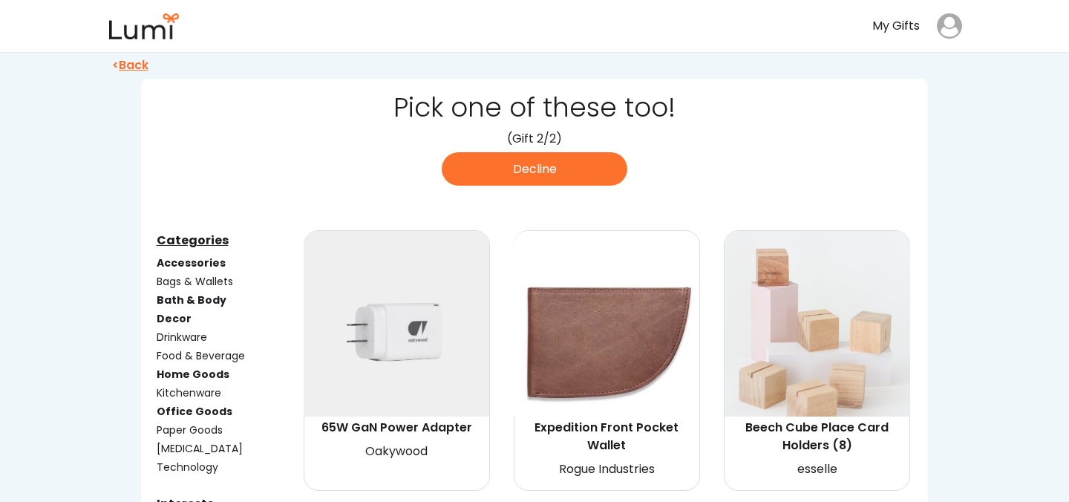
click at [141, 65] on u "Back" at bounding box center [134, 64] width 30 height 17
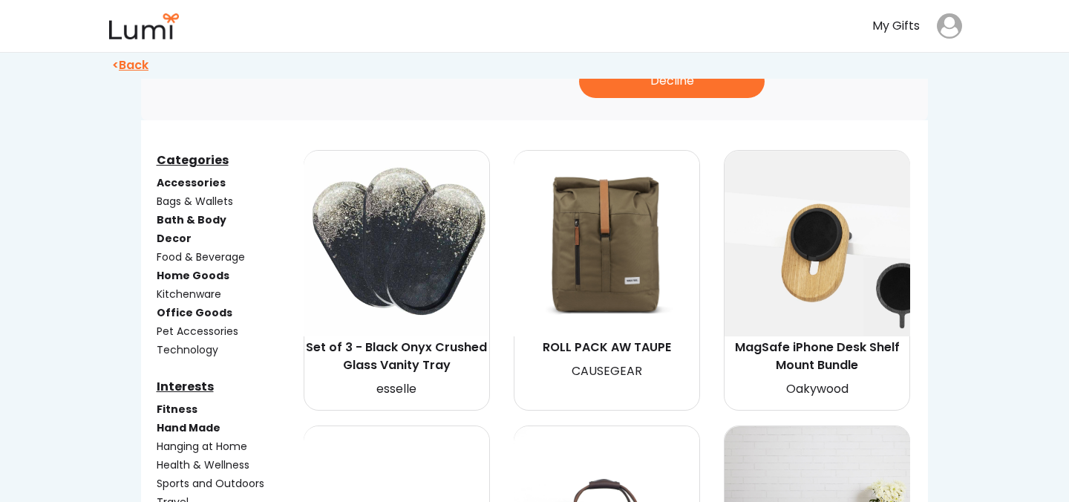
scroll to position [441, 0]
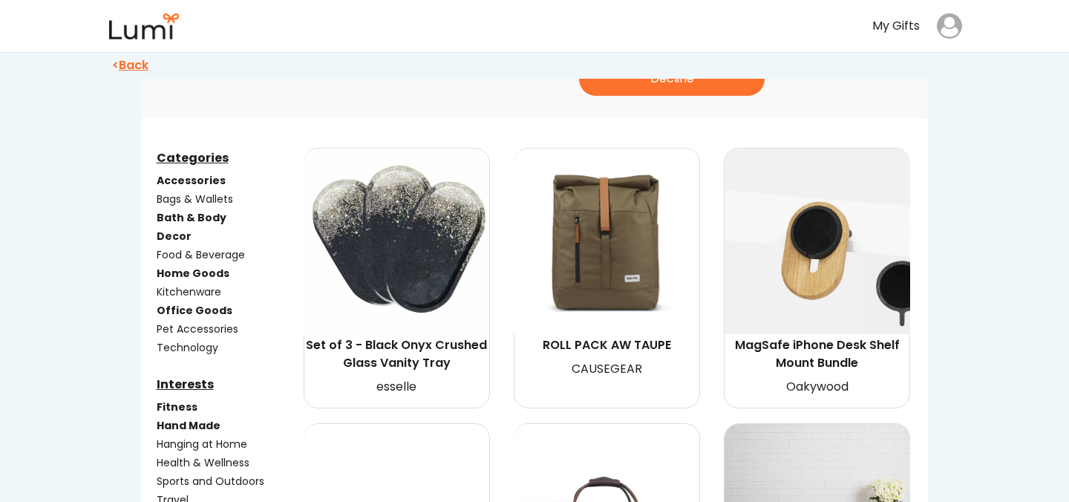
click at [175, 232] on div "Decor" at bounding box center [229, 237] width 144 height 16
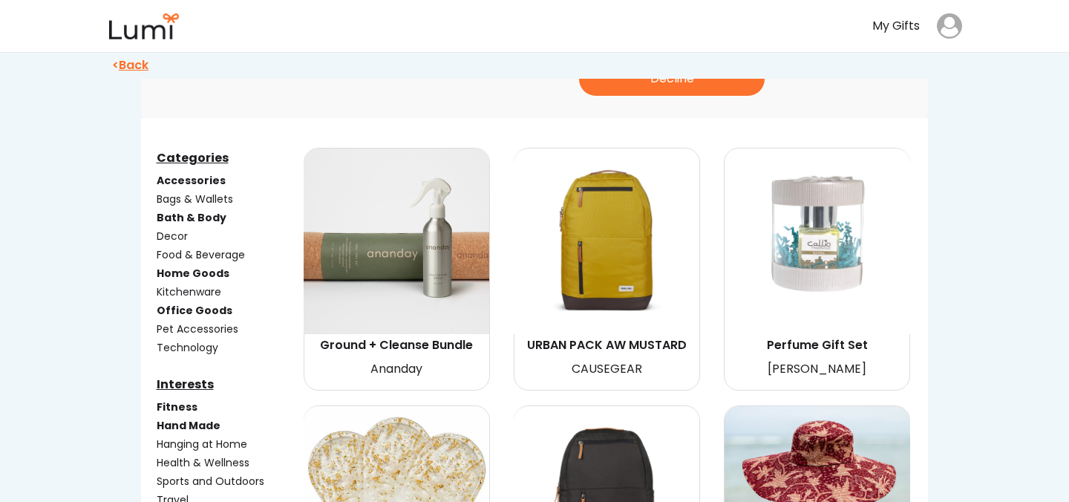
click at [197, 272] on div "Home Goods" at bounding box center [229, 274] width 144 height 16
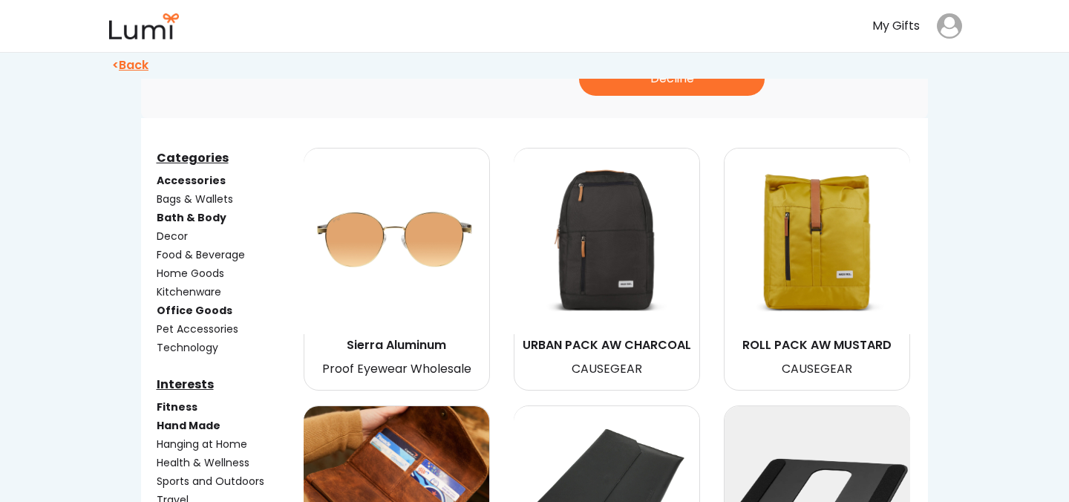
click at [204, 307] on div "Office Goods" at bounding box center [229, 311] width 144 height 16
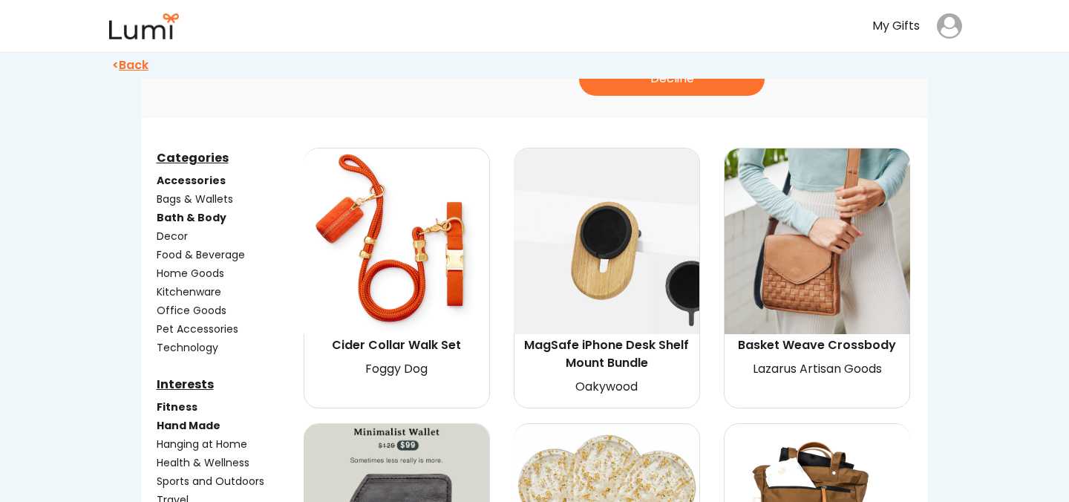
click at [192, 426] on div "Hand Made" at bounding box center [229, 426] width 144 height 16
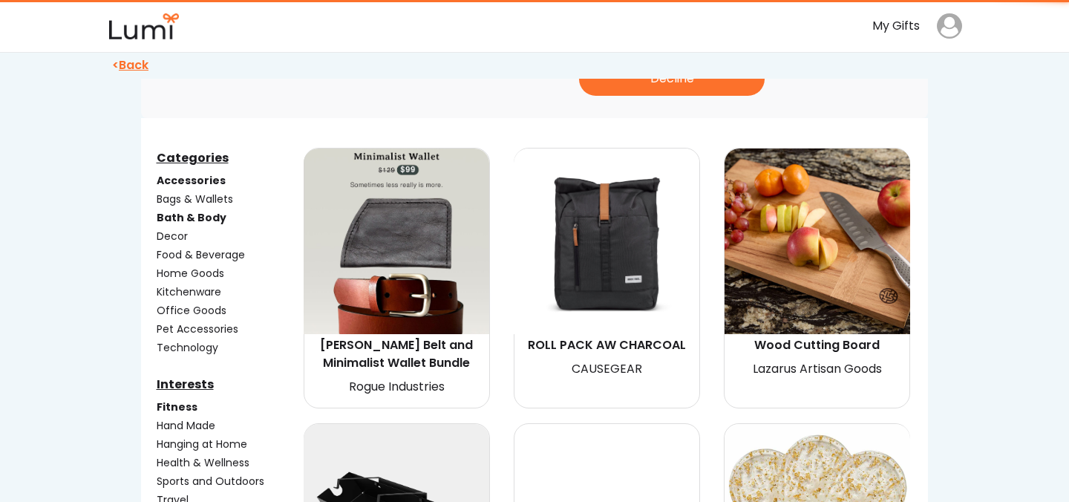
click at [183, 407] on div "Fitness" at bounding box center [229, 407] width 144 height 16
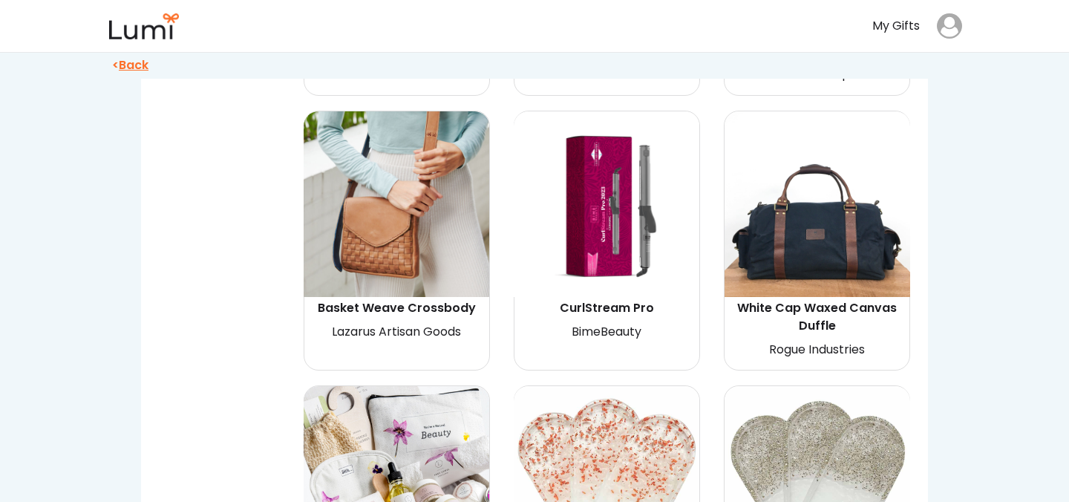
scroll to position [2420, 0]
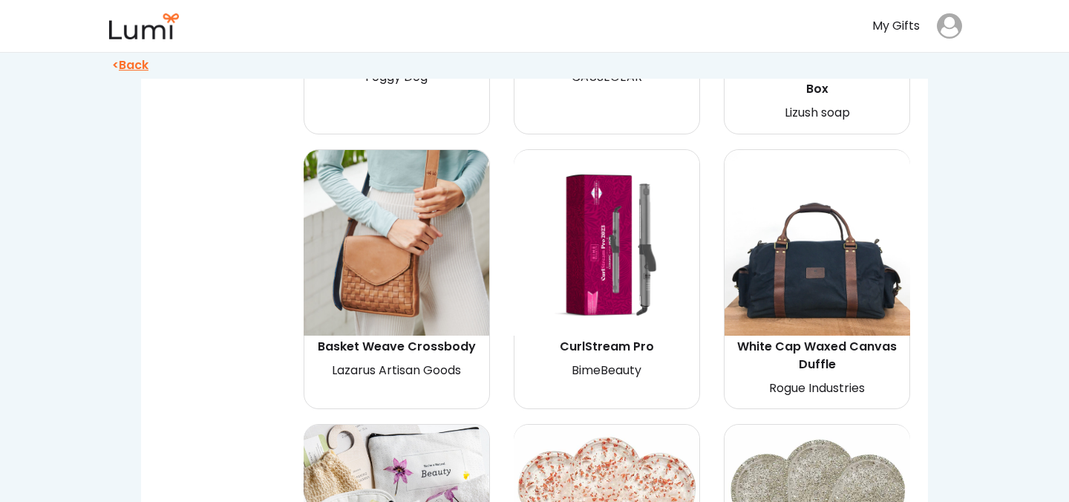
click at [576, 228] on img at bounding box center [607, 243] width 186 height 186
select select "{"_class":"StaticObject","data":{"_api_c2_node.id":"gid://shopify/ProductVarian…"
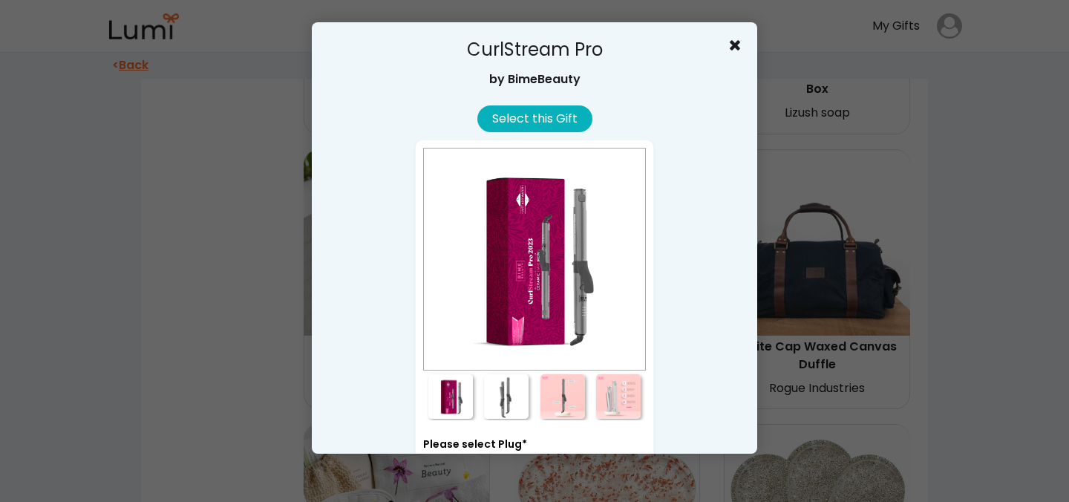
click at [559, 121] on button "Select this Gift" at bounding box center [534, 118] width 115 height 27
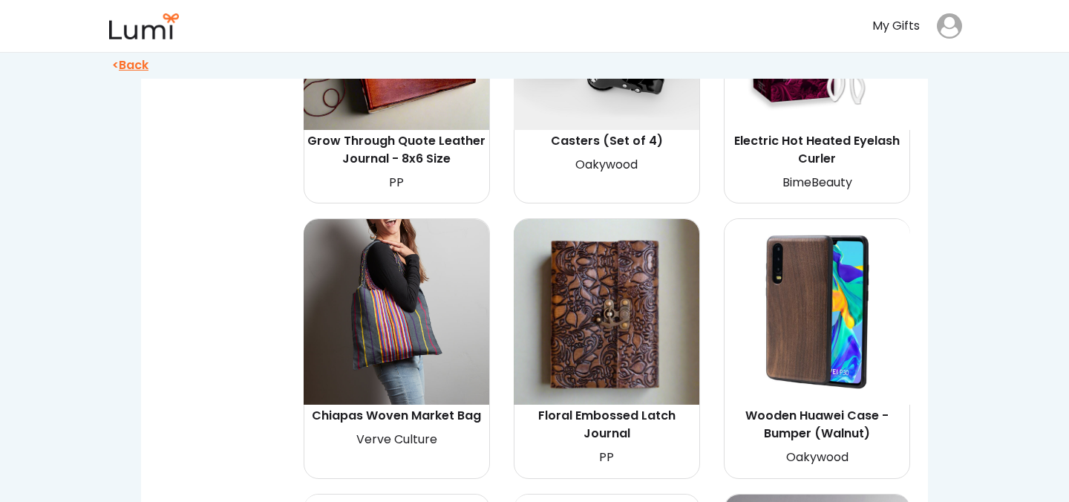
scroll to position [6844, 0]
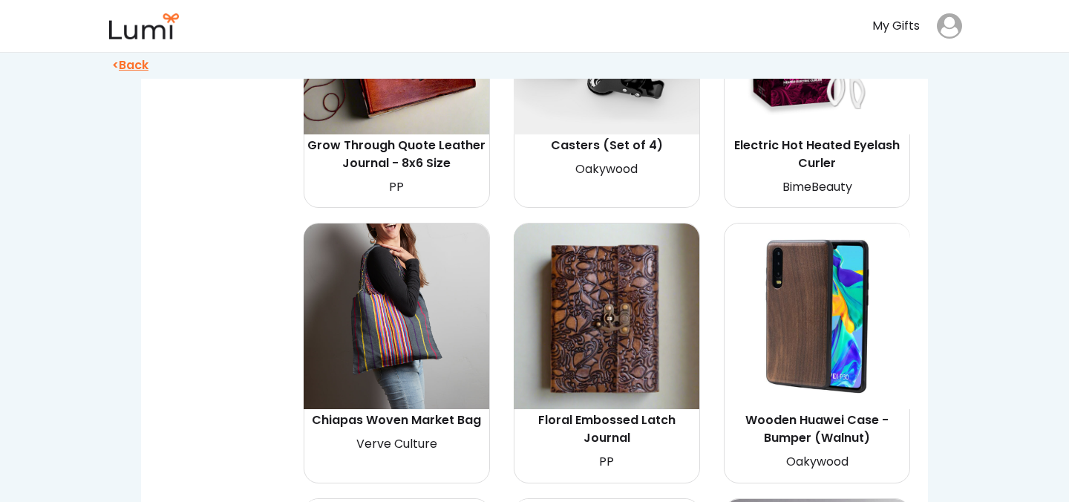
click at [437, 277] on img at bounding box center [397, 316] width 186 height 186
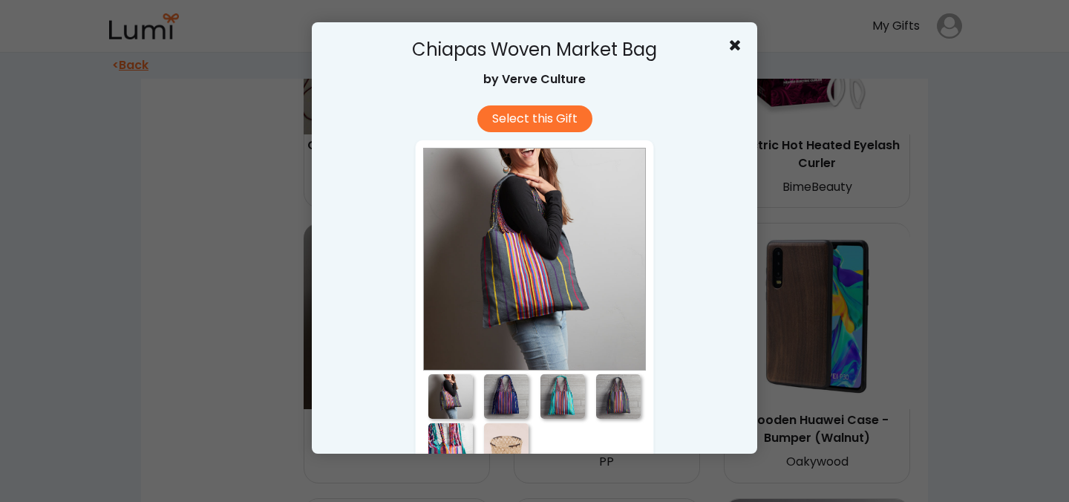
click at [491, 393] on div at bounding box center [506, 396] width 45 height 45
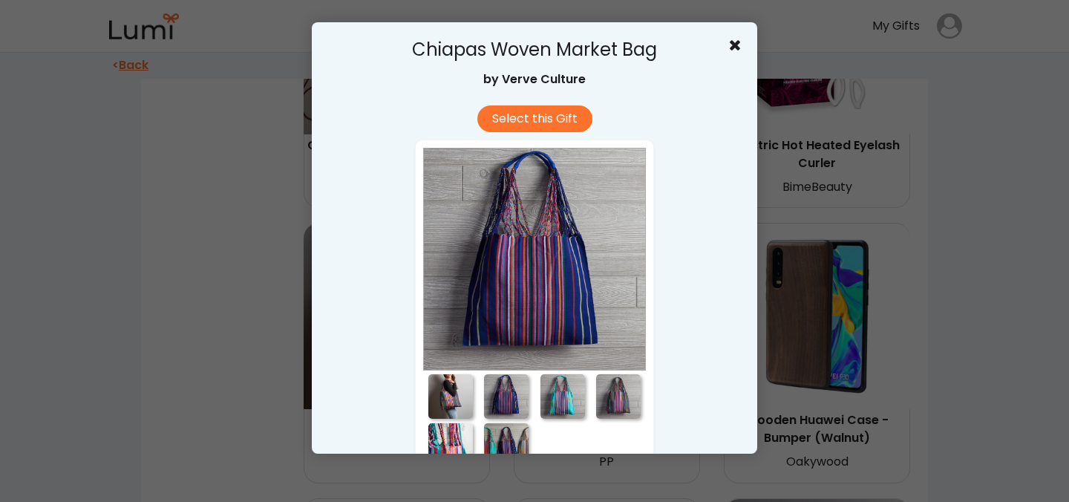
click at [553, 402] on div at bounding box center [562, 396] width 45 height 45
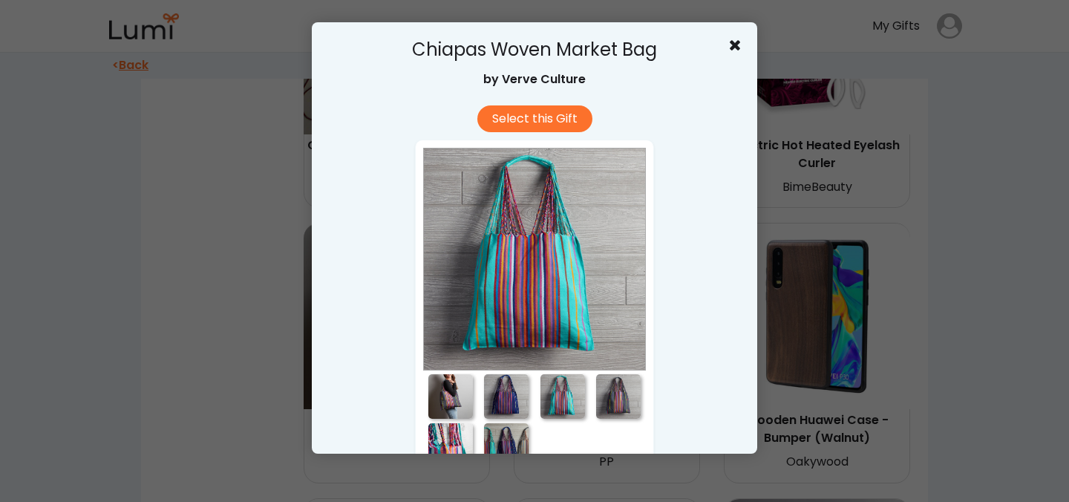
click at [616, 403] on div at bounding box center [618, 396] width 45 height 45
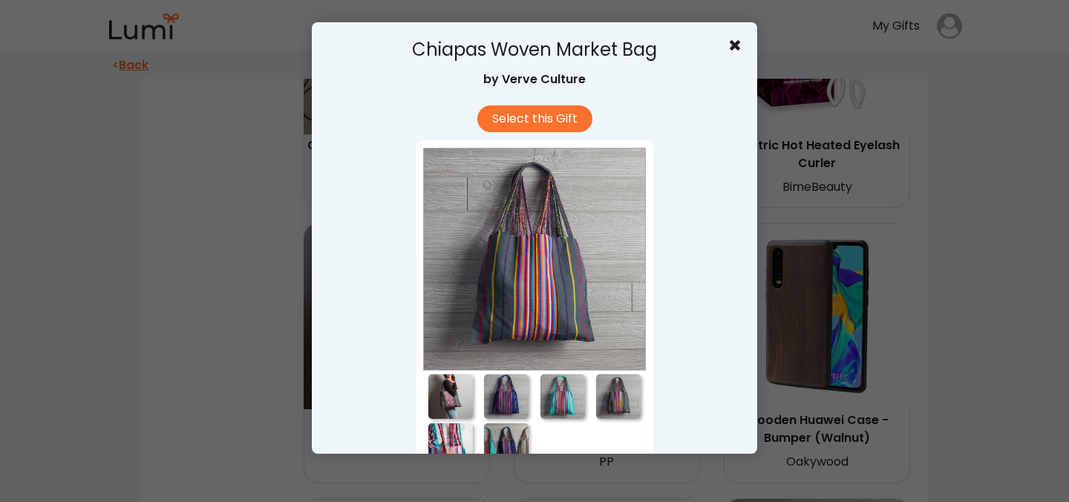
click at [471, 439] on div at bounding box center [450, 445] width 45 height 45
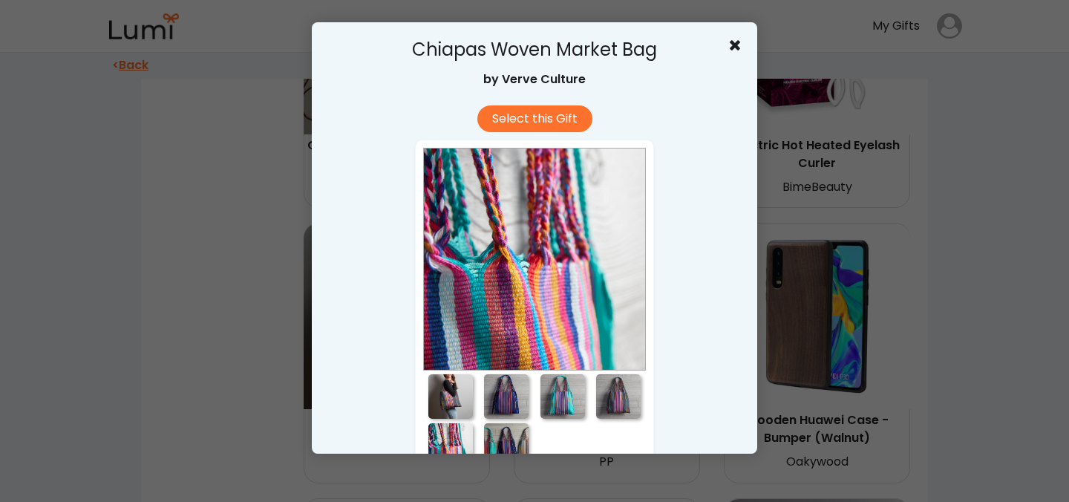
click at [500, 442] on div at bounding box center [506, 445] width 45 height 45
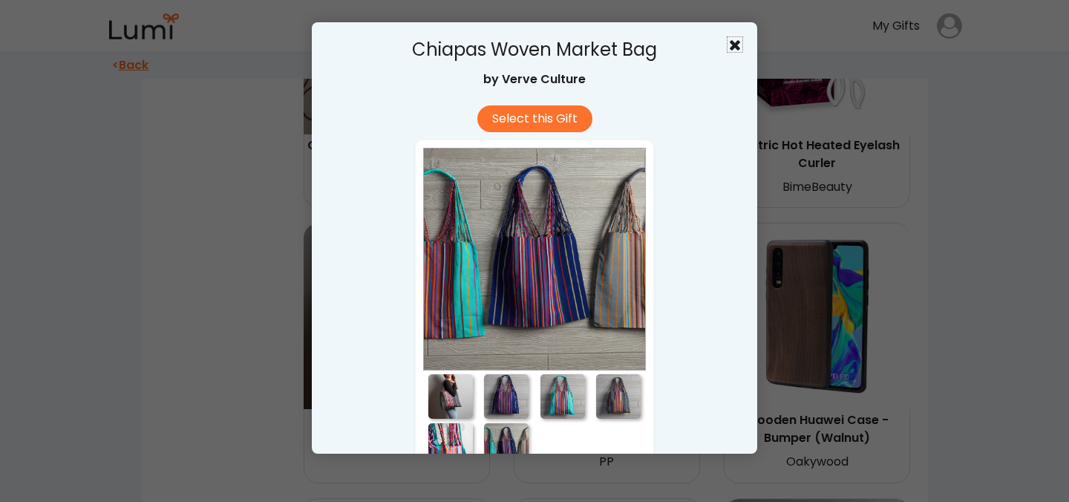
click at [738, 45] on icon at bounding box center [734, 44] width 15 height 15
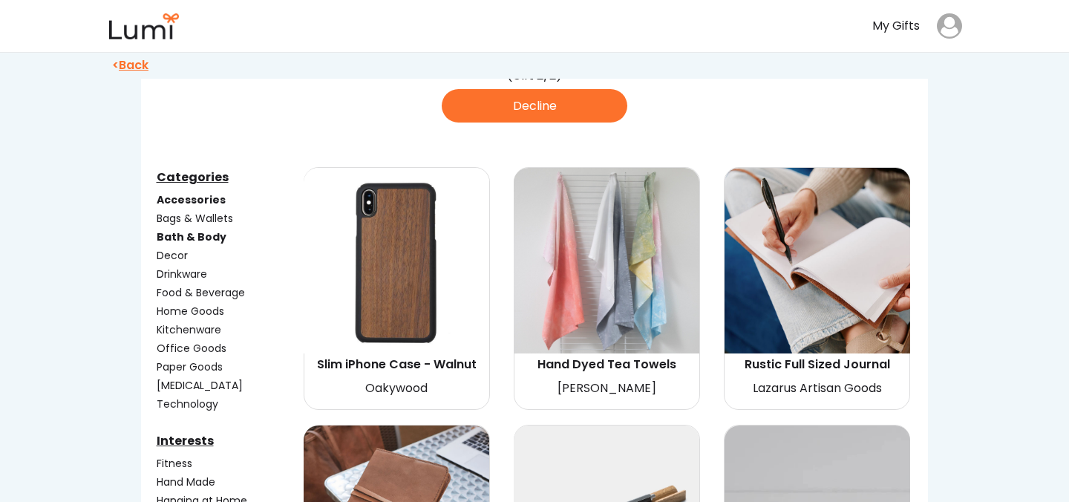
scroll to position [71, 0]
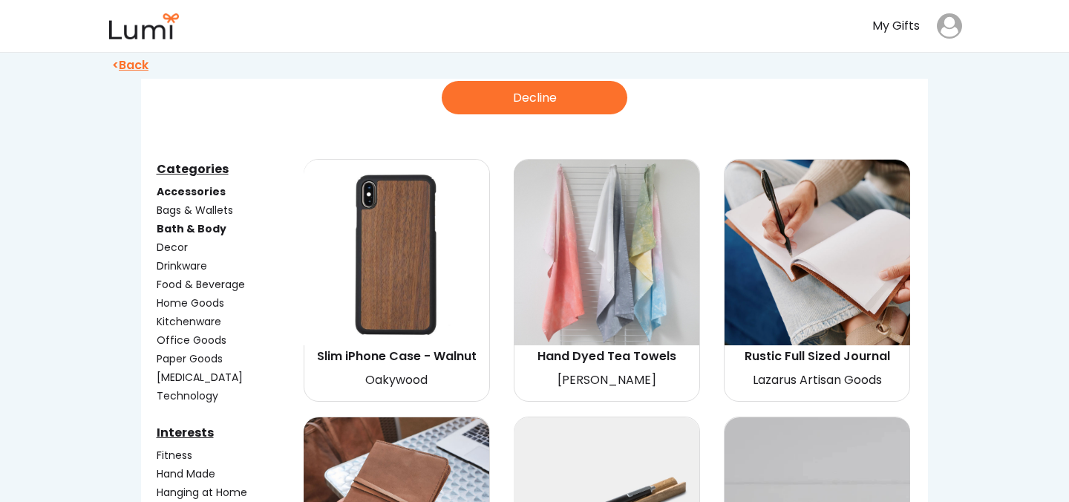
click at [180, 336] on div "Office Goods" at bounding box center [229, 341] width 144 height 16
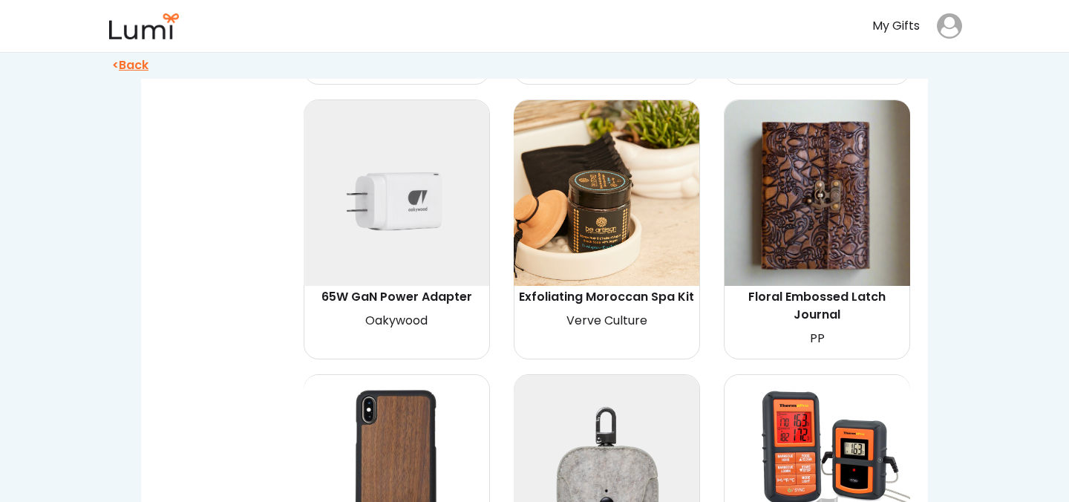
scroll to position [6476, 0]
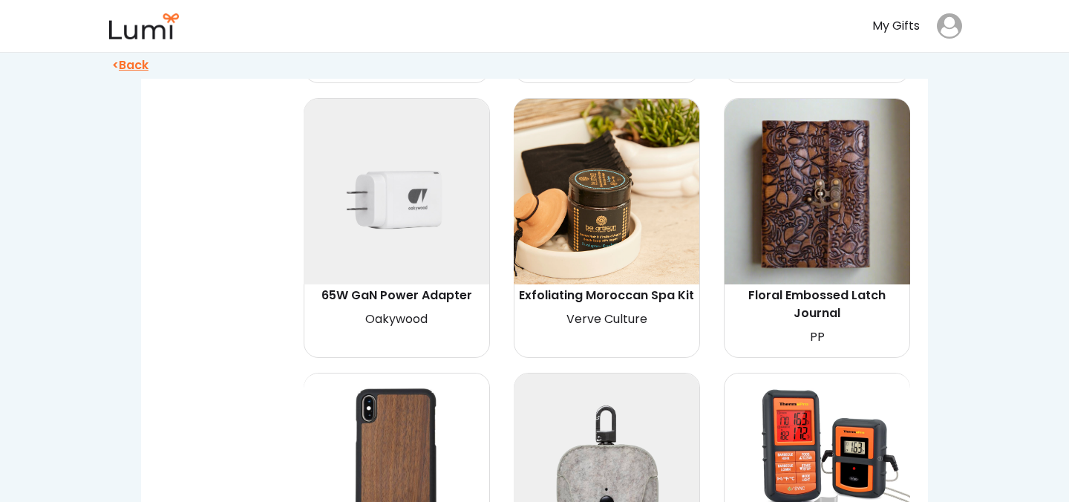
click at [589, 185] on img at bounding box center [607, 192] width 186 height 186
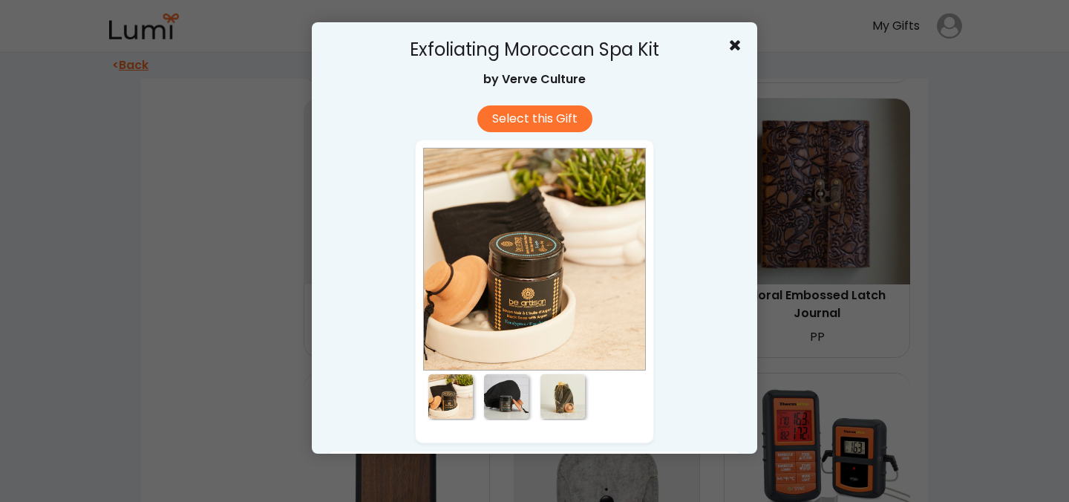
click at [505, 393] on div at bounding box center [506, 396] width 45 height 45
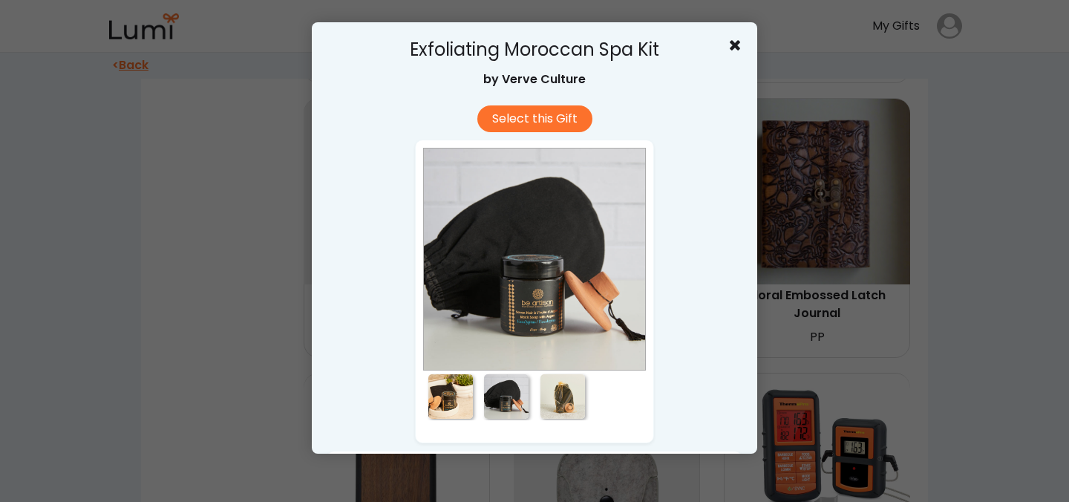
click at [460, 391] on div at bounding box center [450, 396] width 45 height 45
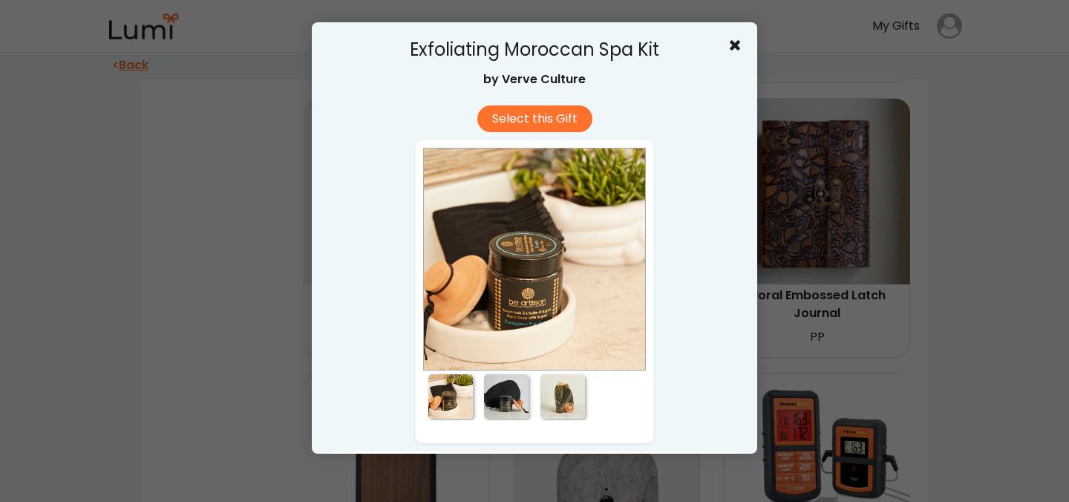
click at [503, 399] on div at bounding box center [506, 396] width 45 height 45
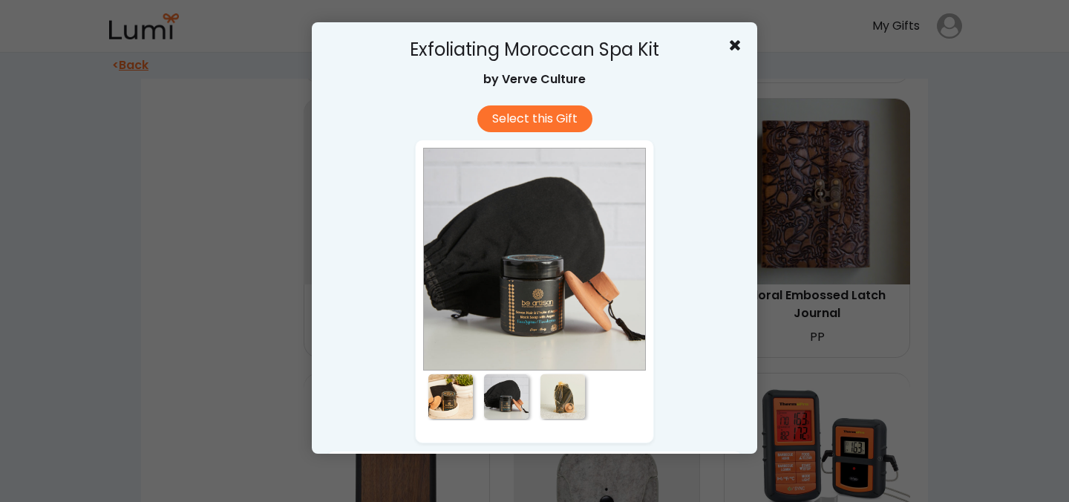
click at [549, 407] on div at bounding box center [562, 396] width 45 height 45
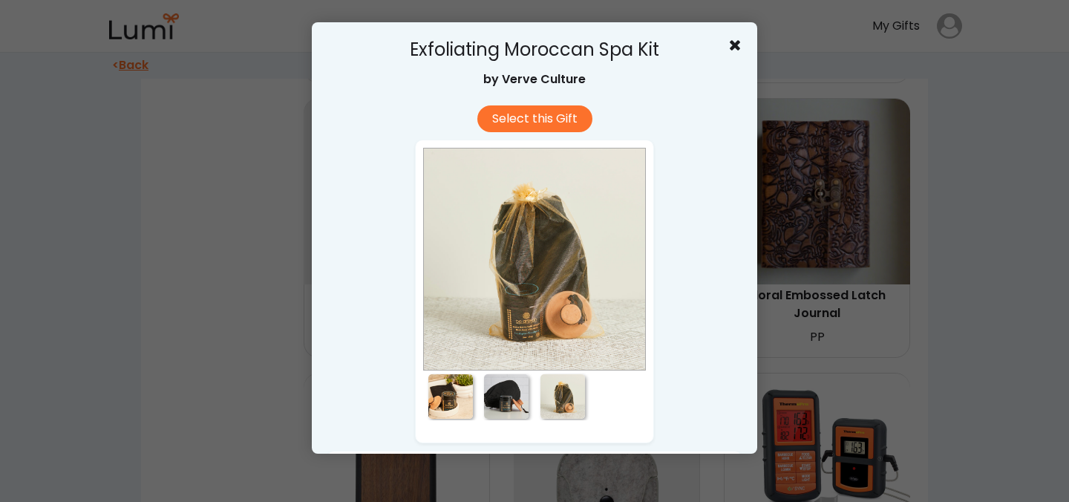
click at [727, 42] on div "Exfoliating Moroccan Spa Kit by Verve Culture" at bounding box center [535, 67] width 416 height 61
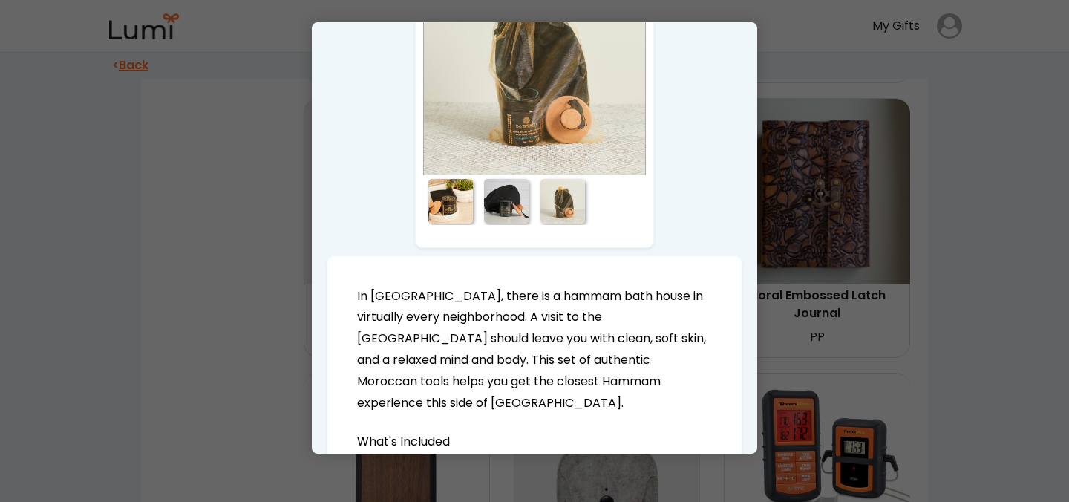
scroll to position [0, 0]
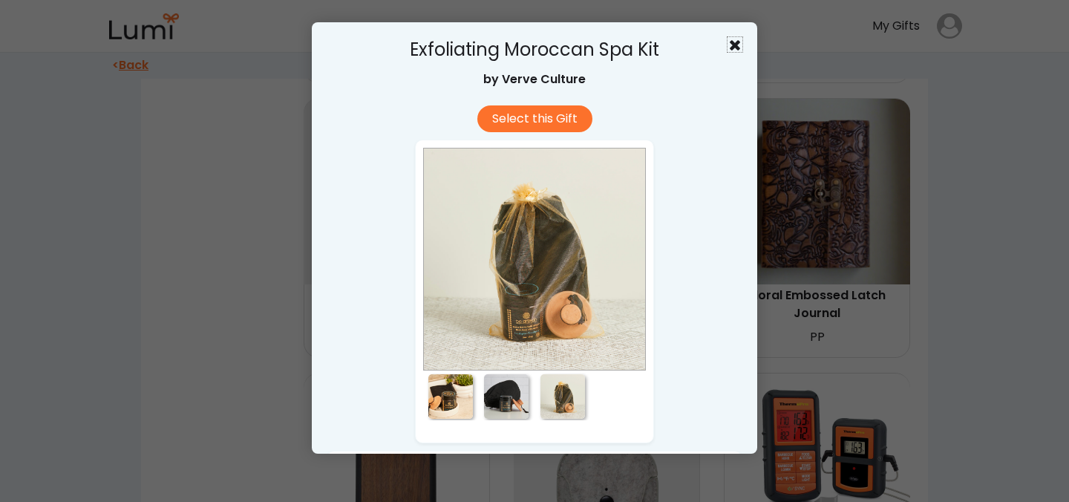
click at [730, 44] on icon at bounding box center [734, 44] width 15 height 15
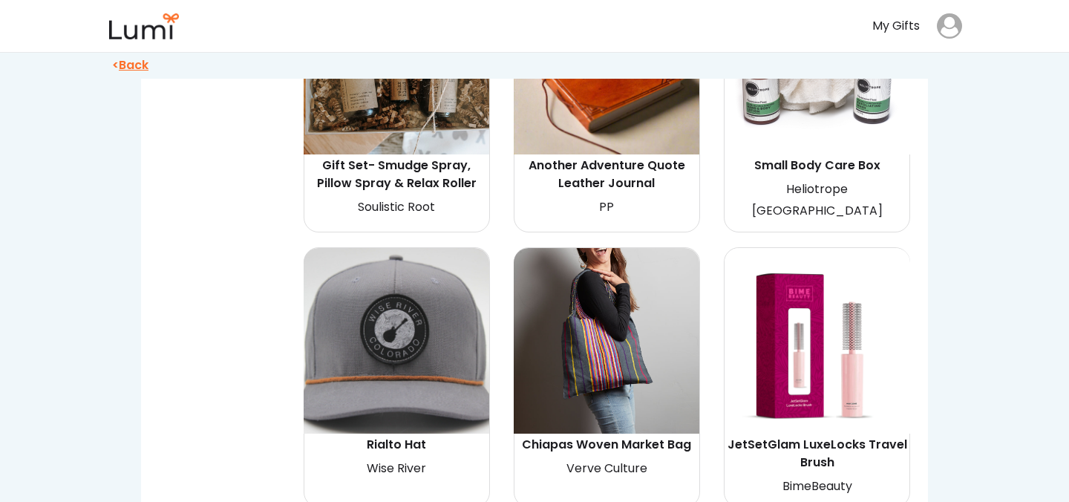
scroll to position [7431, 0]
click at [608, 297] on img at bounding box center [607, 342] width 186 height 186
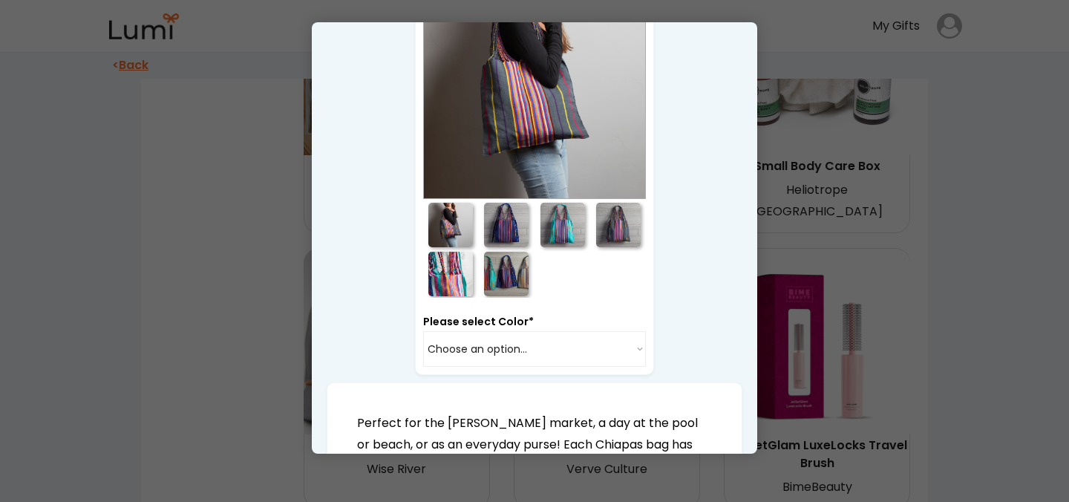
scroll to position [160, 0]
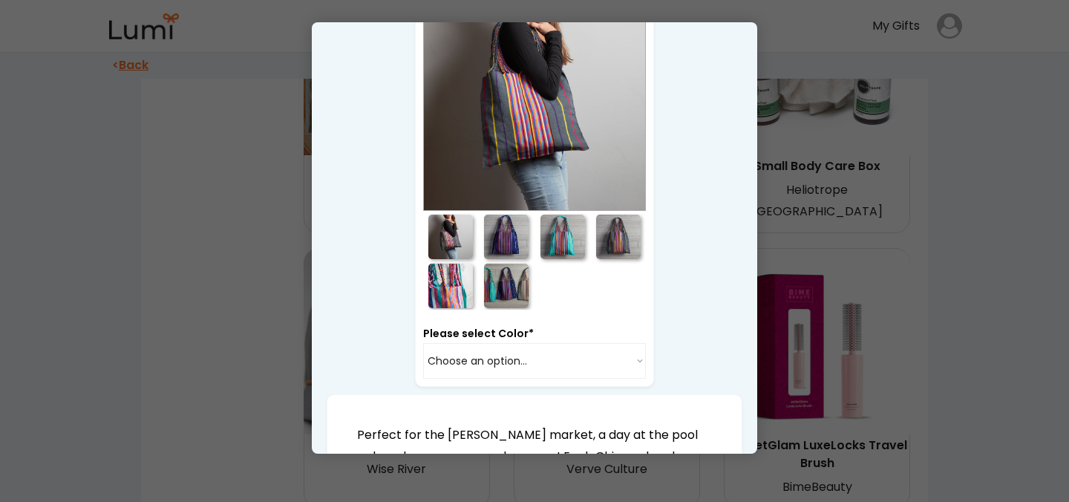
click at [560, 211] on div at bounding box center [534, 148] width 223 height 321
click at [560, 228] on div at bounding box center [562, 237] width 45 height 45
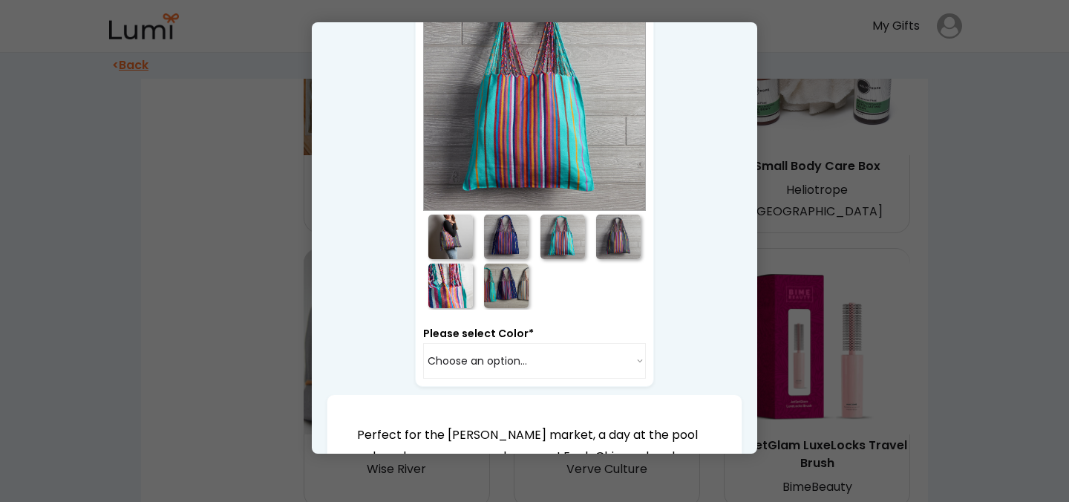
click at [534, 125] on div at bounding box center [534, 99] width 223 height 223
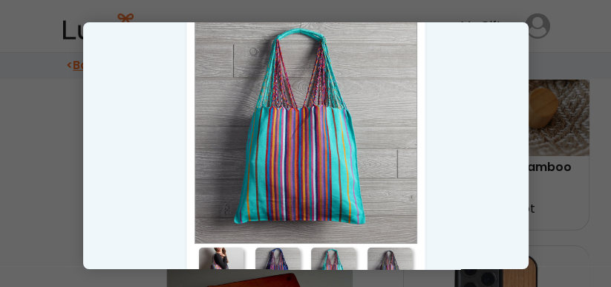
scroll to position [130, 0]
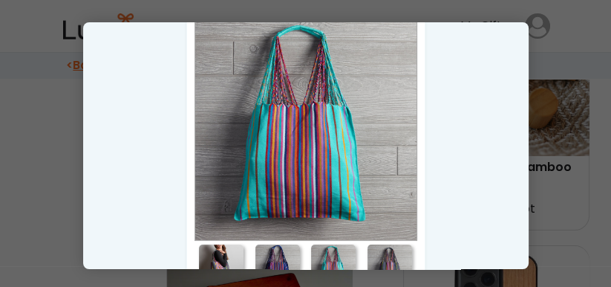
click at [227, 257] on div at bounding box center [221, 266] width 45 height 45
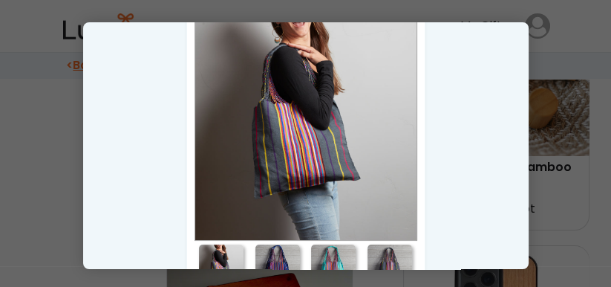
click at [275, 256] on div at bounding box center [277, 266] width 45 height 45
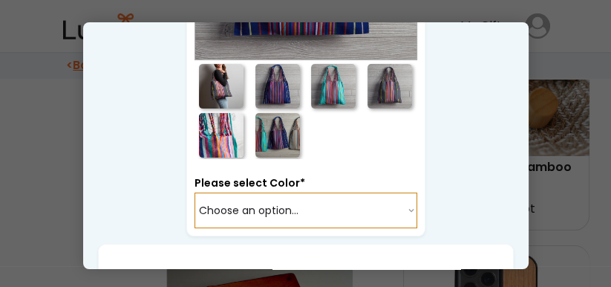
scroll to position [308, 0]
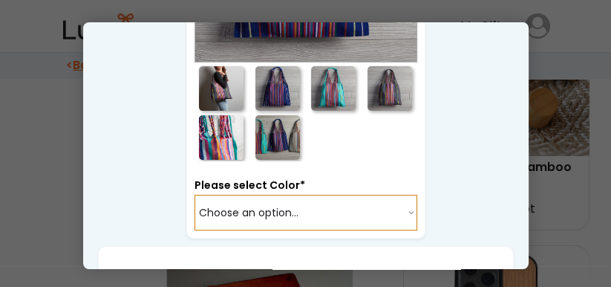
click at [266, 220] on select "Choose an option... Aqua Blue Grey" at bounding box center [305, 212] width 223 height 36
select select "{"_class":"StaticObject","data":{"_api_c2_node.id":"gid://shopify/ProductVarian…"
click at [194, 194] on select "Choose an option... Aqua Blue Grey" at bounding box center [305, 212] width 223 height 36
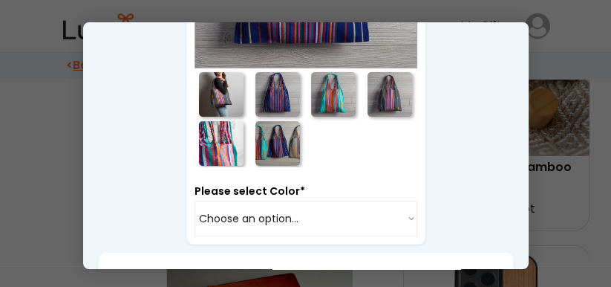
scroll to position [307, 0]
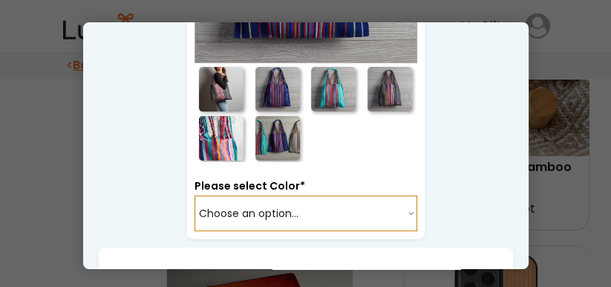
click at [323, 222] on select "Choose an option... Aqua Blue Grey" at bounding box center [305, 213] width 223 height 36
click at [194, 195] on select "Choose an option... Aqua Blue Grey" at bounding box center [305, 213] width 223 height 36
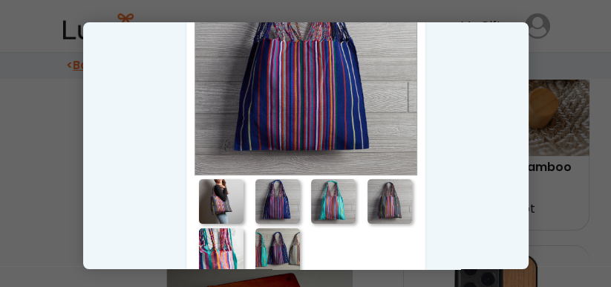
scroll to position [193, 0]
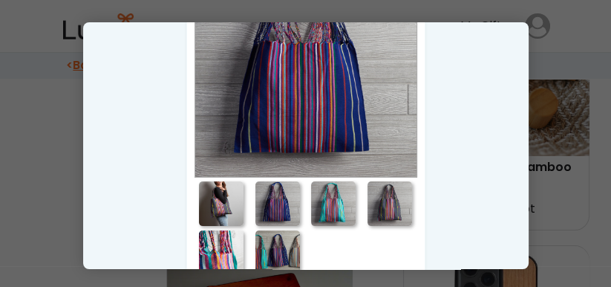
click at [384, 204] on div at bounding box center [389, 203] width 45 height 45
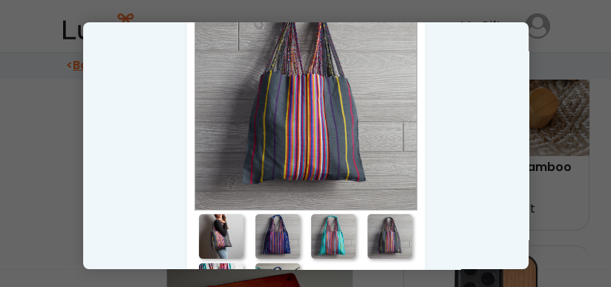
scroll to position [164, 0]
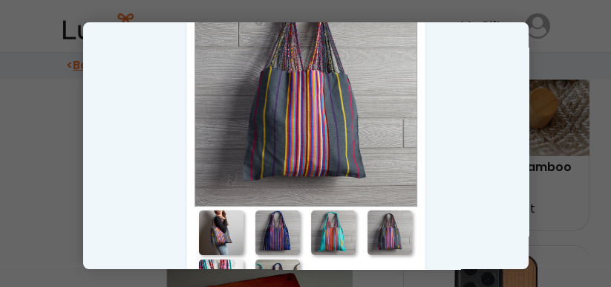
click at [327, 233] on div at bounding box center [333, 232] width 45 height 45
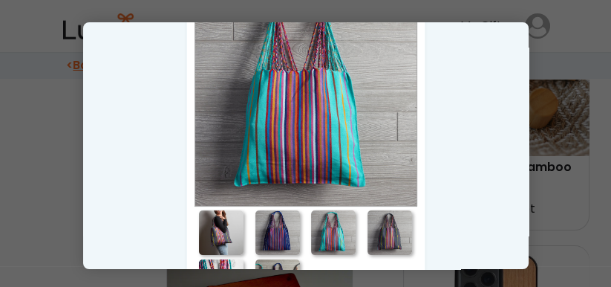
click at [284, 234] on div at bounding box center [277, 232] width 45 height 45
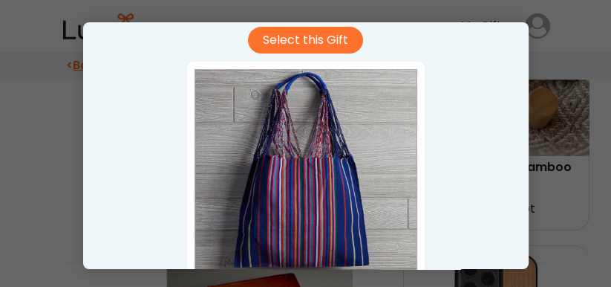
scroll to position [0, 0]
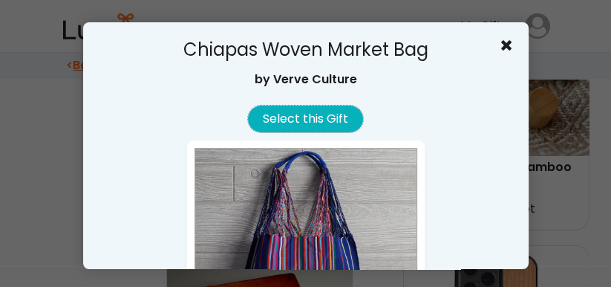
click at [318, 124] on button "Select this Gift" at bounding box center [305, 118] width 115 height 27
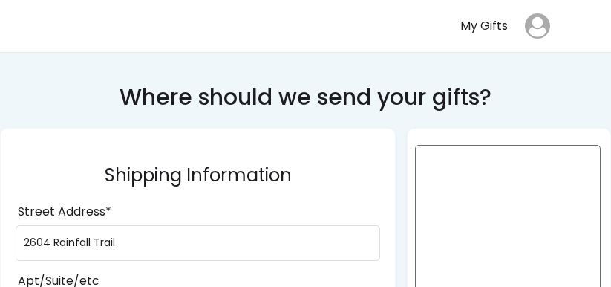
select select ""1348695171700984260__LOOKUP__1708985228834x169246185333063360""
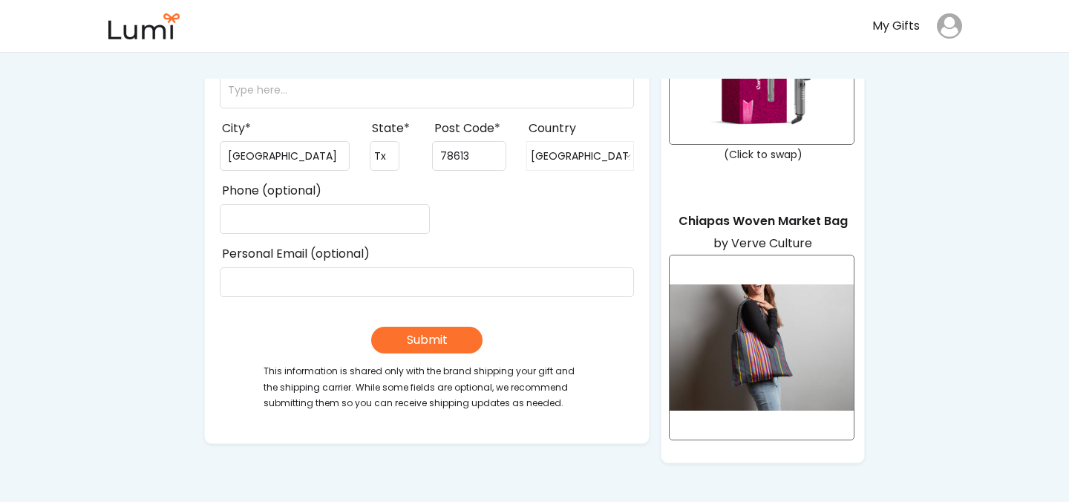
scroll to position [224, 0]
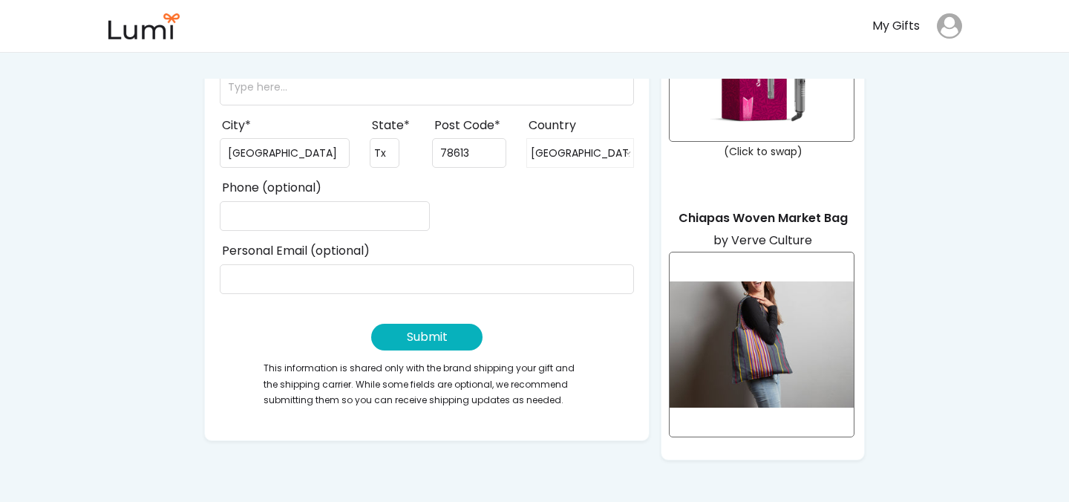
click at [417, 286] on button "Submit" at bounding box center [426, 337] width 111 height 27
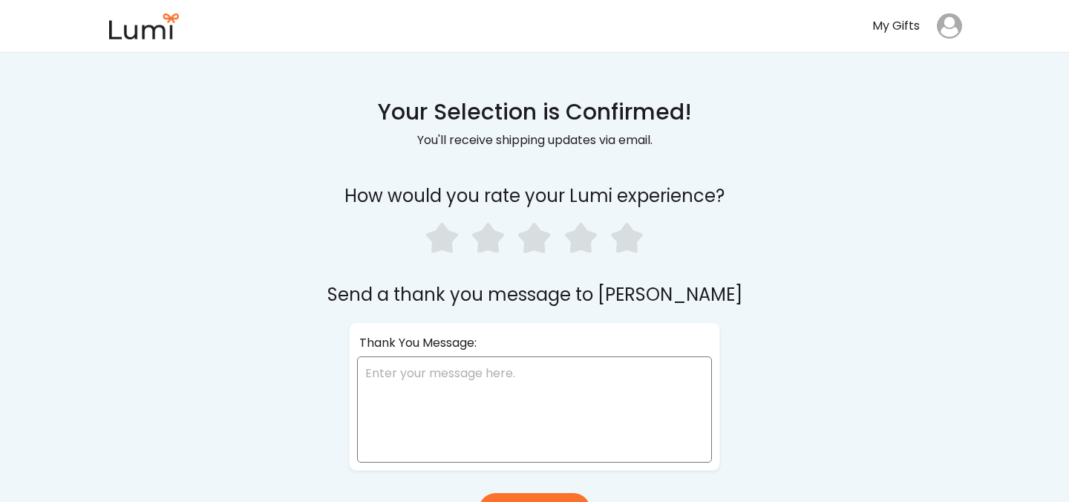
click at [578, 240] on use at bounding box center [581, 238] width 32 height 30
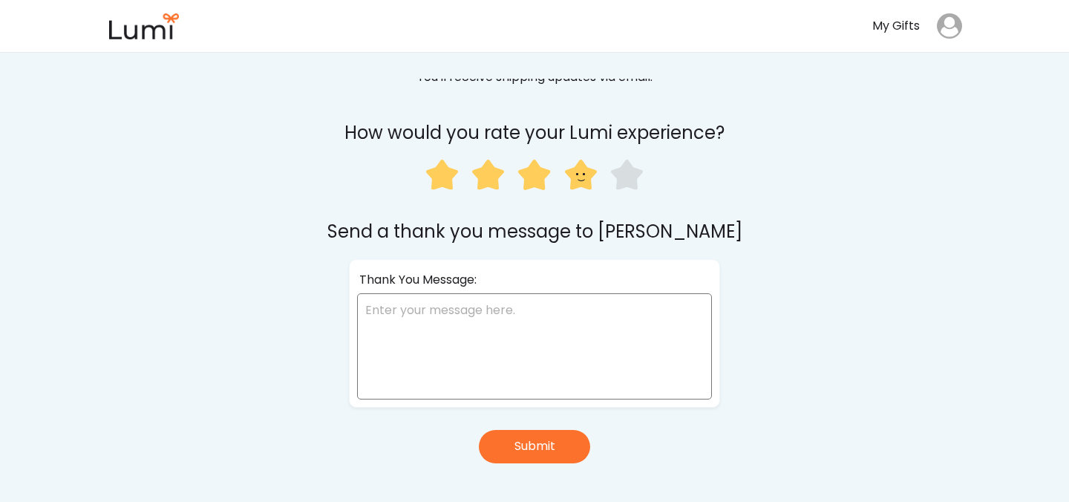
scroll to position [68, 0]
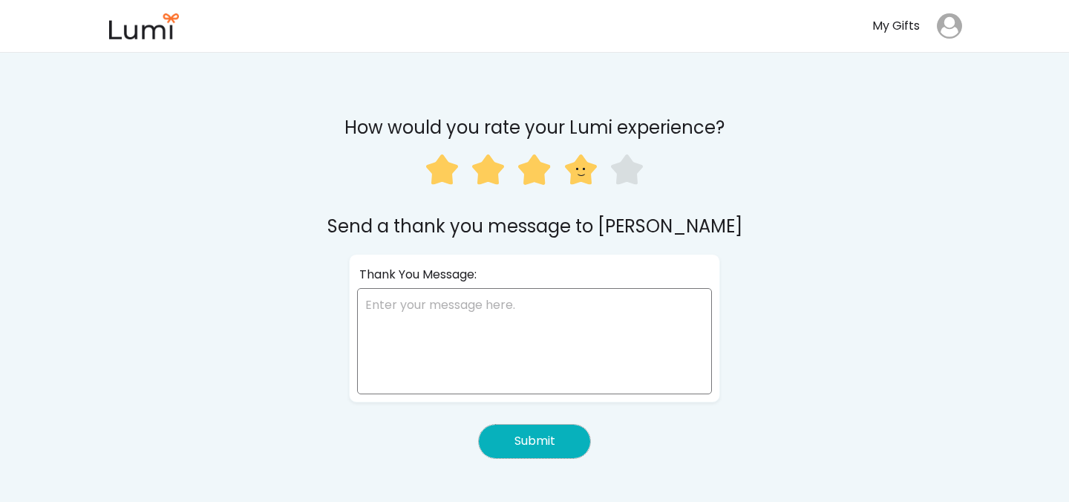
click at [565, 438] on button "Submit" at bounding box center [534, 441] width 111 height 33
